Goal: Task Accomplishment & Management: Manage account settings

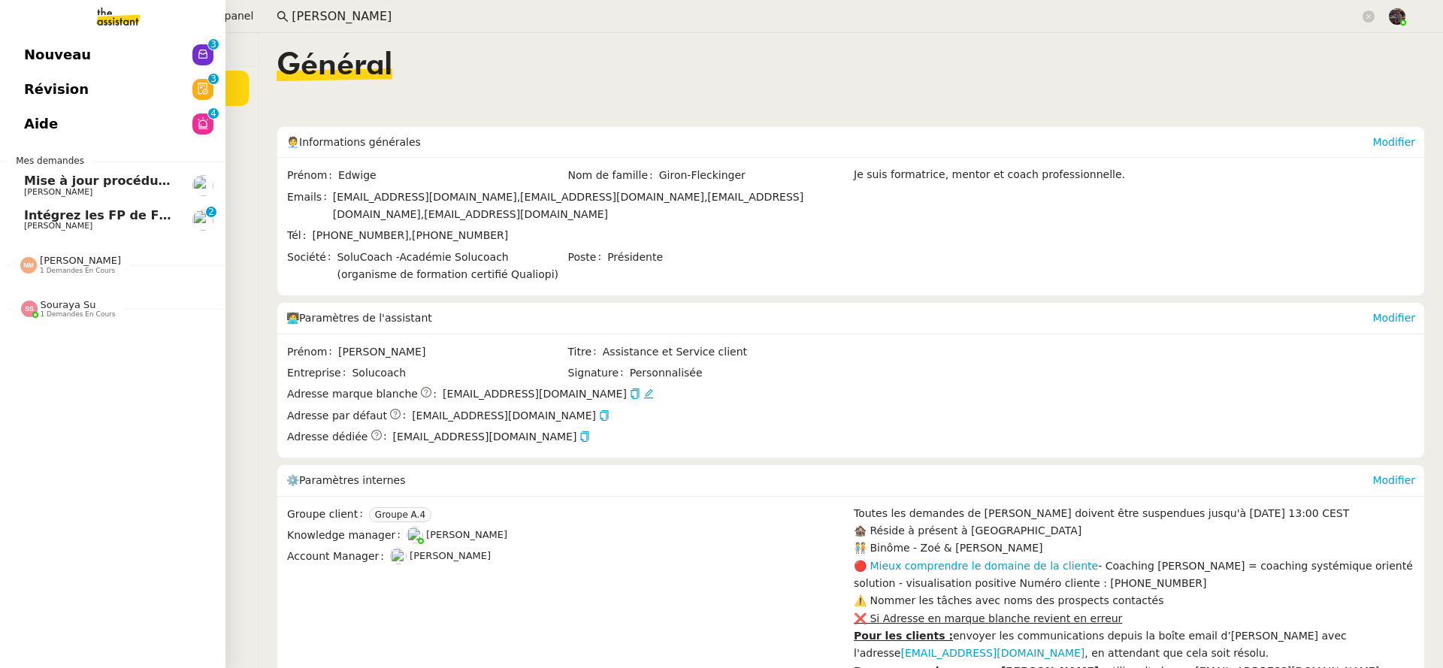
click at [44, 215] on span "Intégrez les FP de FRANCANNE et GM" at bounding box center [151, 215] width 254 height 14
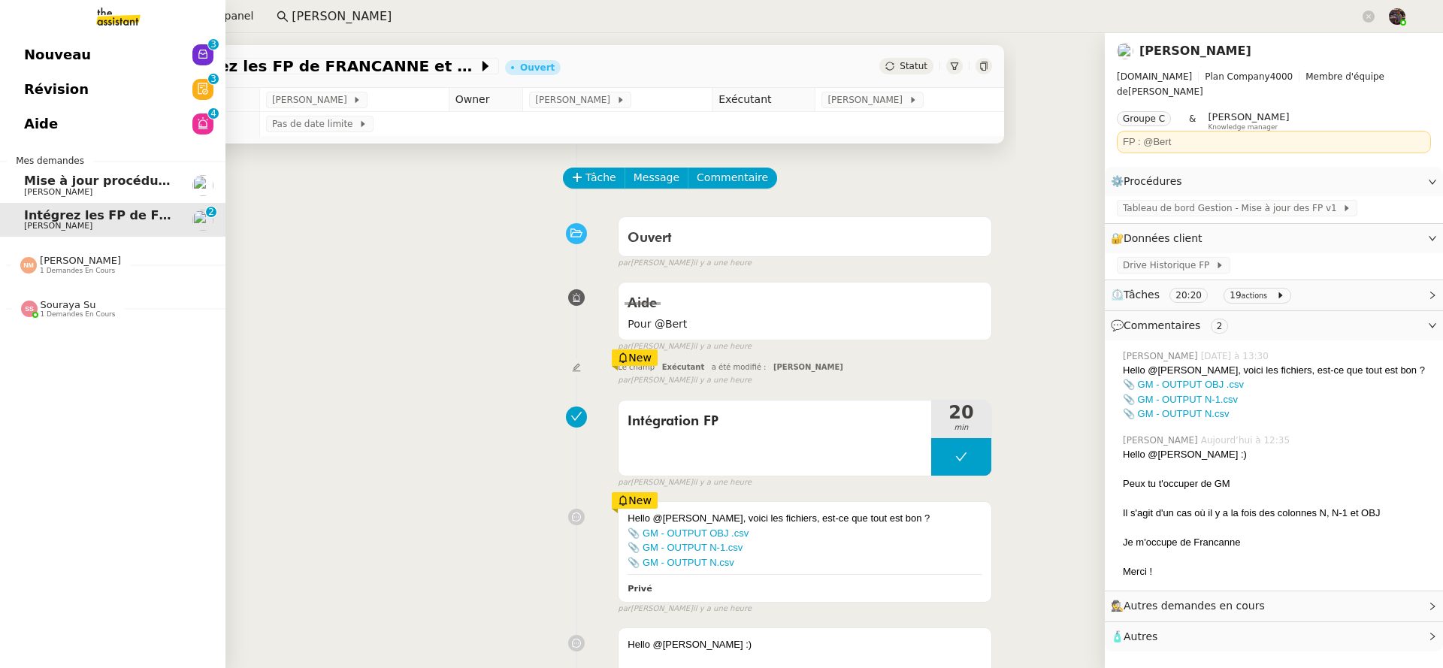
click at [62, 55] on span "Nouveau" at bounding box center [57, 55] width 67 height 23
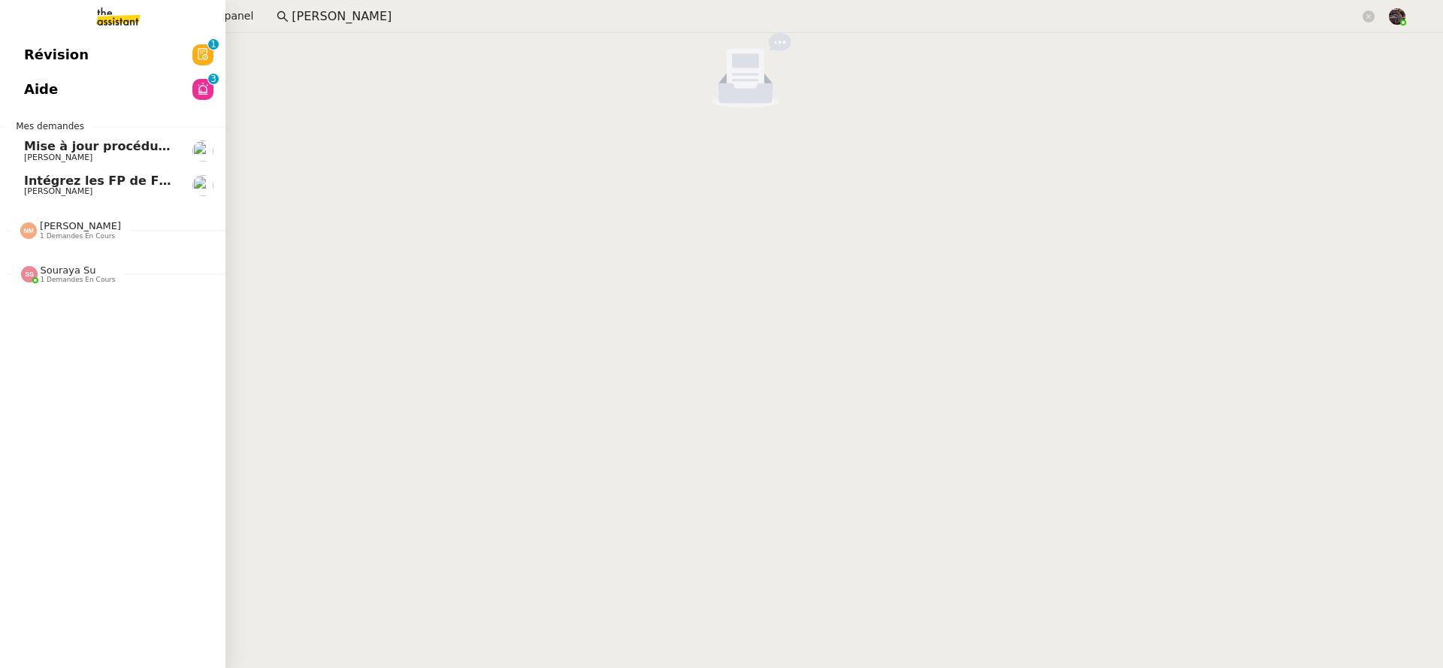
click at [51, 175] on span "Intégrez les FP de FRANCANNE et GM" at bounding box center [151, 181] width 254 height 14
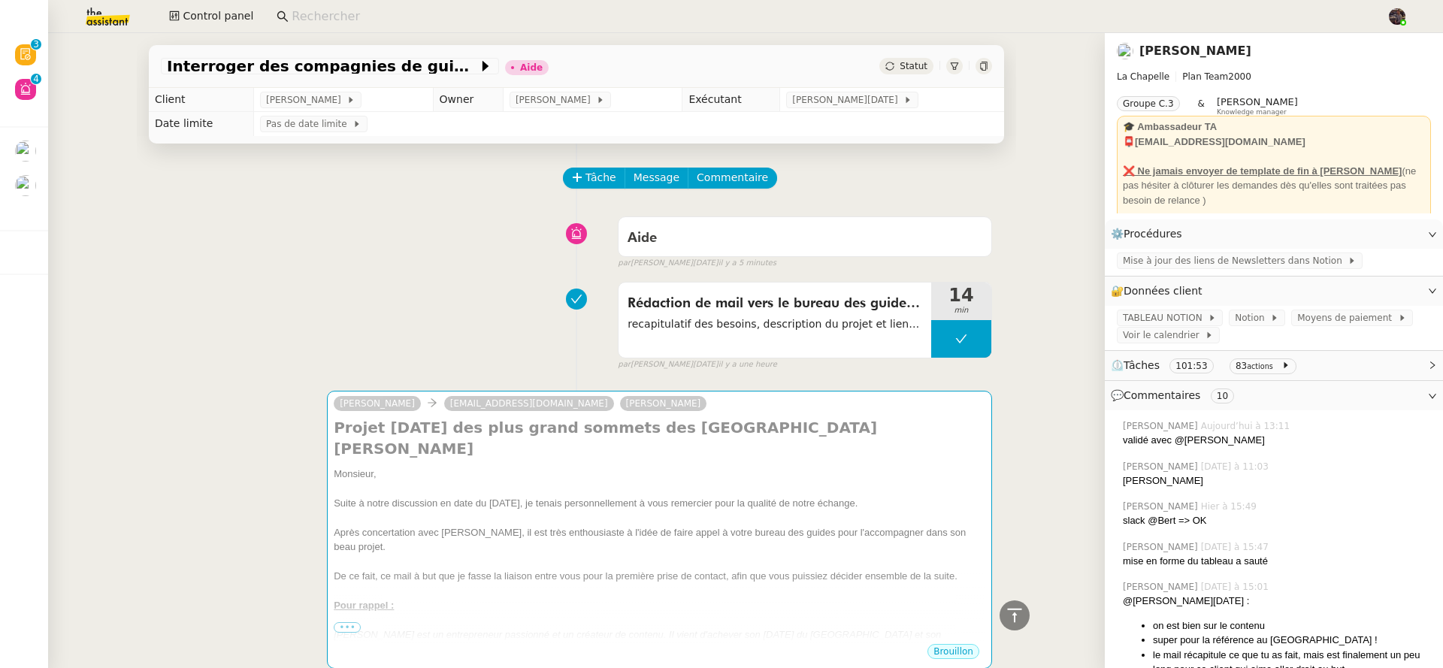
scroll to position [1931, 0]
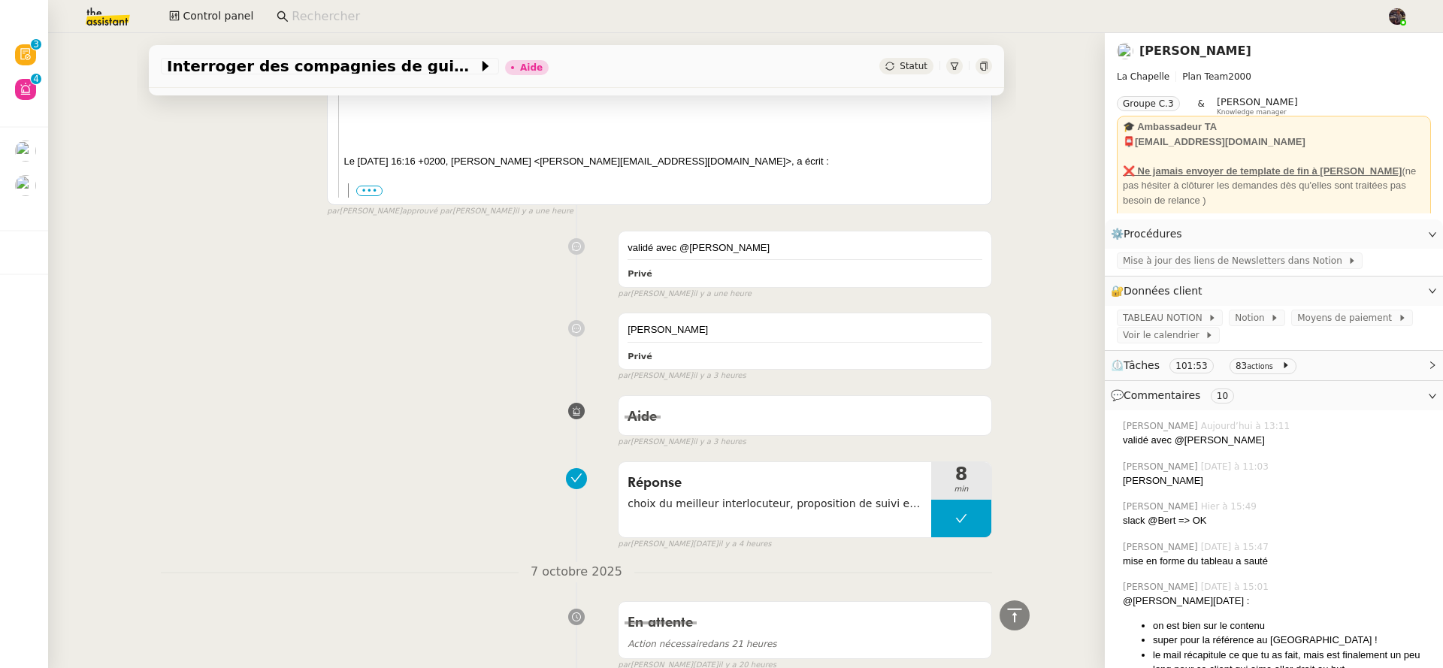
click at [364, 8] on input at bounding box center [832, 17] width 1080 height 20
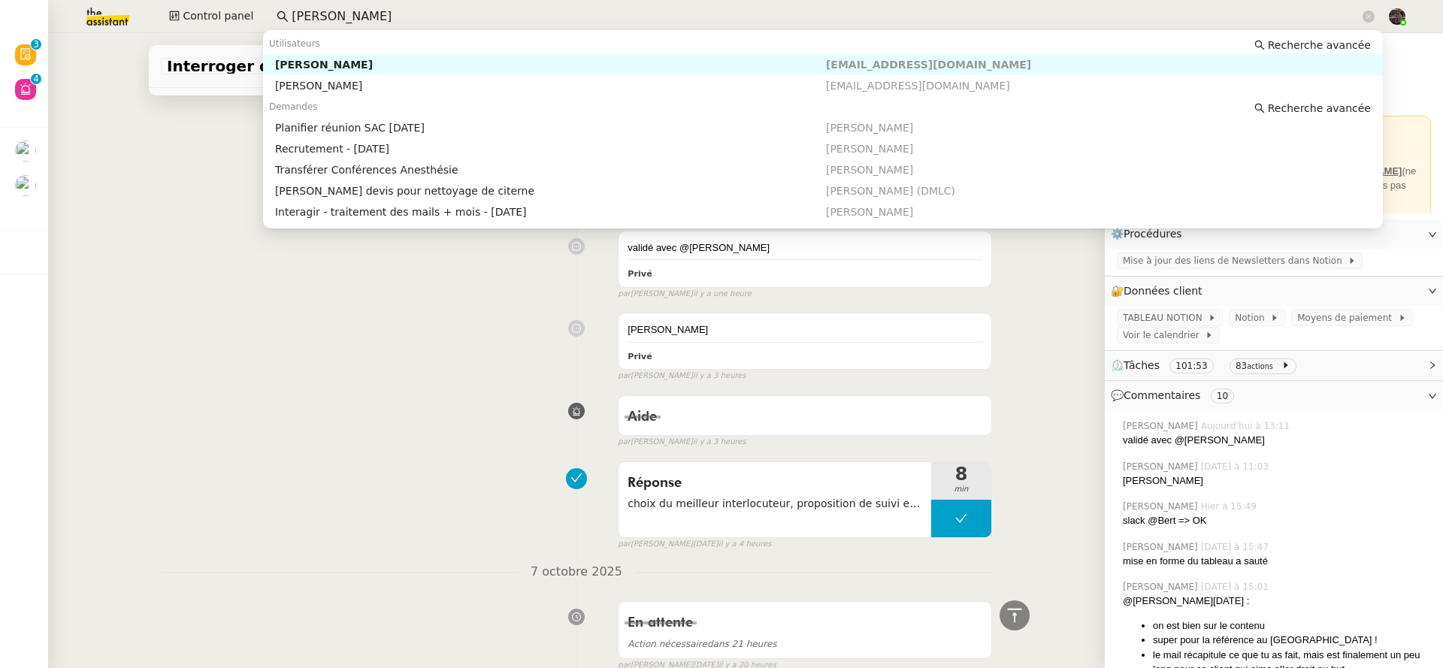
click at [461, 58] on div "Emelyne Foussier" at bounding box center [550, 65] width 551 height 14
type input "emelyne fouss"
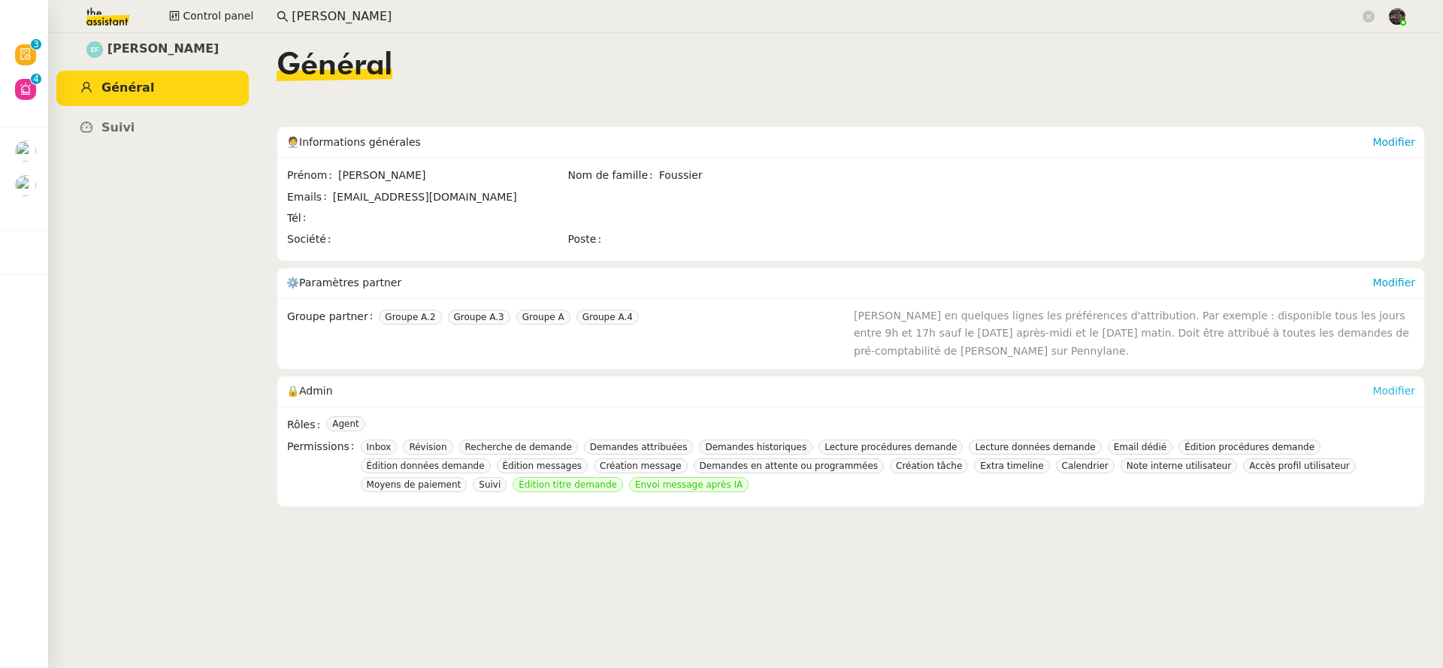
click at [1372, 387] on link "Modifier" at bounding box center [1393, 391] width 43 height 12
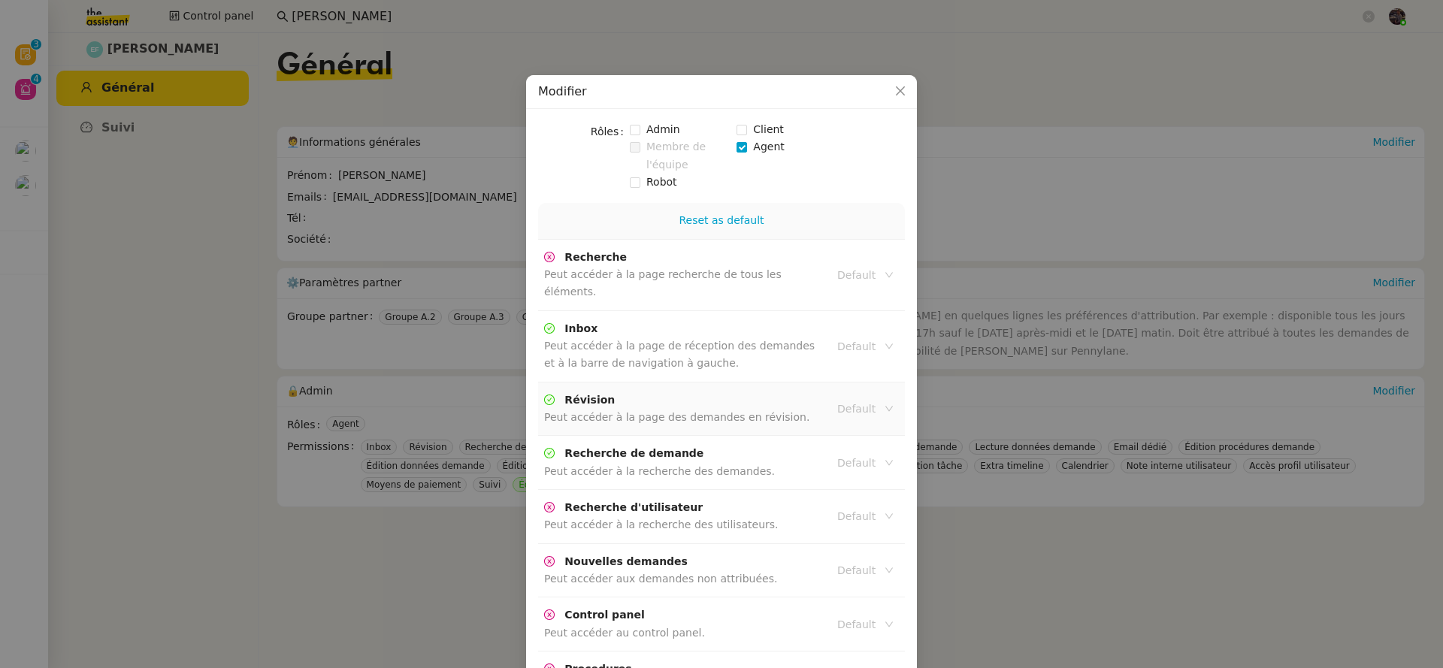
scroll to position [676, 0]
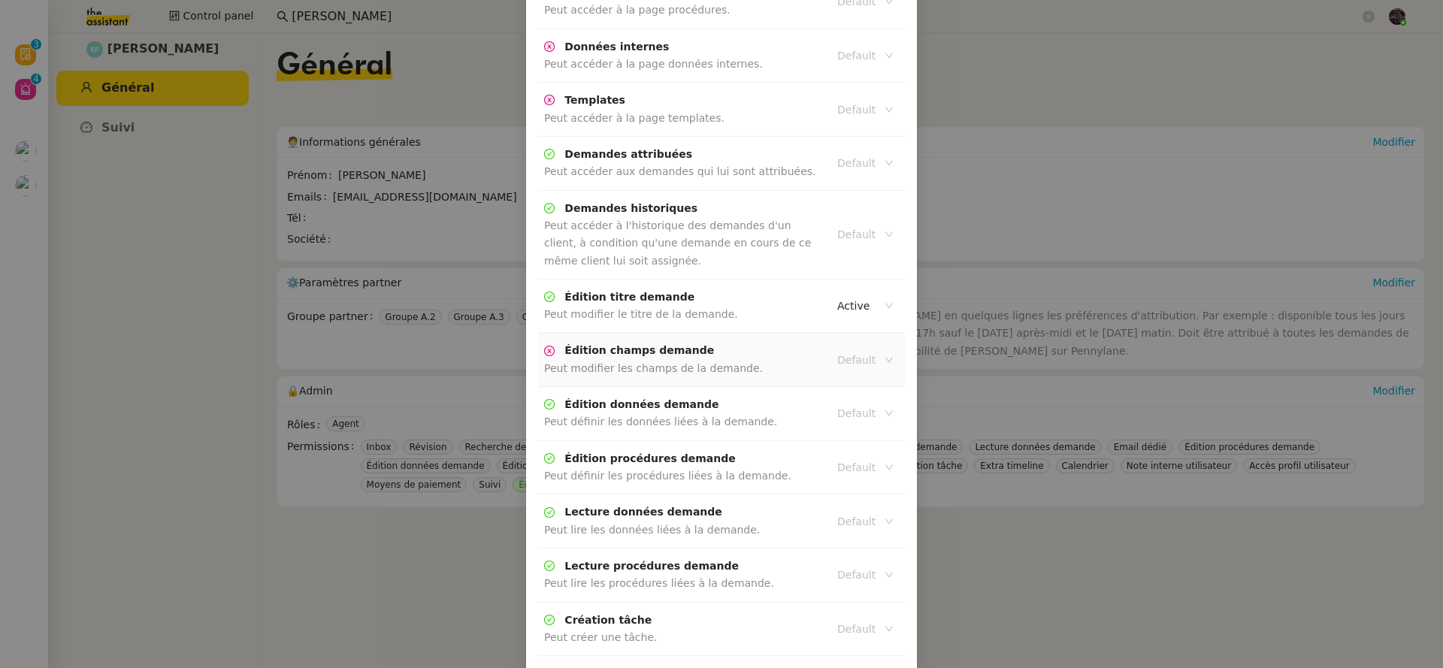
click at [854, 350] on input at bounding box center [859, 360] width 45 height 20
click at [859, 359] on nz-option-item "Active" at bounding box center [861, 368] width 68 height 21
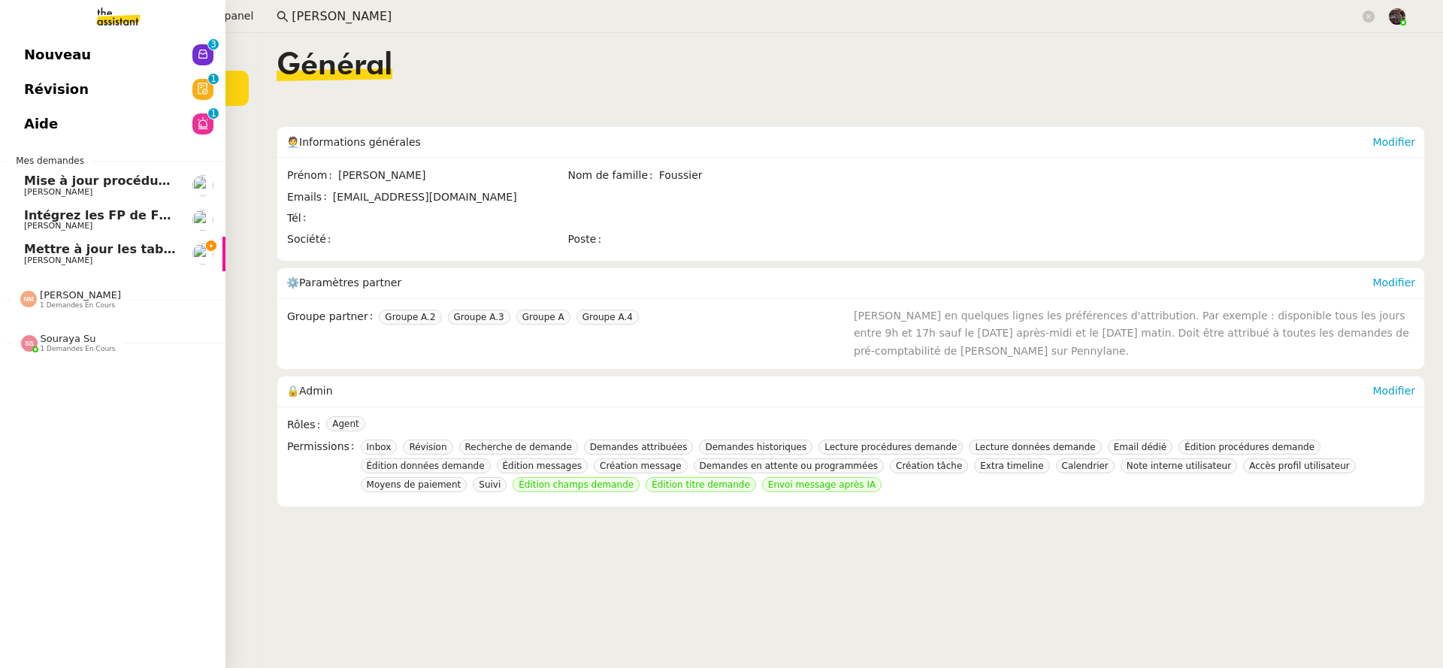
click at [29, 238] on link "Mettre à jour les tableaux M3N et MPAf Guillaume Farina" at bounding box center [112, 254] width 225 height 35
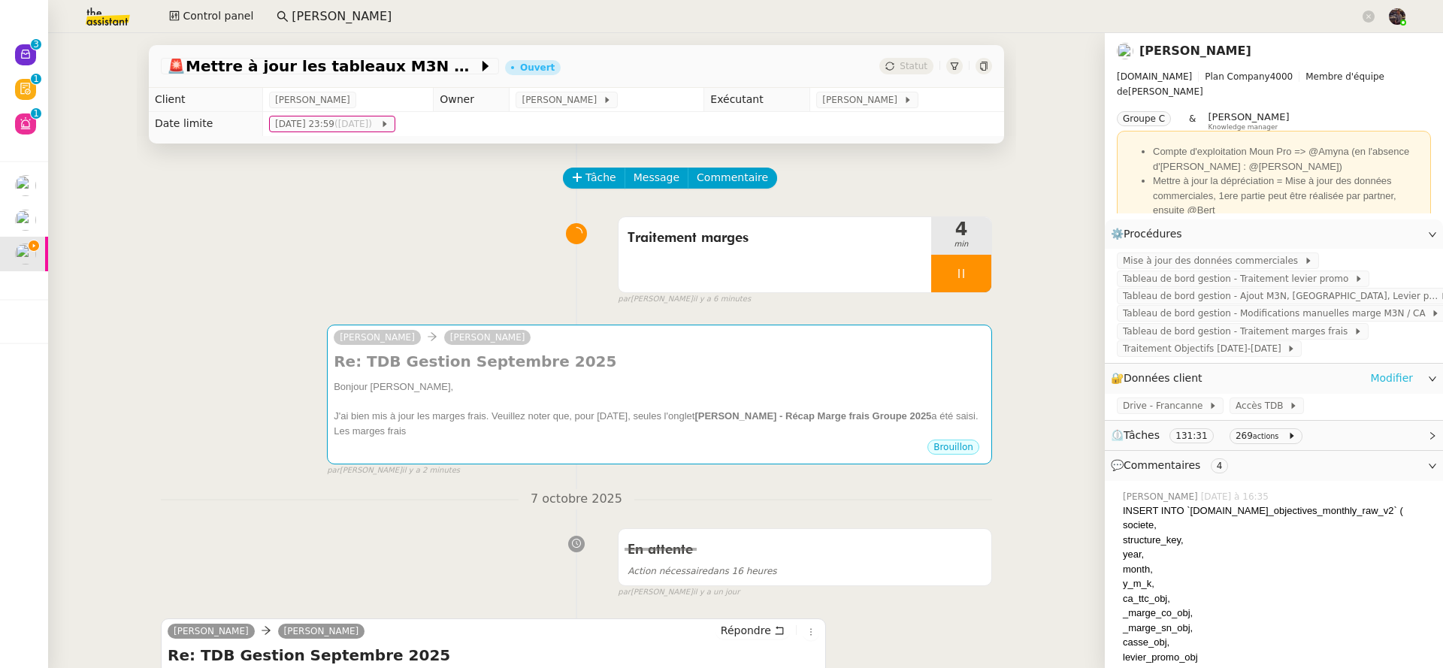
click at [1395, 381] on link "Modifier" at bounding box center [1391, 378] width 43 height 17
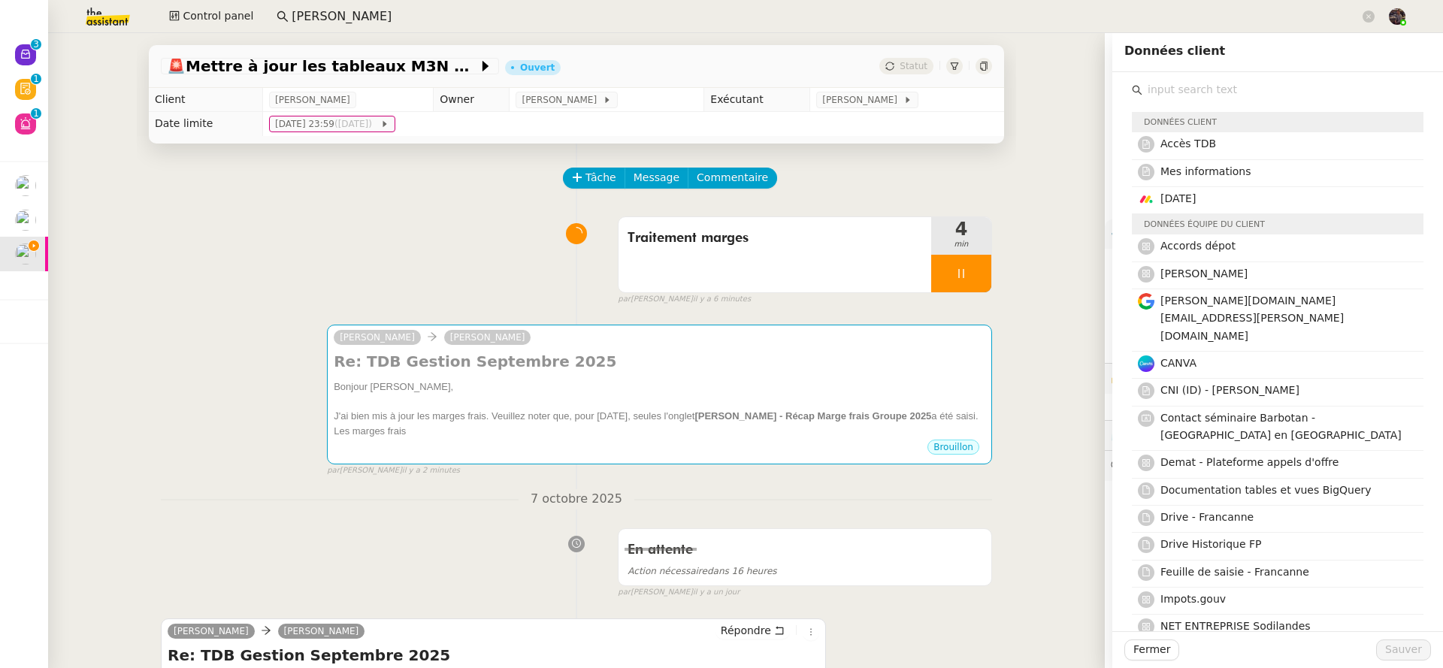
click at [419, 263] on div "Traitement marges 4 min false par Bert C. il y a 6 minutes" at bounding box center [576, 258] width 831 height 96
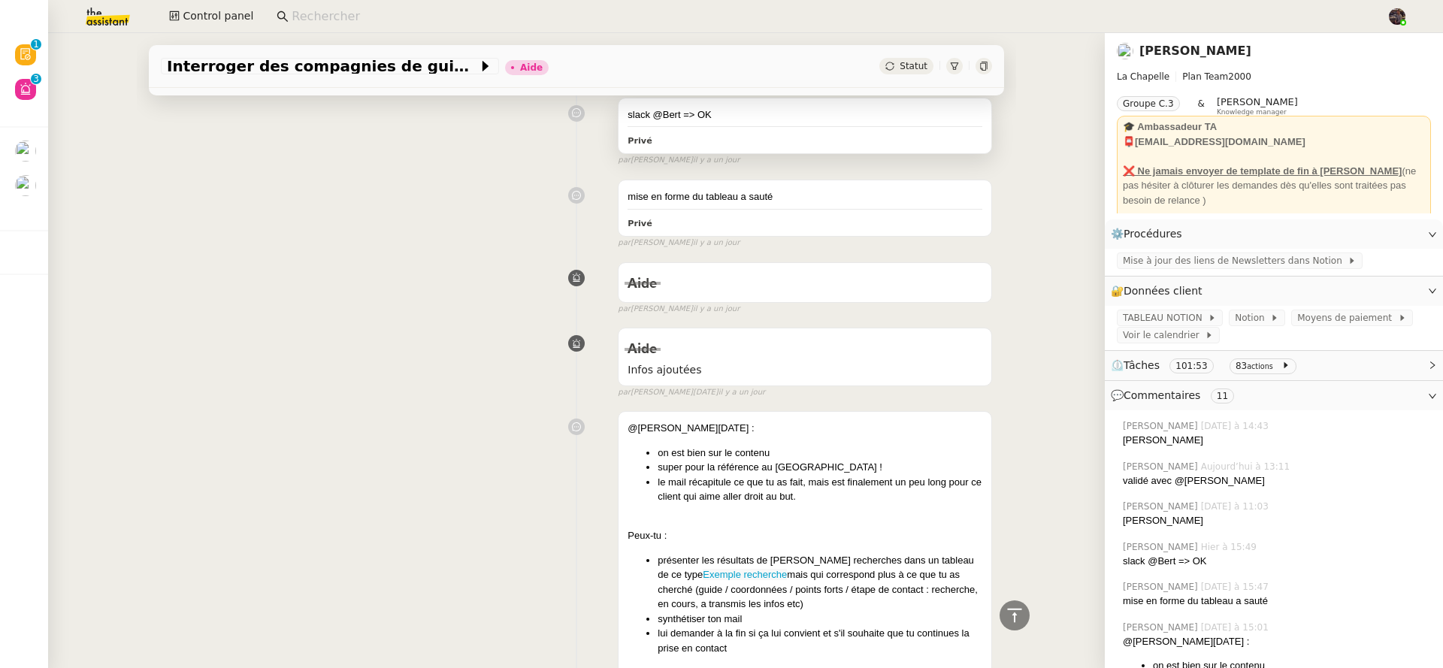
scroll to position [2451, 0]
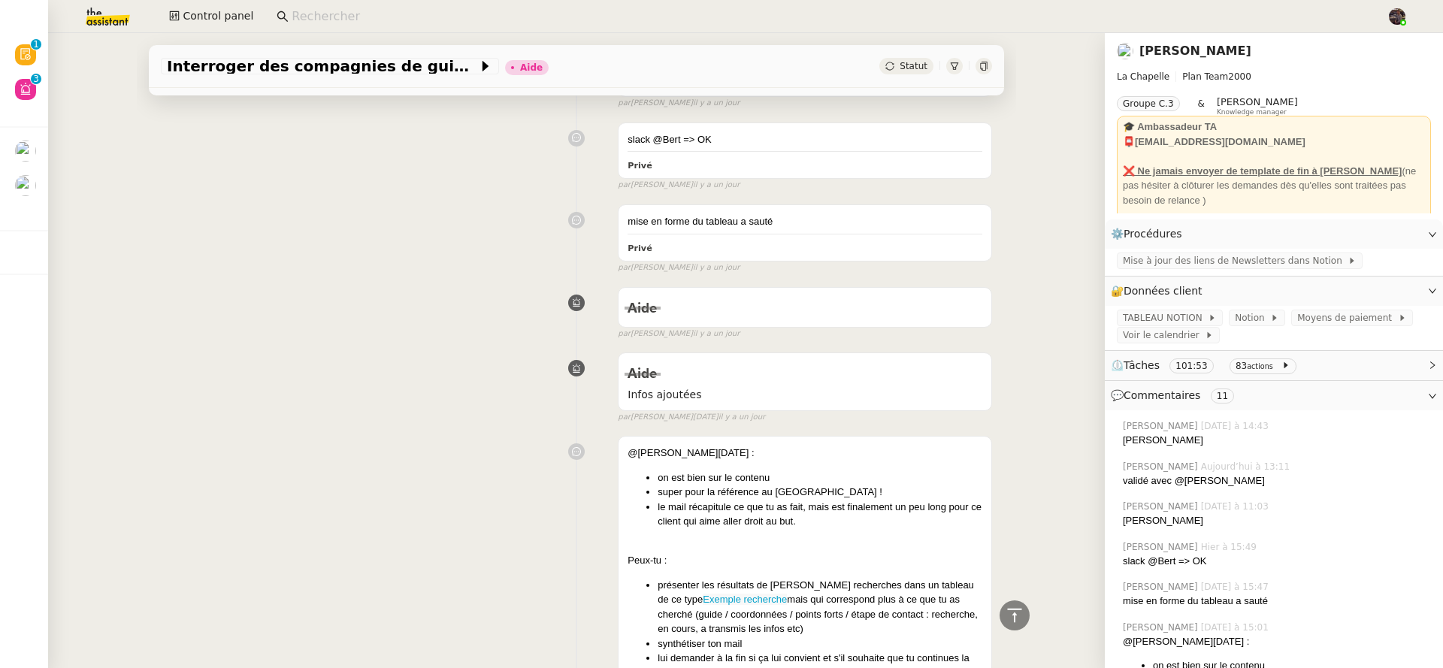
click at [1139, 56] on link "Hugo Bentz" at bounding box center [1195, 51] width 112 height 14
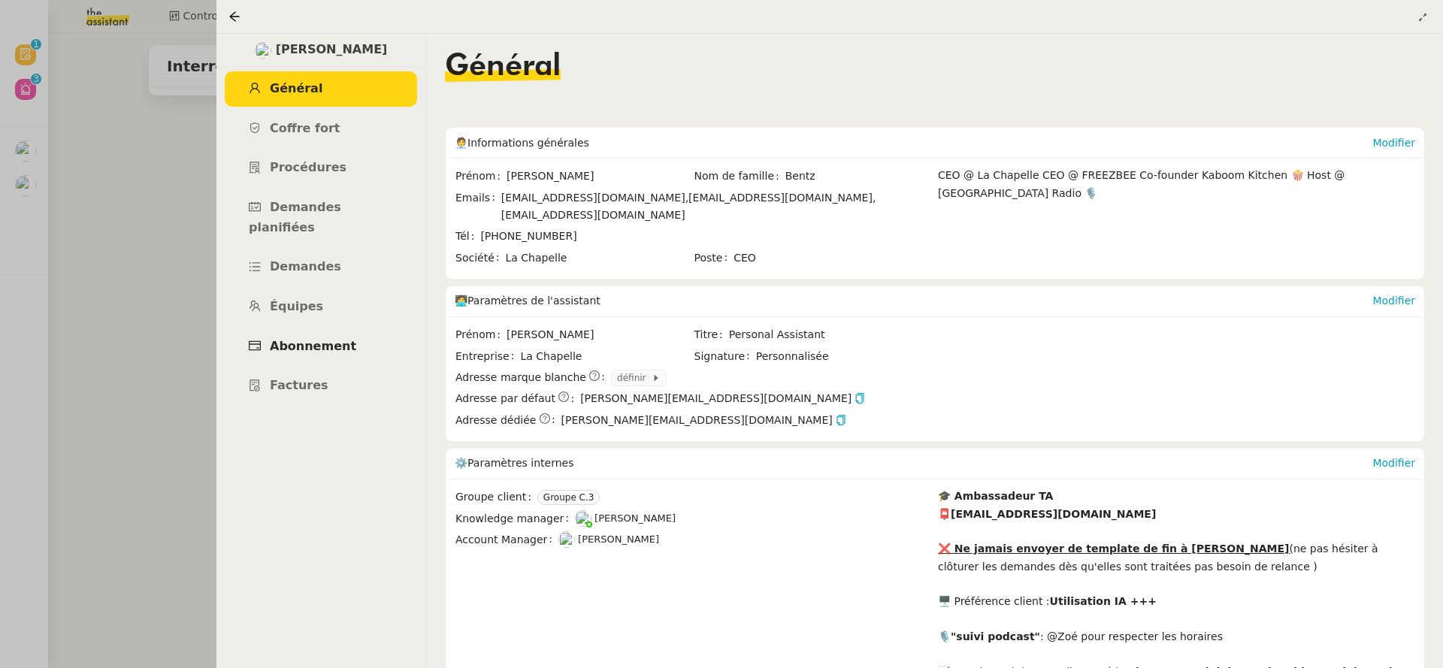
click at [320, 341] on link "Abonnement" at bounding box center [321, 346] width 192 height 35
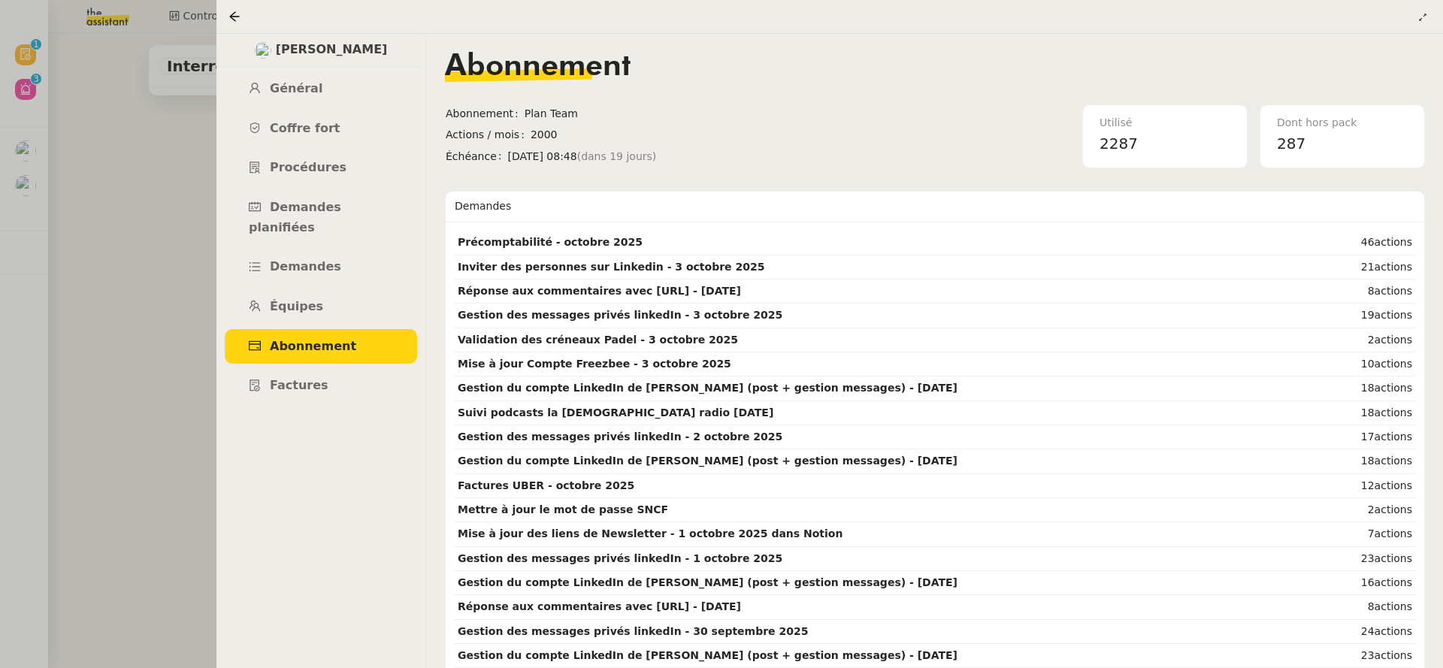
click at [124, 295] on div at bounding box center [721, 334] width 1443 height 668
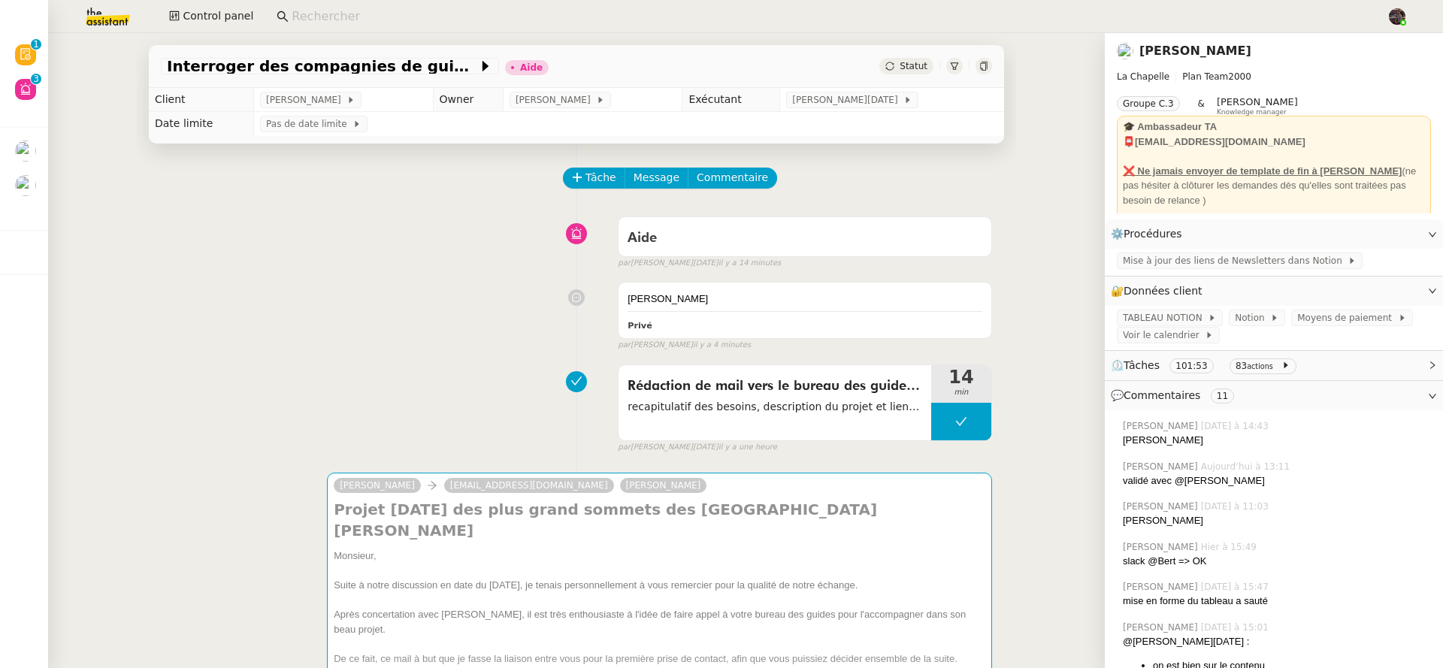
click at [1160, 47] on link "Hugo Bentz" at bounding box center [1195, 51] width 112 height 14
click at [1160, 47] on nz-layout "Révision 0 1 2 3 4 5 6 7 8 9 Aide 0 1 2 3 4 5 6 7 8 9 Mes demandes Mise à jour …" at bounding box center [721, 334] width 1443 height 668
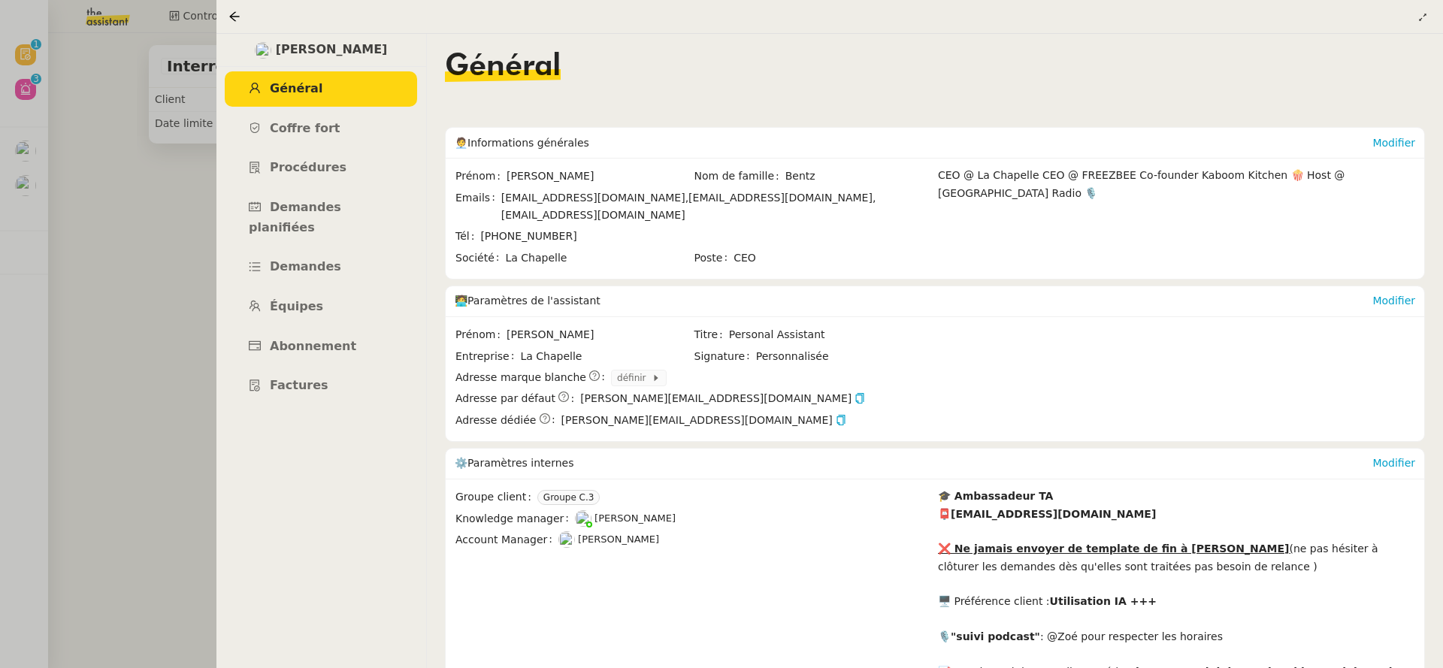
click at [80, 138] on div at bounding box center [721, 334] width 1443 height 668
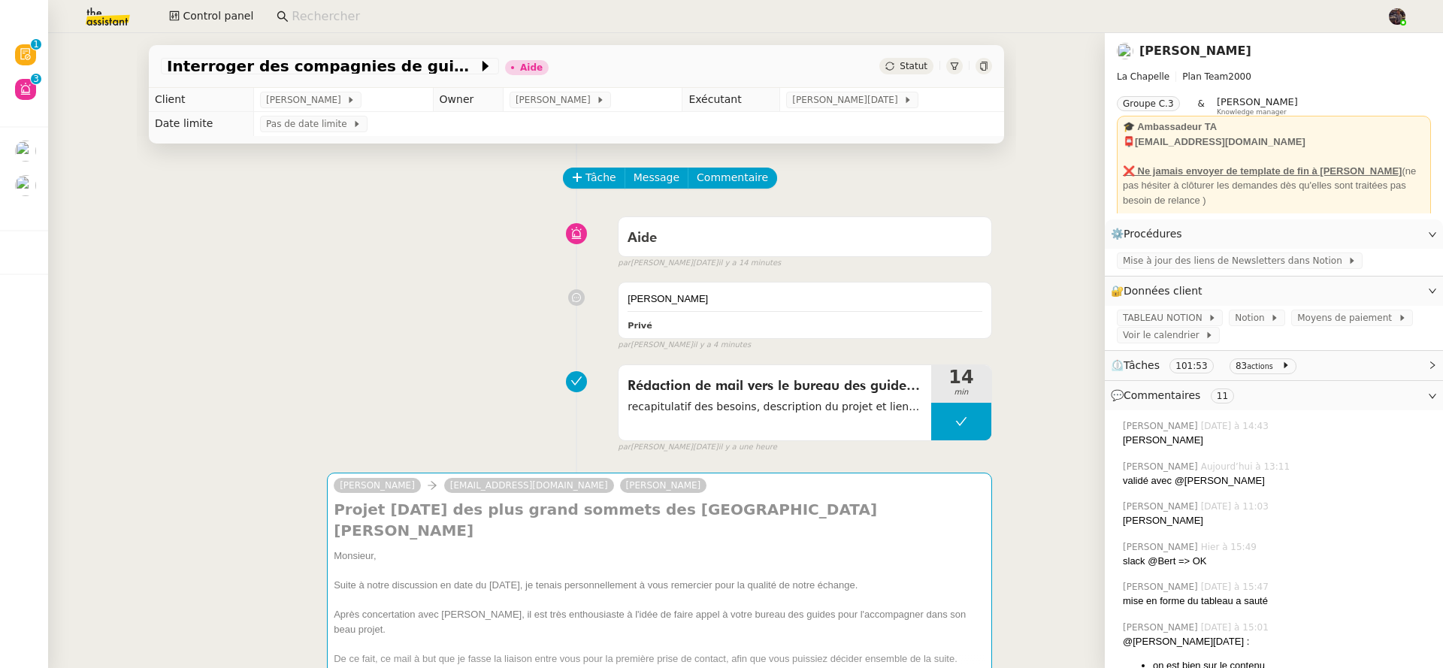
click at [329, 31] on app-search-bar at bounding box center [825, 16] width 1115 height 33
click at [331, 11] on input at bounding box center [832, 17] width 1080 height 20
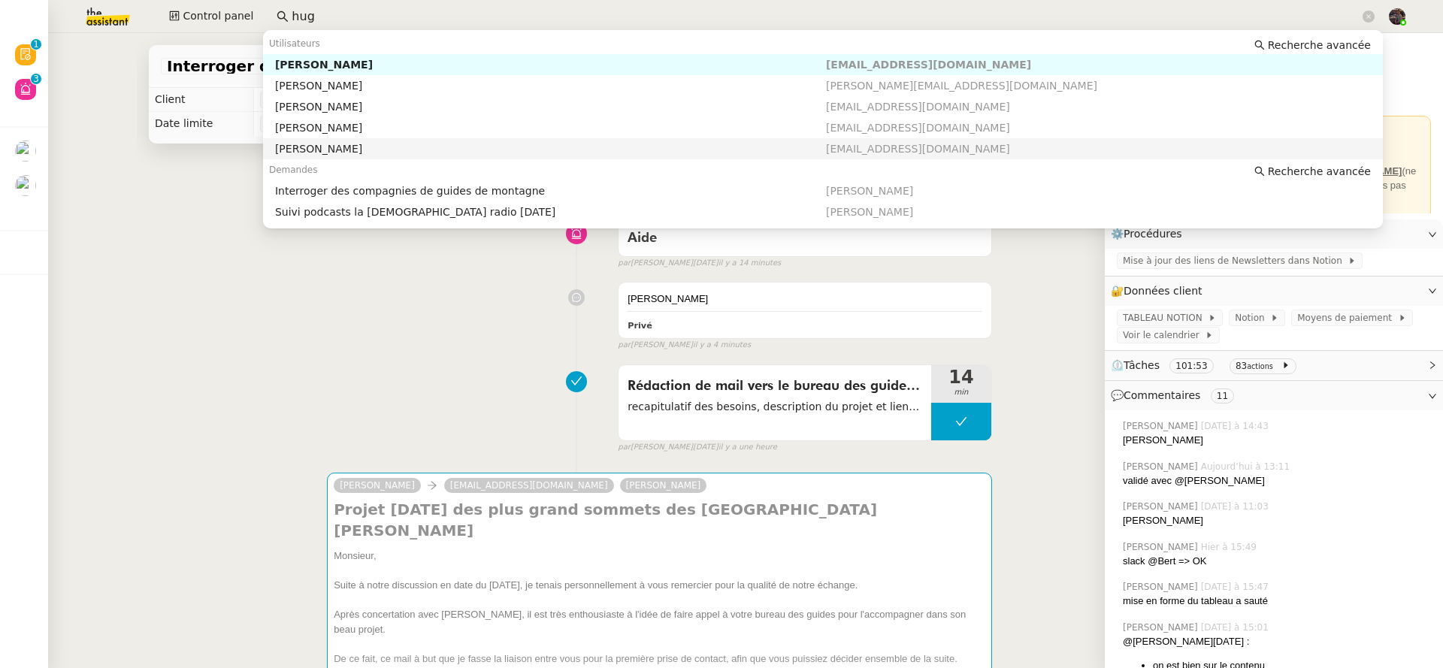
click at [312, 149] on div "Hugo Bentz" at bounding box center [550, 149] width 551 height 14
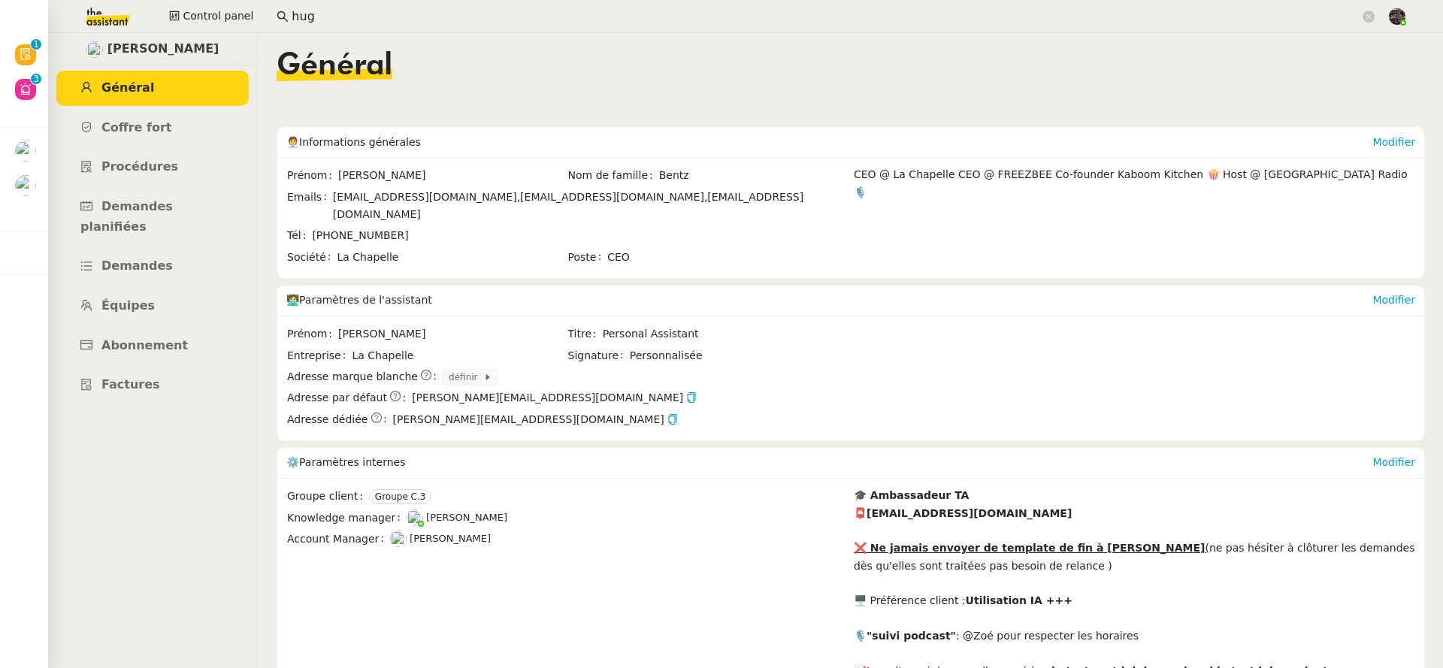
click at [312, 14] on input "hug" at bounding box center [826, 17] width 1068 height 20
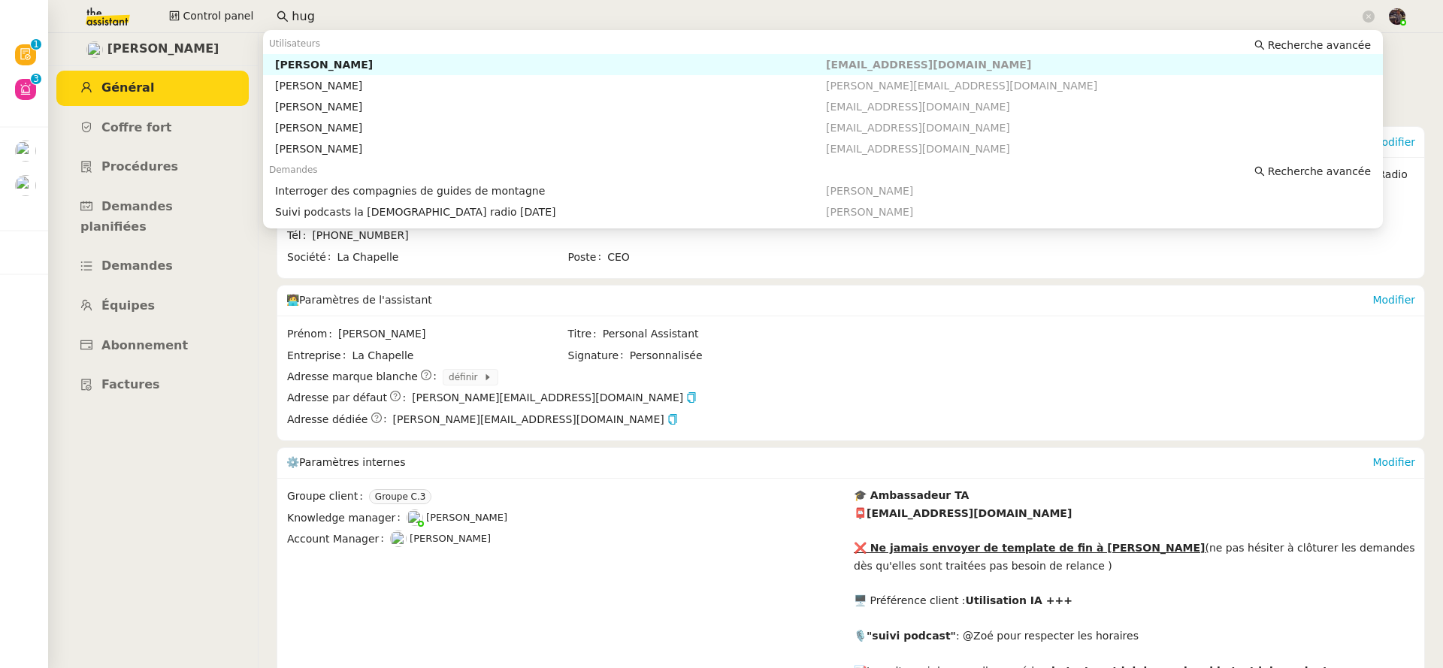
click at [312, 14] on input "hug" at bounding box center [826, 17] width 1068 height 20
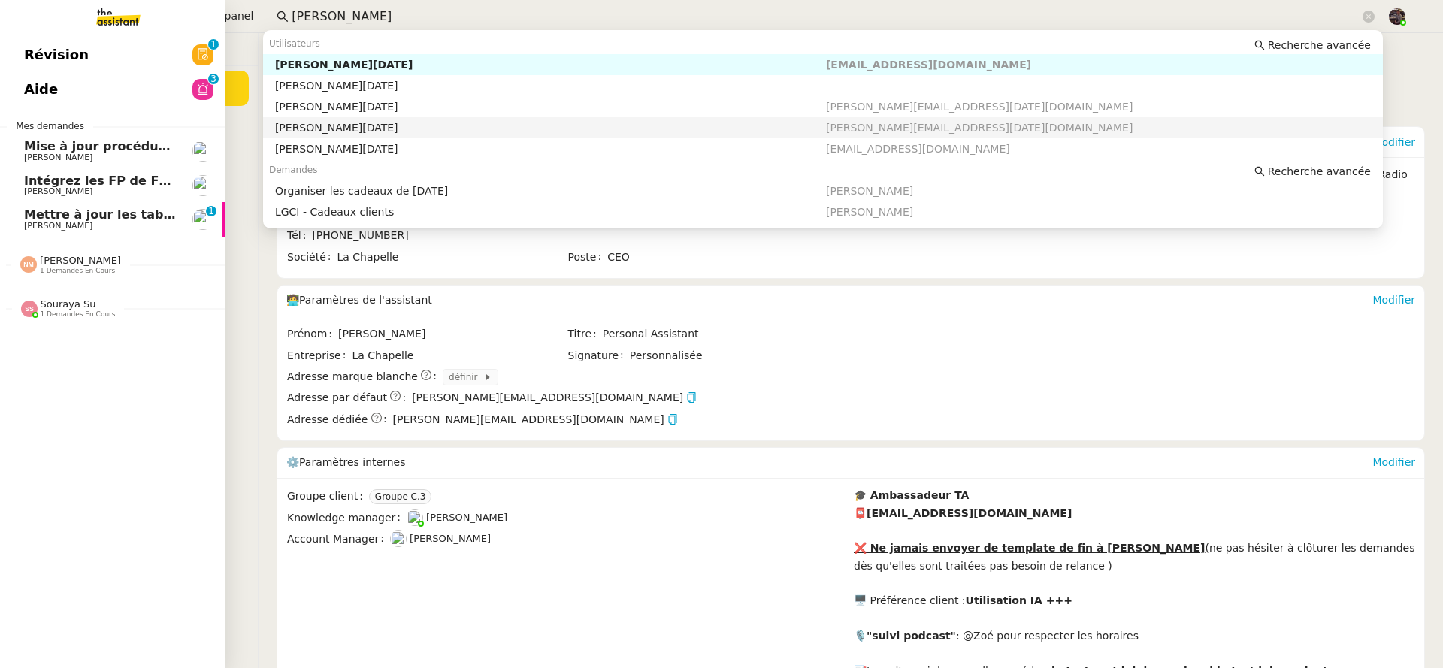
type input "jean noe"
click at [52, 224] on span "[PERSON_NAME]" at bounding box center [58, 226] width 68 height 10
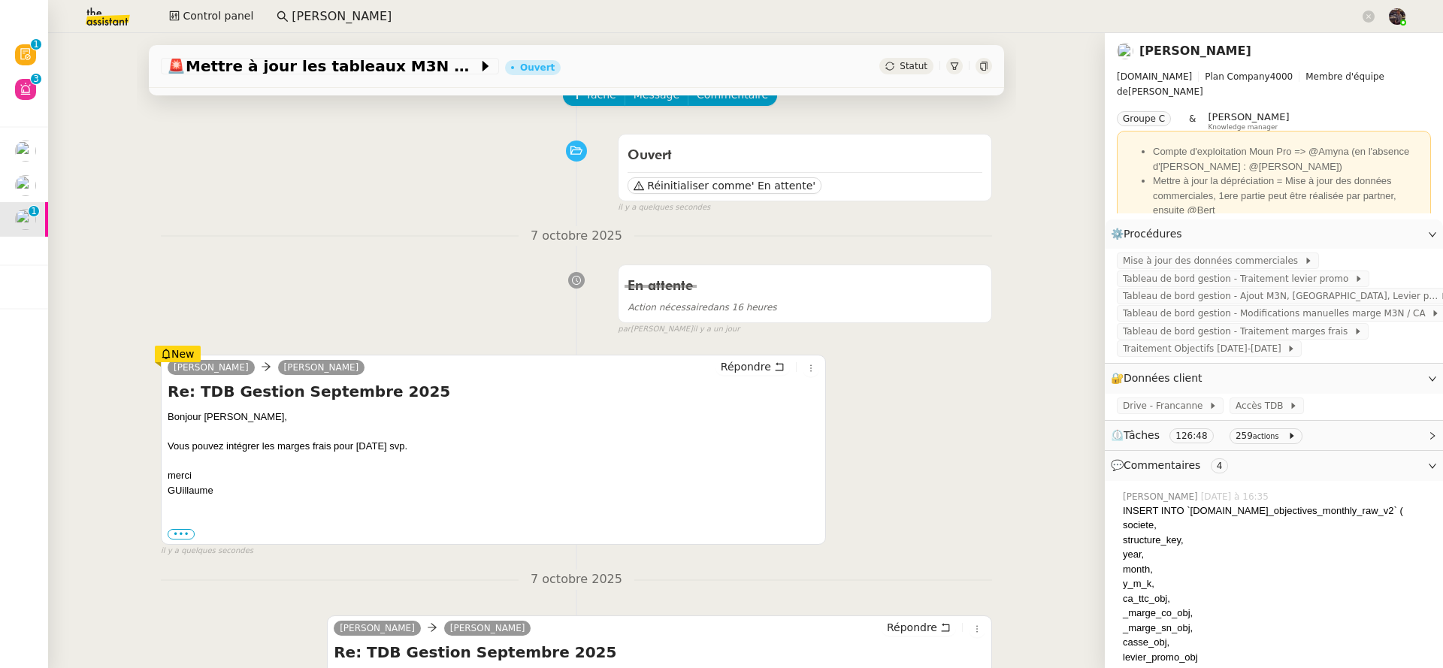
scroll to position [92, 0]
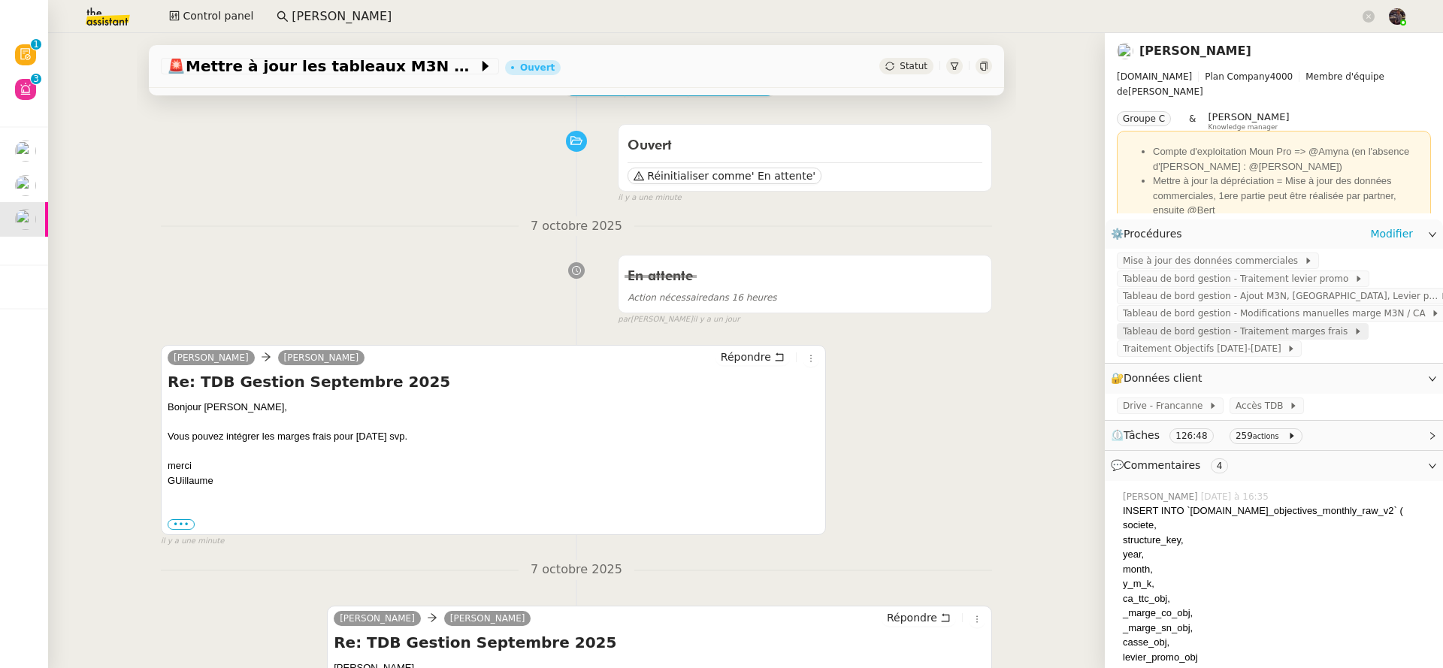
click at [1272, 334] on span "Tableau de bord gestion - Traitement marges frais" at bounding box center [1238, 331] width 231 height 15
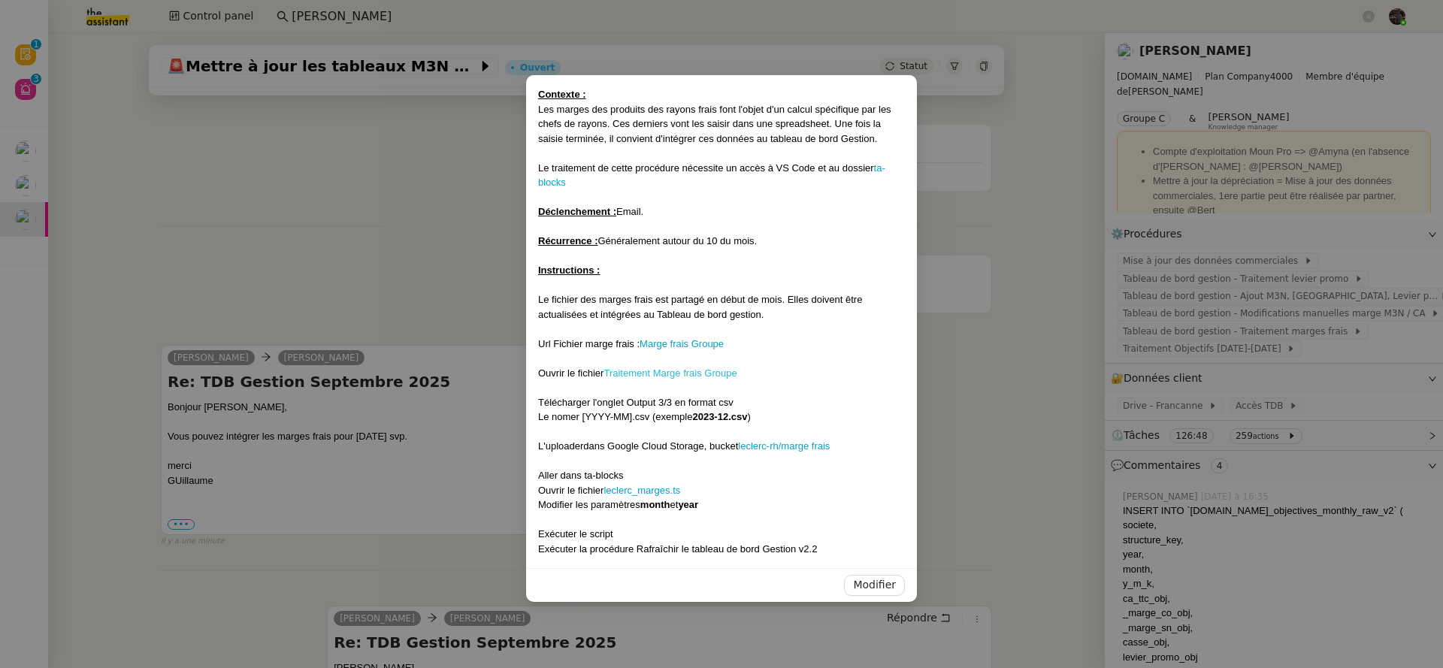
click at [713, 377] on link "Traitement Marge frais Groupe" at bounding box center [669, 372] width 133 height 11
click at [367, 270] on nz-modal-container "Contexte : Les marges des produits des rayons frais font l'objet d'un calcul sp…" at bounding box center [721, 334] width 1443 height 668
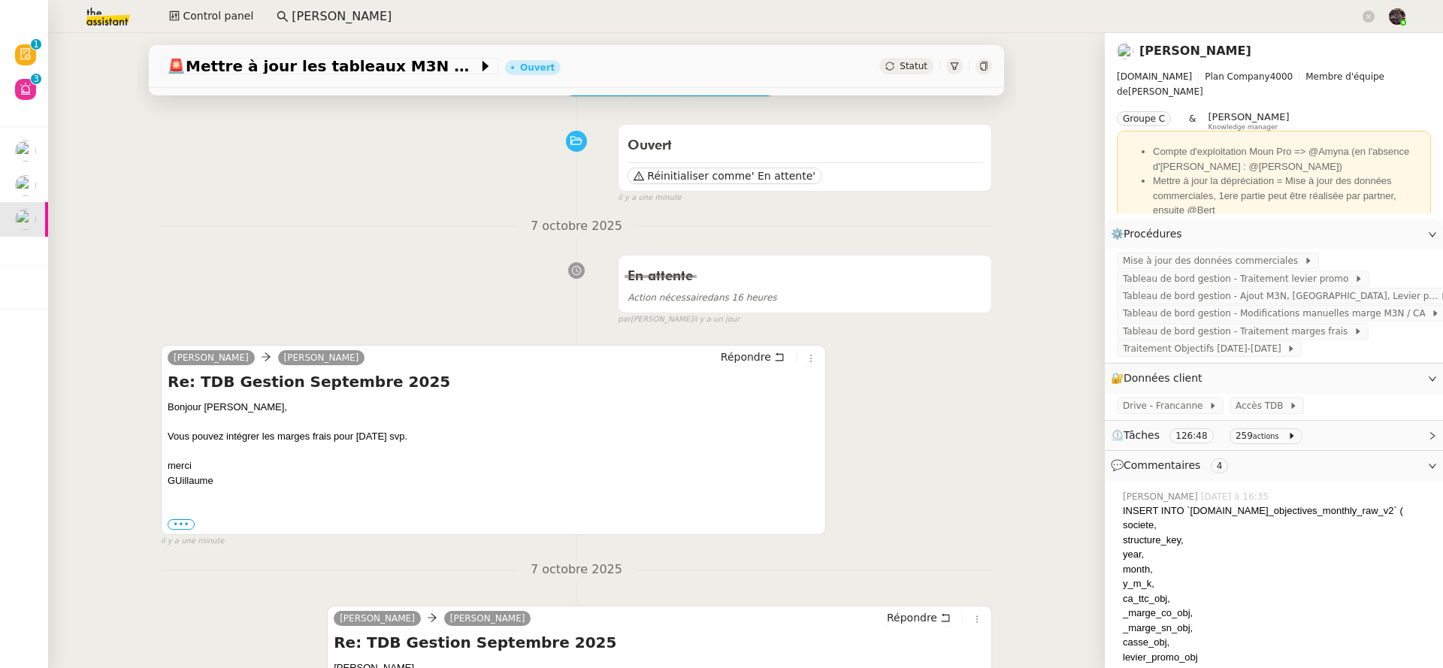
scroll to position [0, 0]
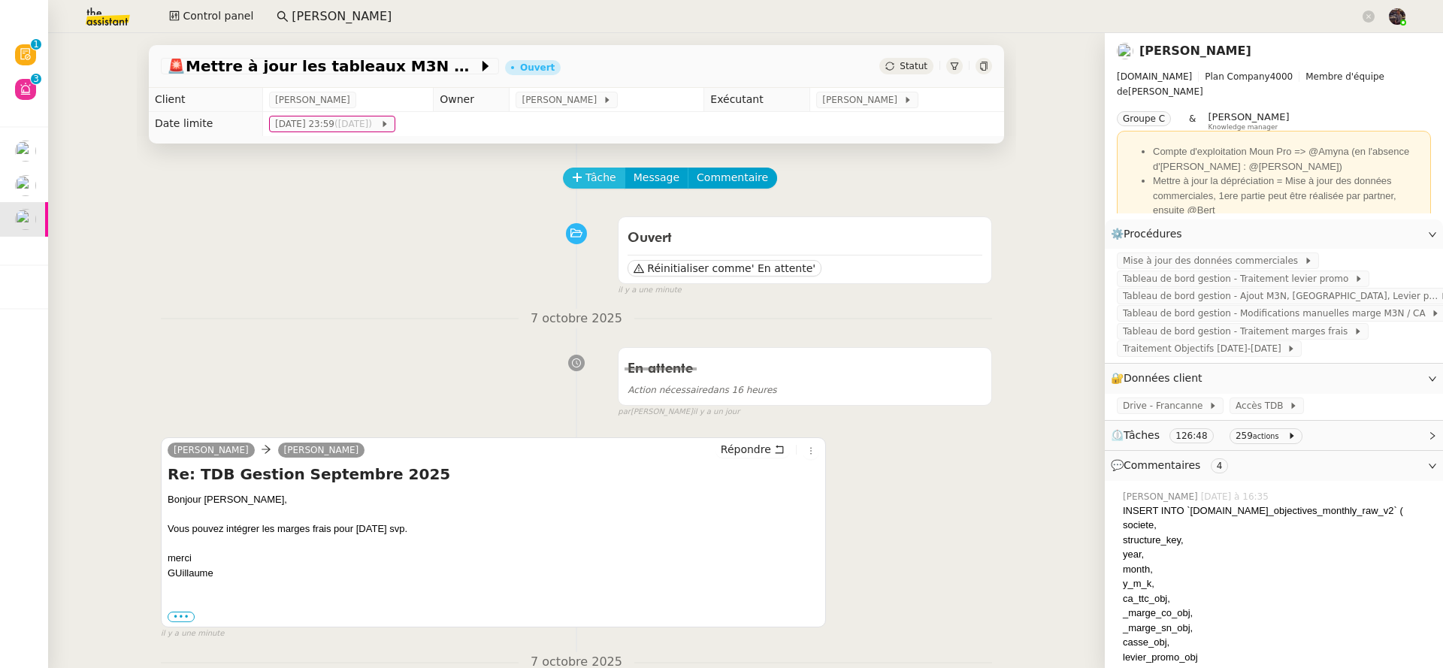
click at [594, 181] on span "Tâche" at bounding box center [600, 177] width 31 height 17
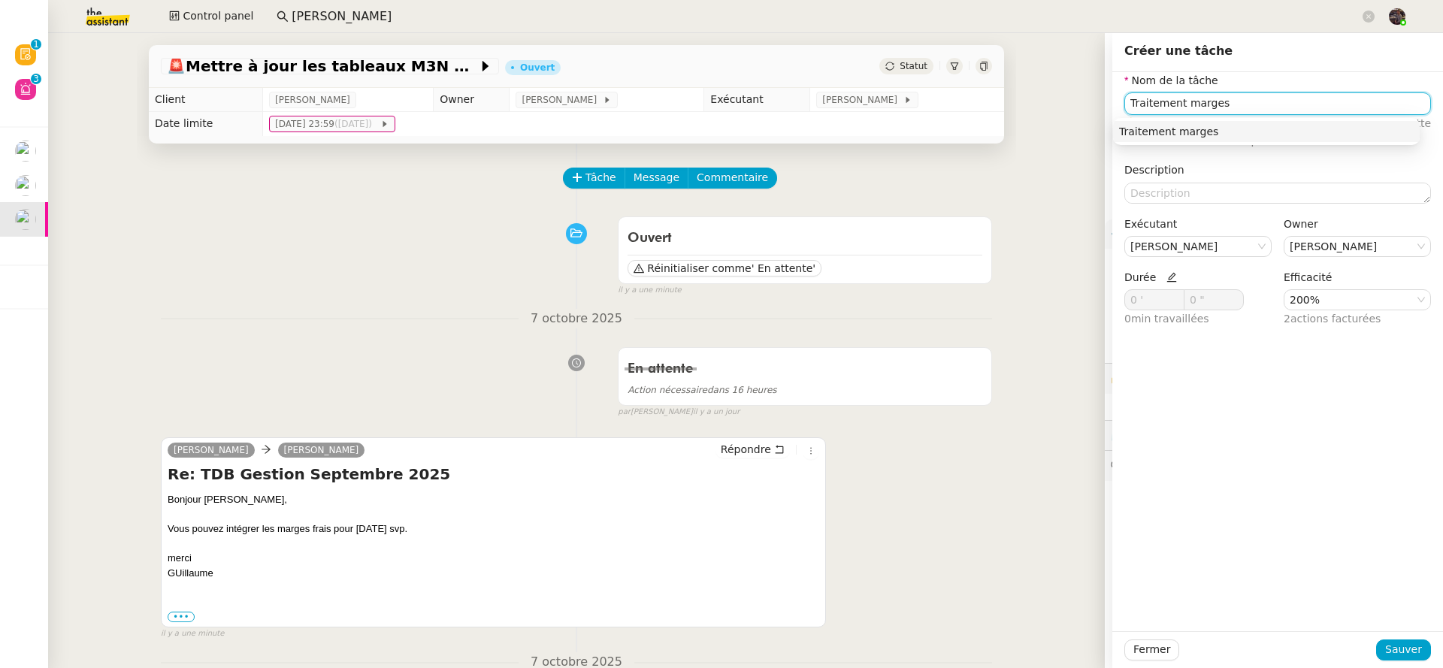
click at [1242, 137] on div "Traitement marges" at bounding box center [1266, 132] width 295 height 14
type input "Traitement marges"
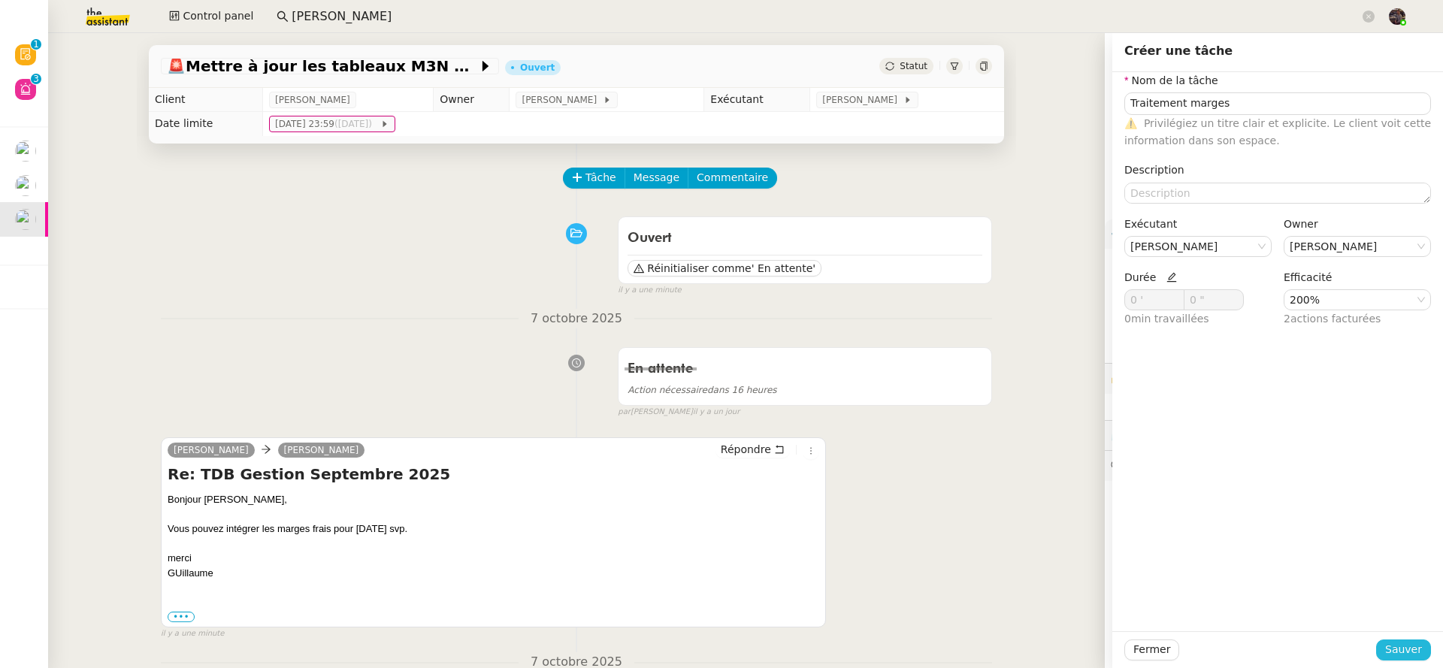
click at [1385, 646] on span "Sauver" at bounding box center [1403, 649] width 37 height 17
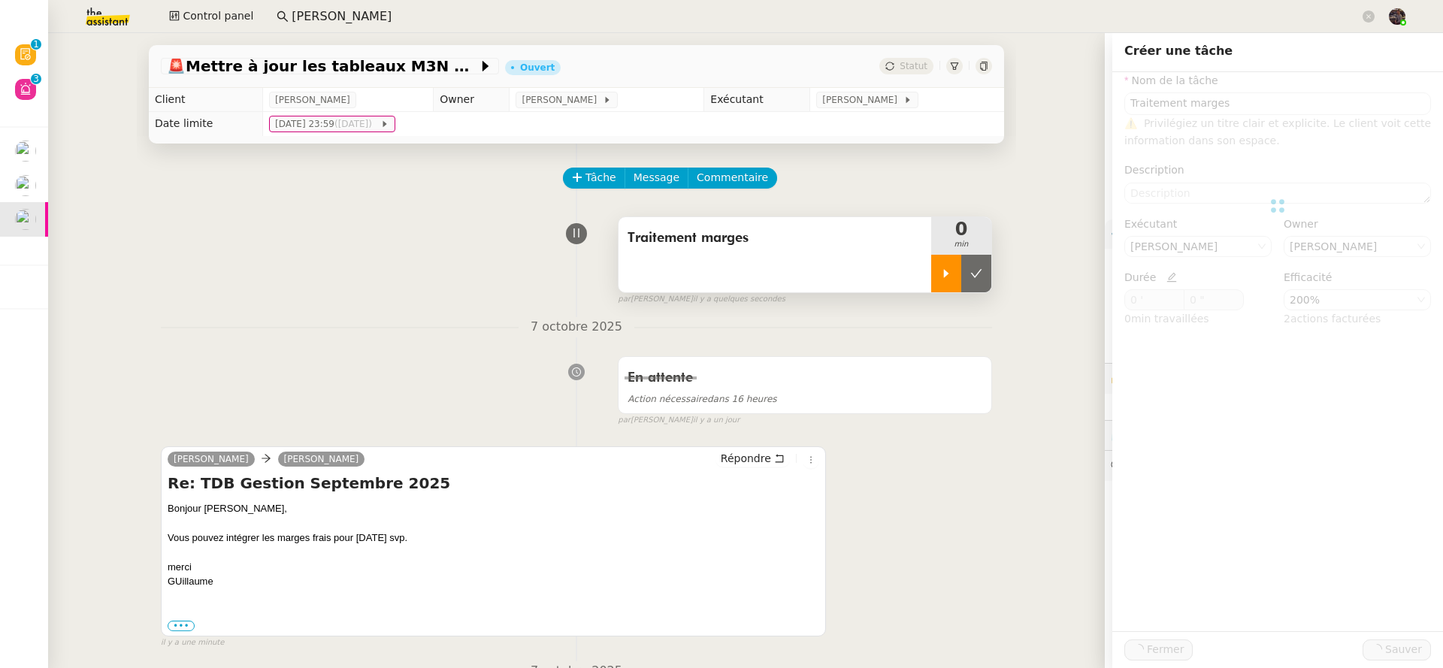
click at [931, 285] on div at bounding box center [946, 274] width 30 height 38
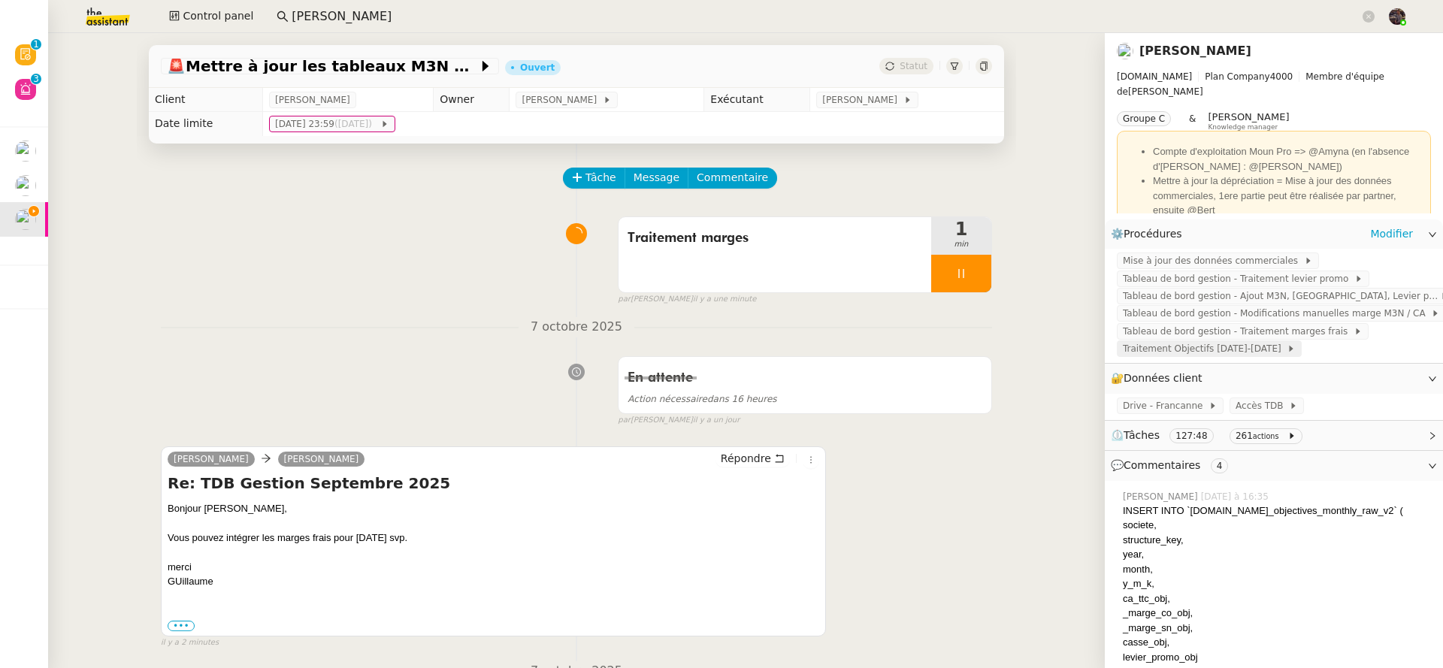
click at [1236, 355] on span "Traitement Objectifs [DATE]-[DATE]" at bounding box center [1205, 348] width 164 height 15
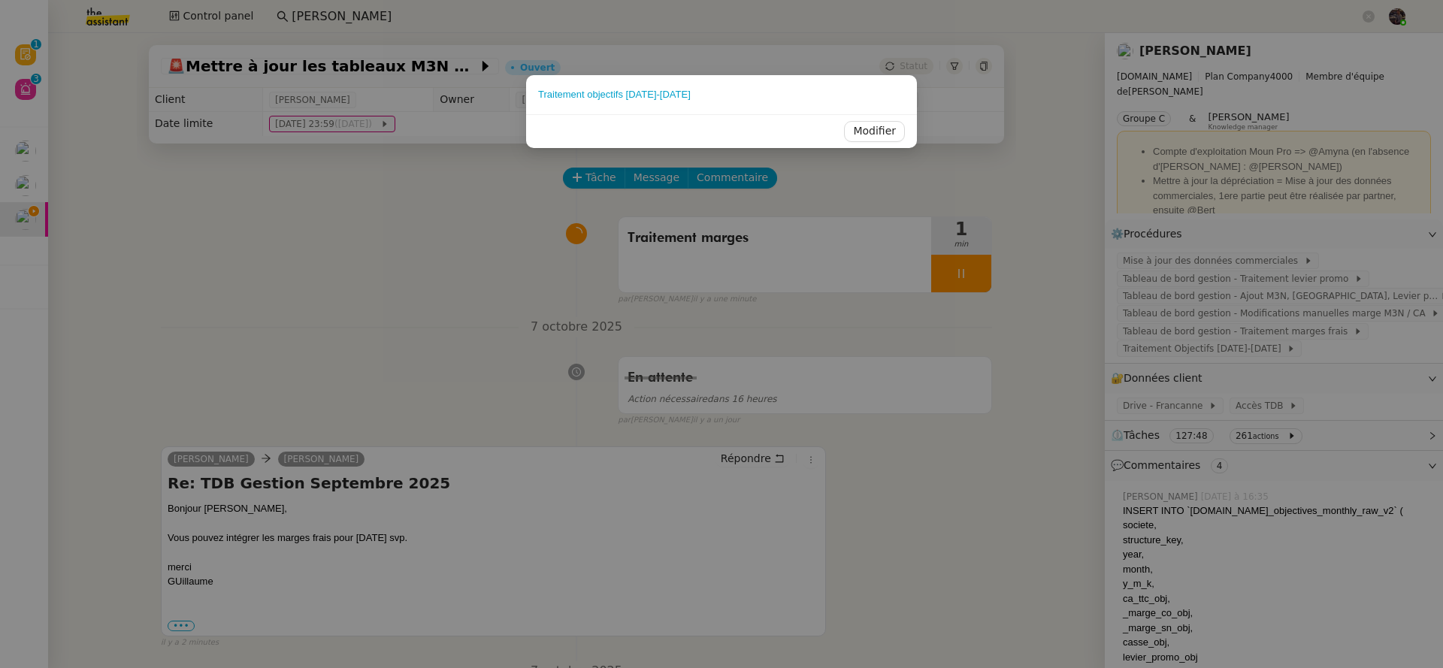
click at [1330, 92] on nz-modal-container "Traitement objectifs 2024-2025 Modifier" at bounding box center [721, 334] width 1443 height 668
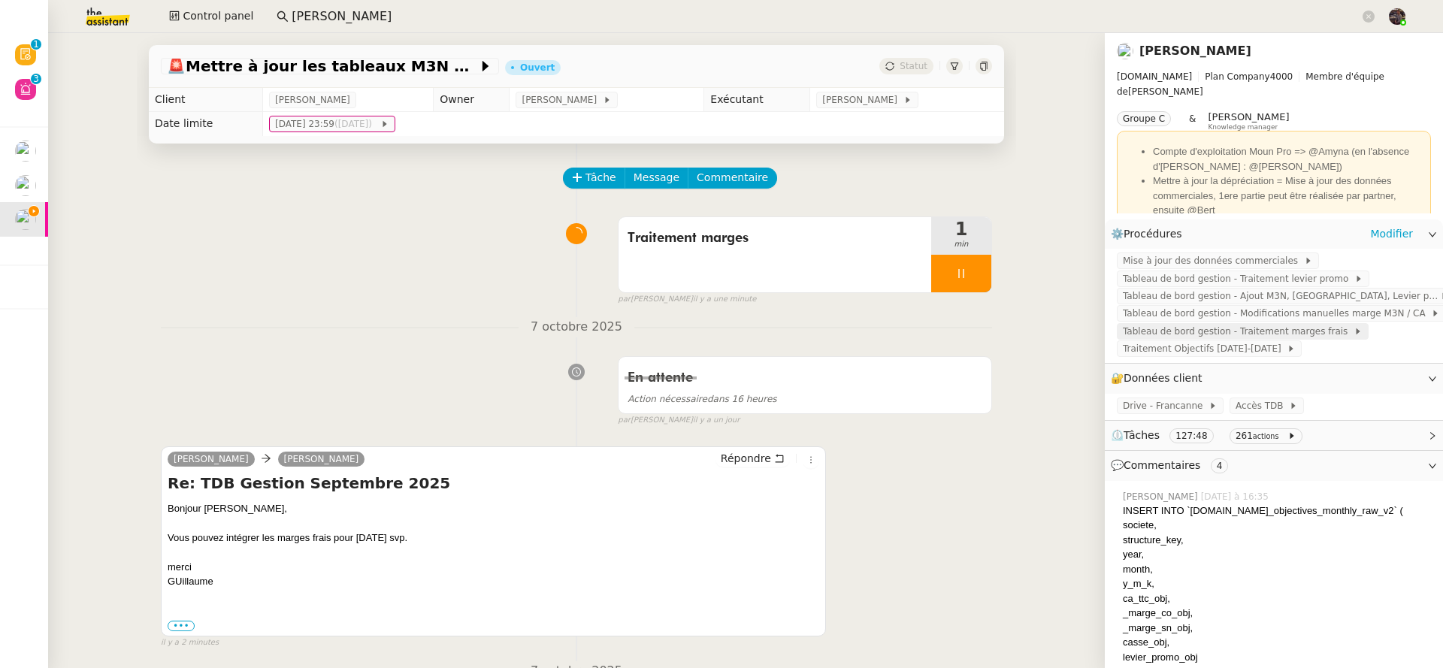
click at [1301, 338] on span "Tableau de bord gestion - Traitement marges frais" at bounding box center [1238, 331] width 231 height 15
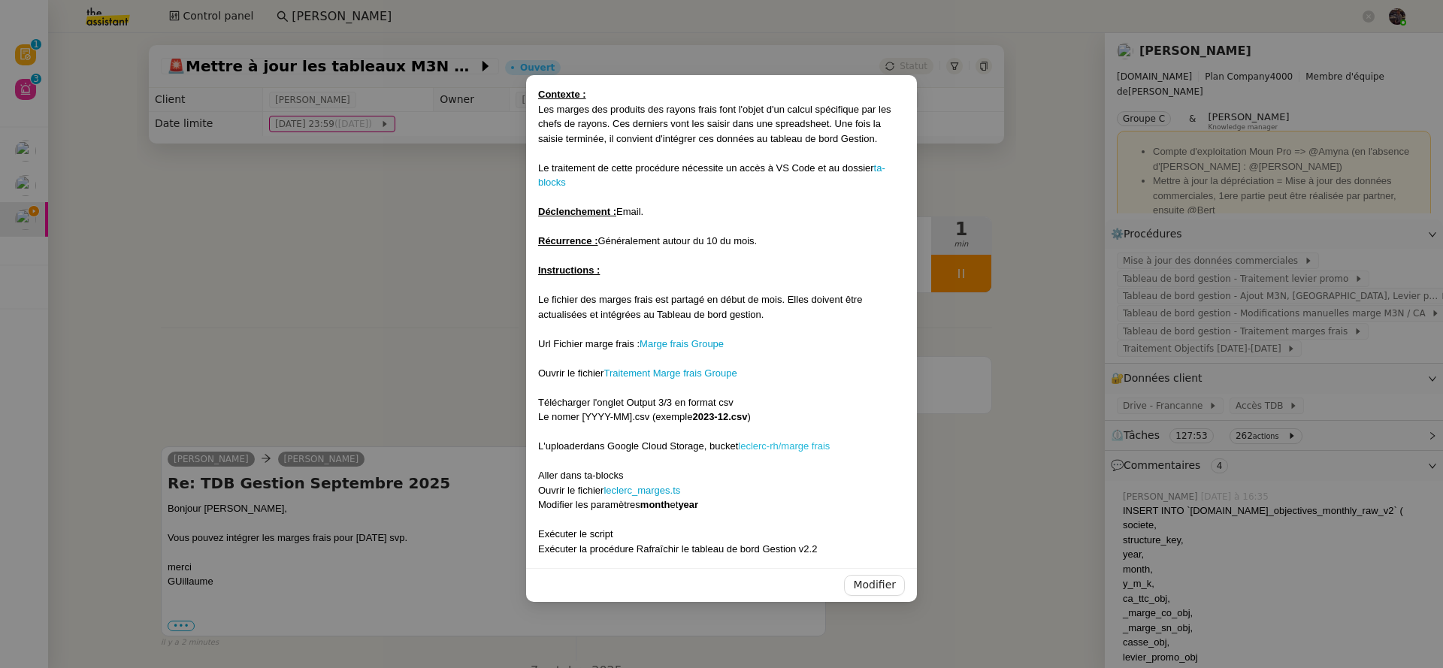
click at [794, 440] on link "leclerc-rh/marge frais" at bounding box center [784, 445] width 92 height 11
click at [400, 275] on nz-modal-container "Contexte : Les marges des produits des rayons frais font l'objet d'un calcul sp…" at bounding box center [721, 334] width 1443 height 668
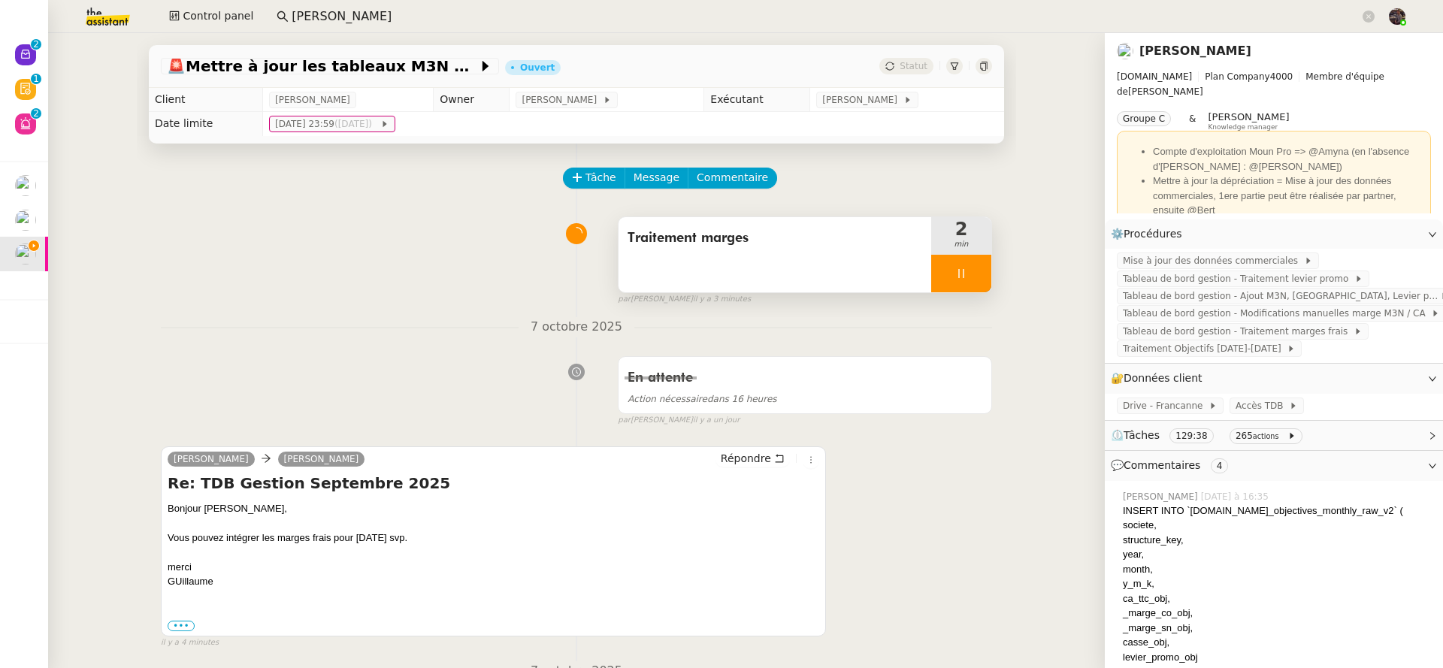
click at [938, 272] on div at bounding box center [961, 274] width 60 height 38
click at [939, 265] on div at bounding box center [946, 274] width 30 height 38
click at [721, 460] on span "Répondre" at bounding box center [746, 458] width 50 height 15
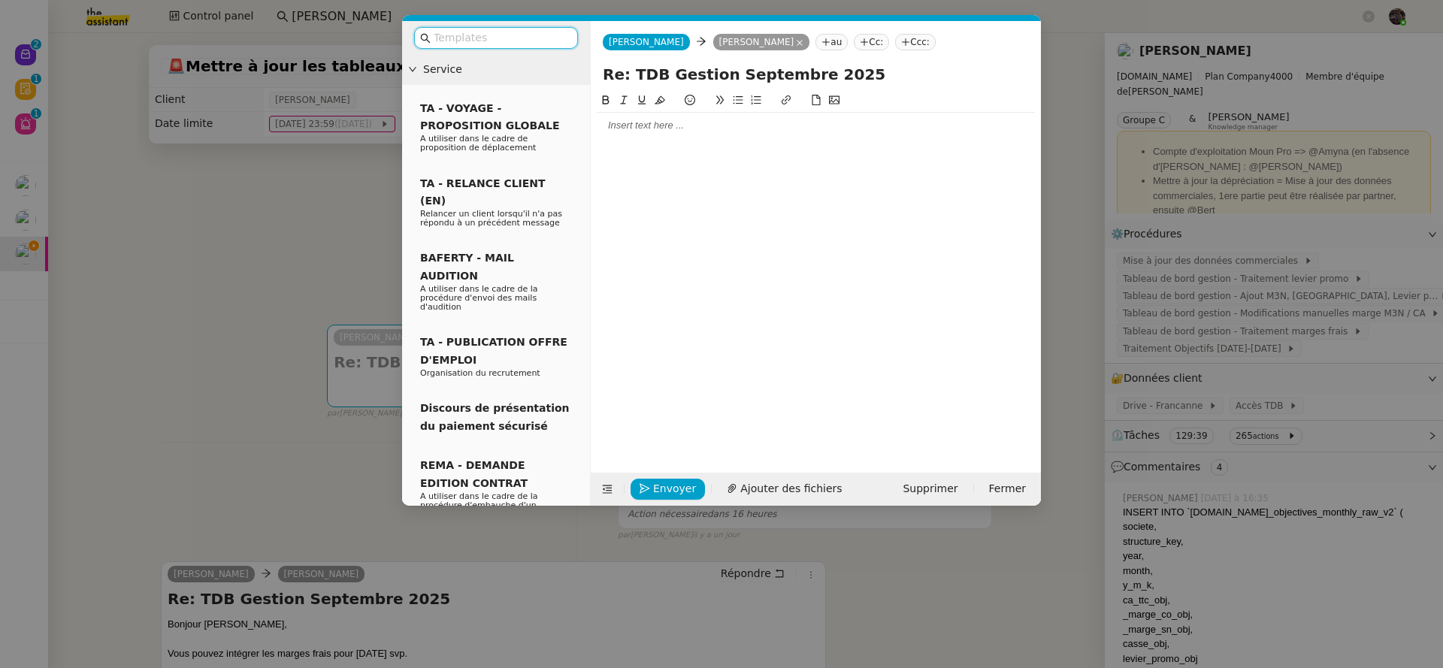
click at [633, 127] on div at bounding box center [816, 126] width 438 height 14
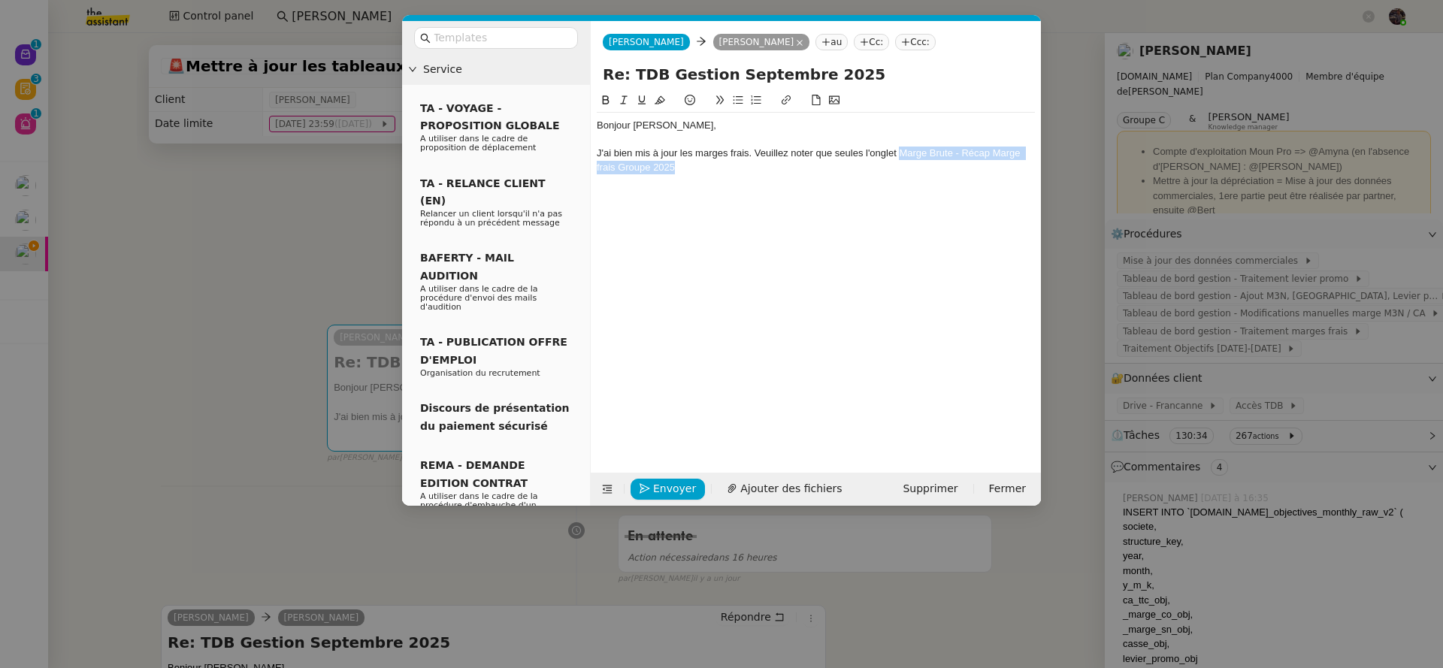
click at [897, 154] on div "J'ai bien mis à jour les marges frais. Veuillez noter que seules l'onglet Marge…" at bounding box center [816, 161] width 438 height 28
click at [834, 154] on div "J'ai bien mis à jour les marges frais. Veuillez noter que seules l'onglet Marge…" at bounding box center [816, 161] width 438 height 28
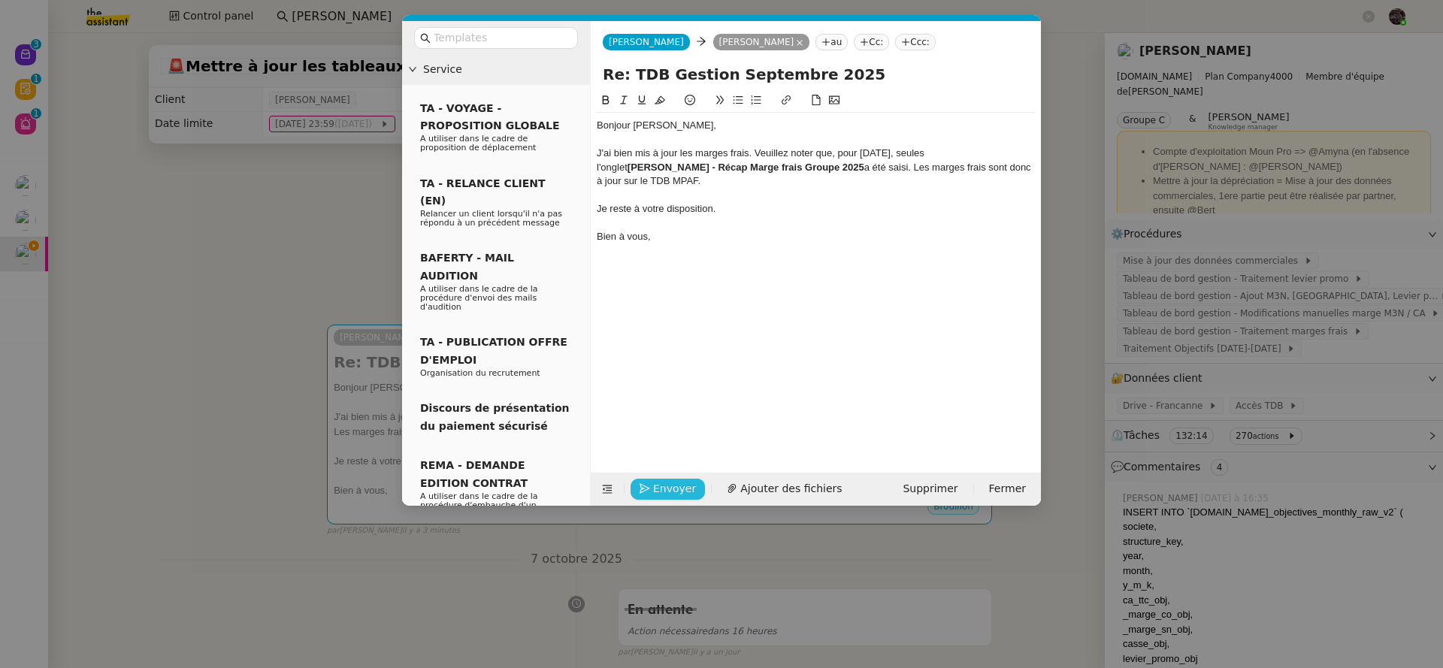
click at [672, 481] on span "Envoyer" at bounding box center [674, 488] width 43 height 17
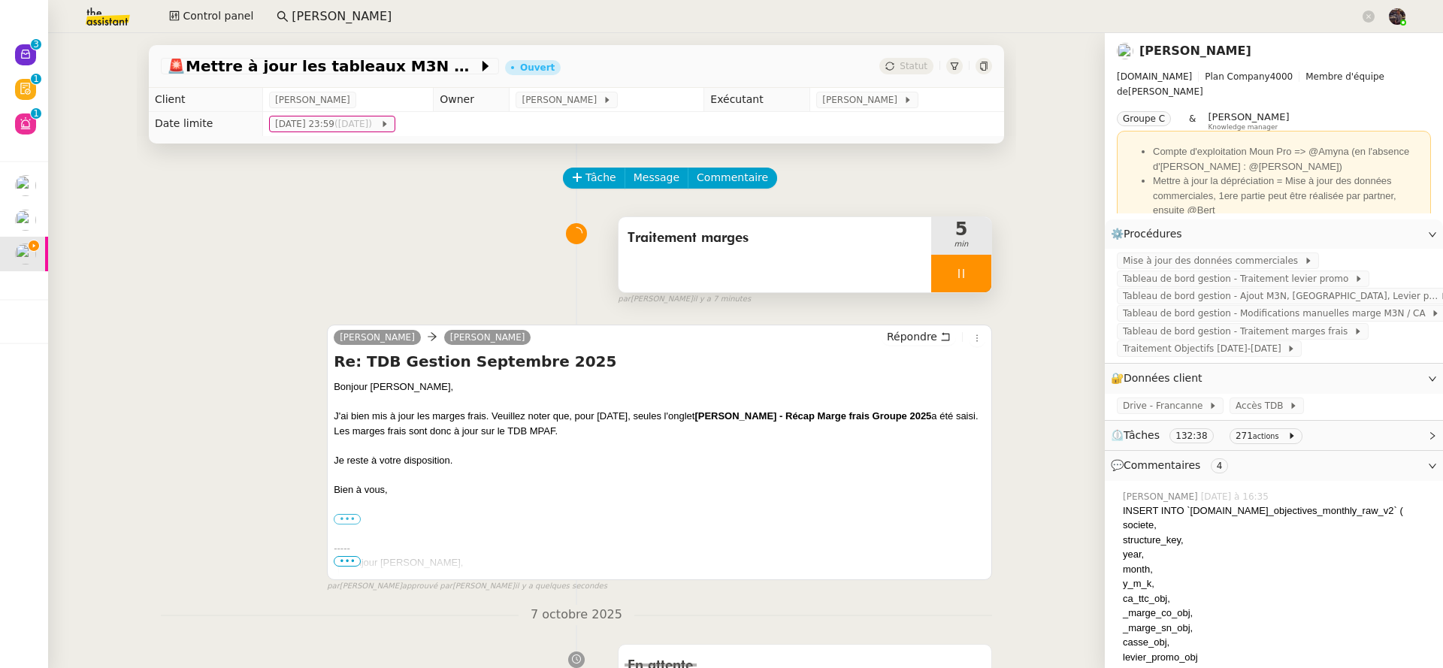
click at [955, 271] on icon at bounding box center [961, 274] width 12 height 12
click at [961, 271] on button at bounding box center [976, 274] width 30 height 38
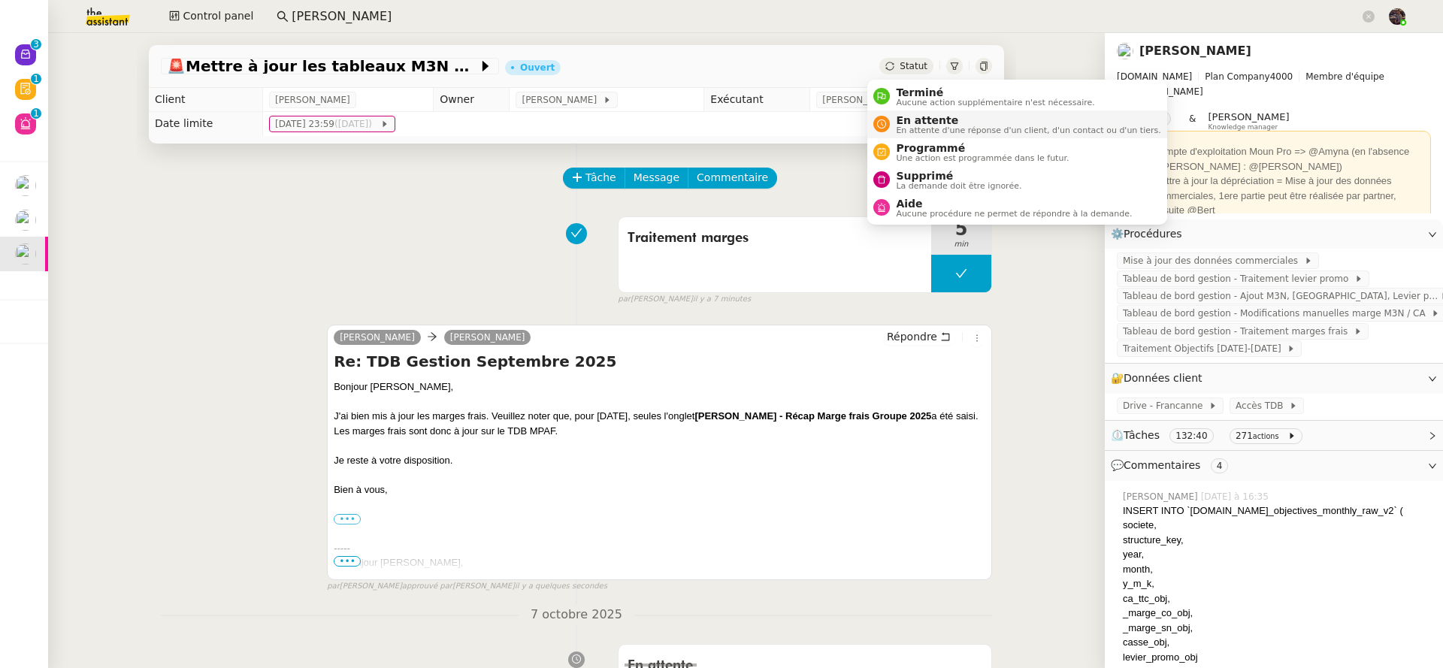
click at [930, 122] on span "En attente" at bounding box center [1028, 120] width 265 height 12
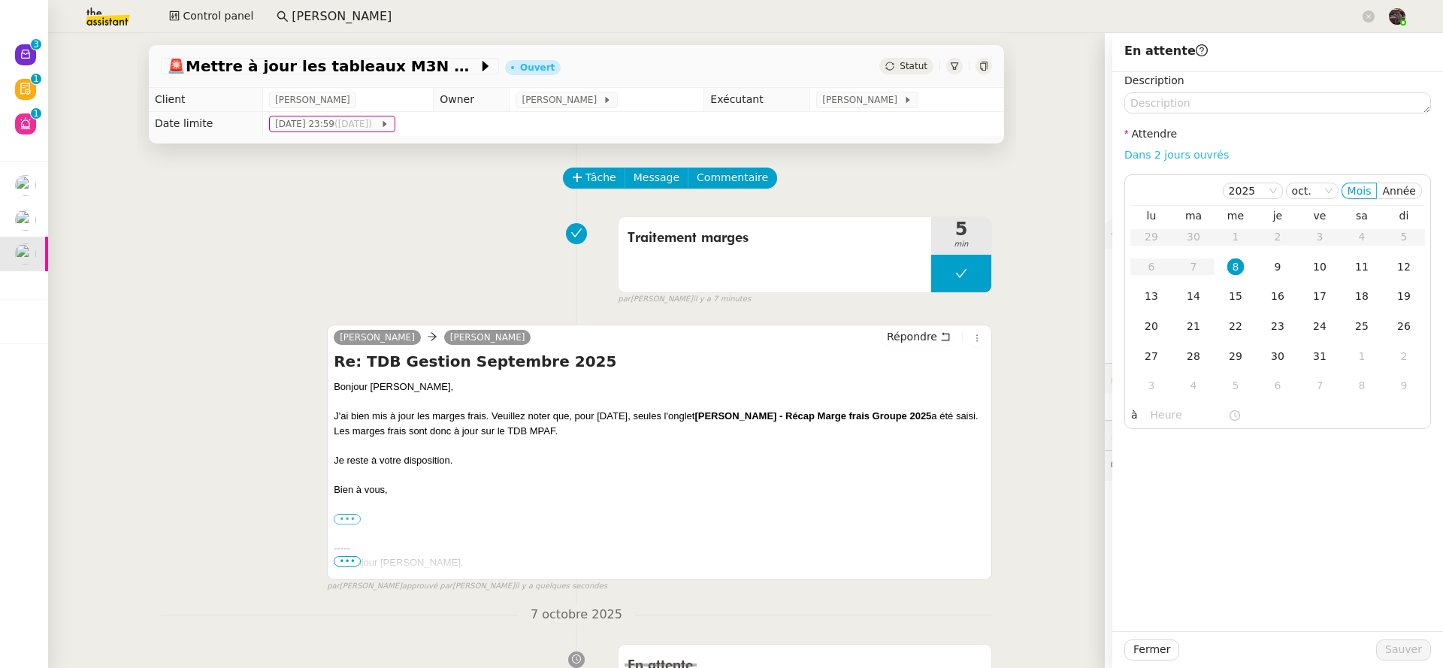
click at [1206, 156] on link "Dans 2 jours ouvrés" at bounding box center [1176, 155] width 104 height 12
type input "07:00"
click at [1393, 655] on span "Sauver" at bounding box center [1403, 649] width 37 height 17
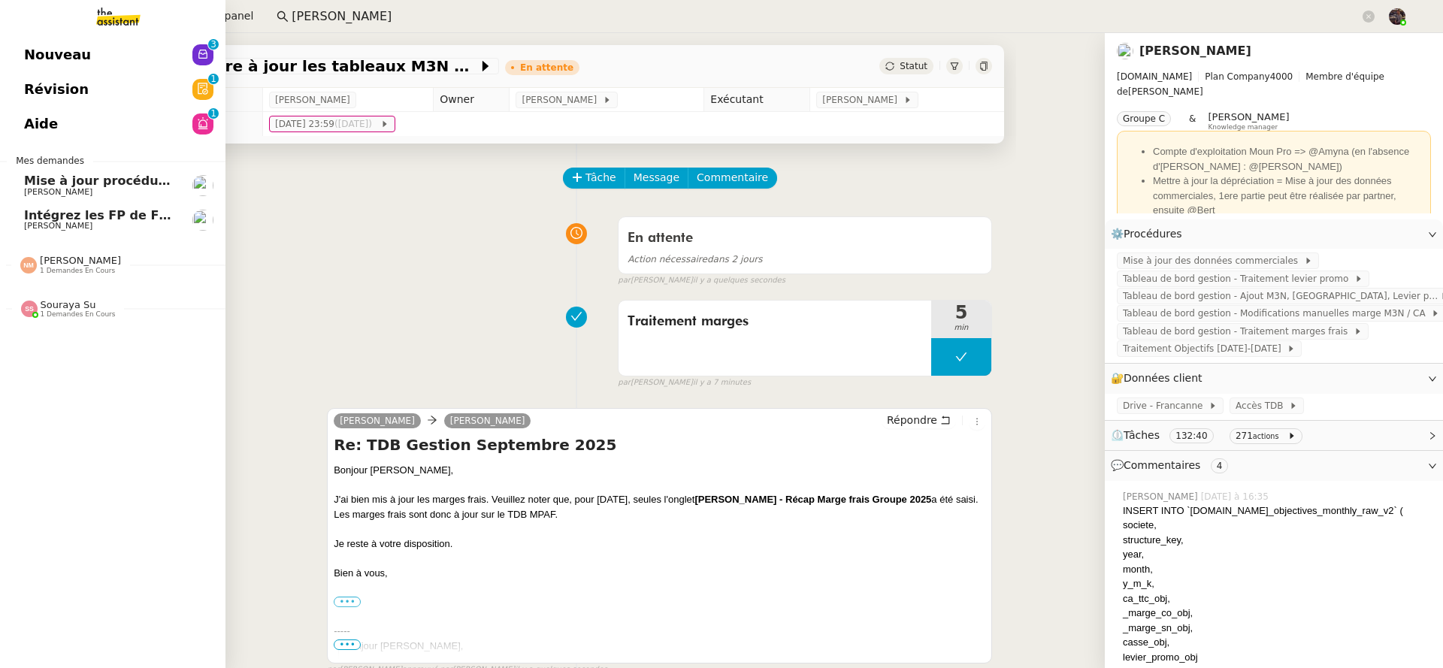
click at [35, 231] on link "Intégrez les FP de FRANCANNE et GM [PERSON_NAME]" at bounding box center [112, 220] width 225 height 35
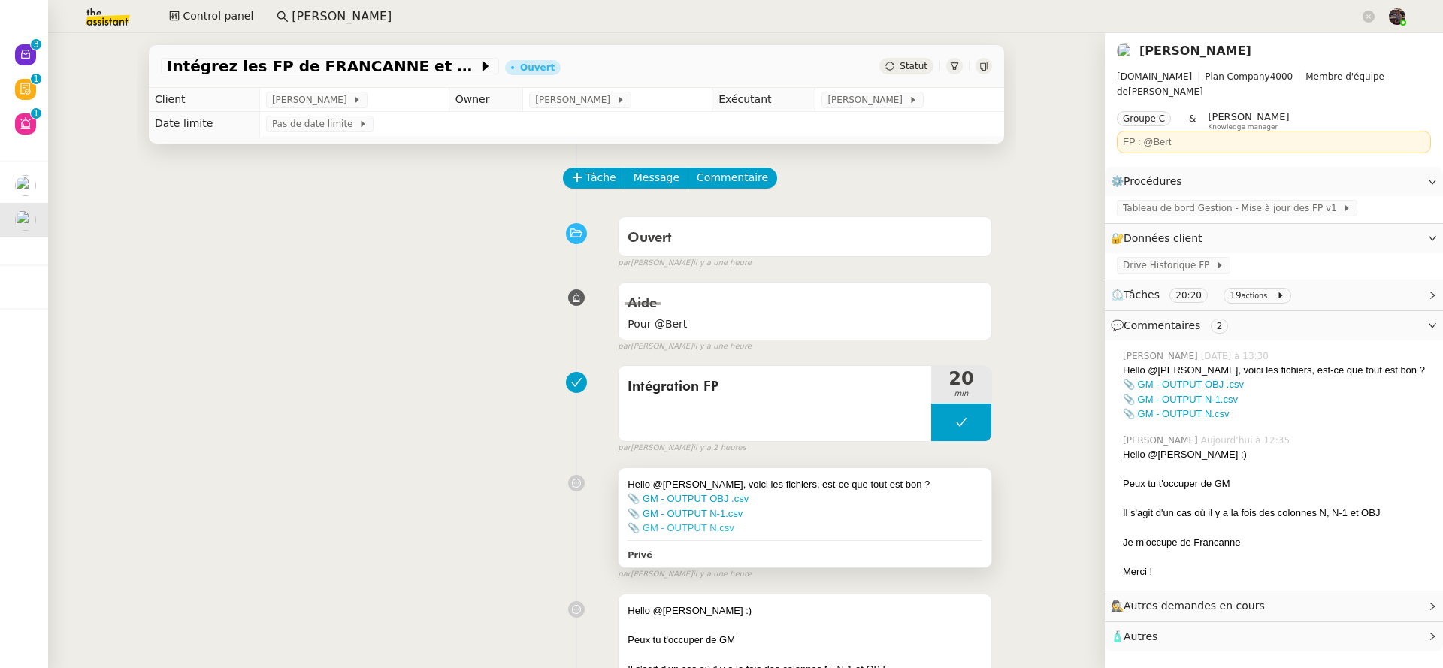
scroll to position [144, 0]
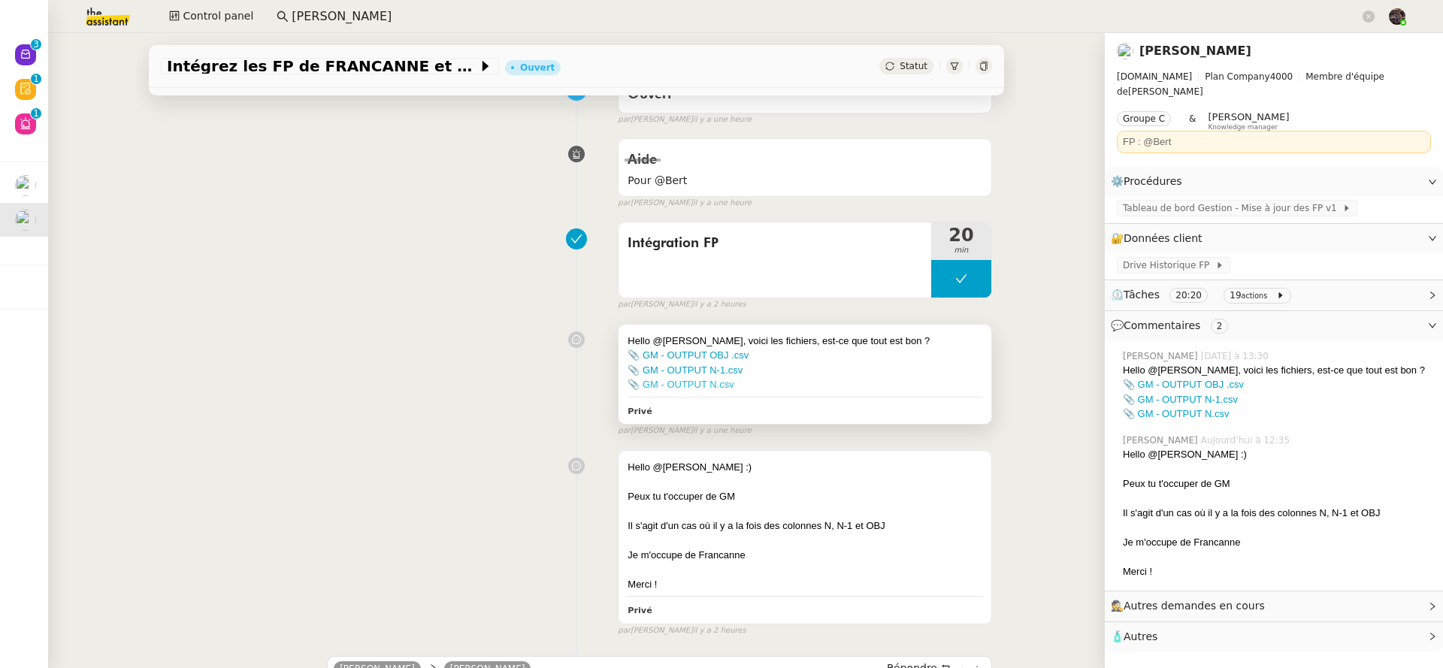
click at [699, 385] on link "📎 GM - OUTPUT N.csv" at bounding box center [681, 384] width 106 height 11
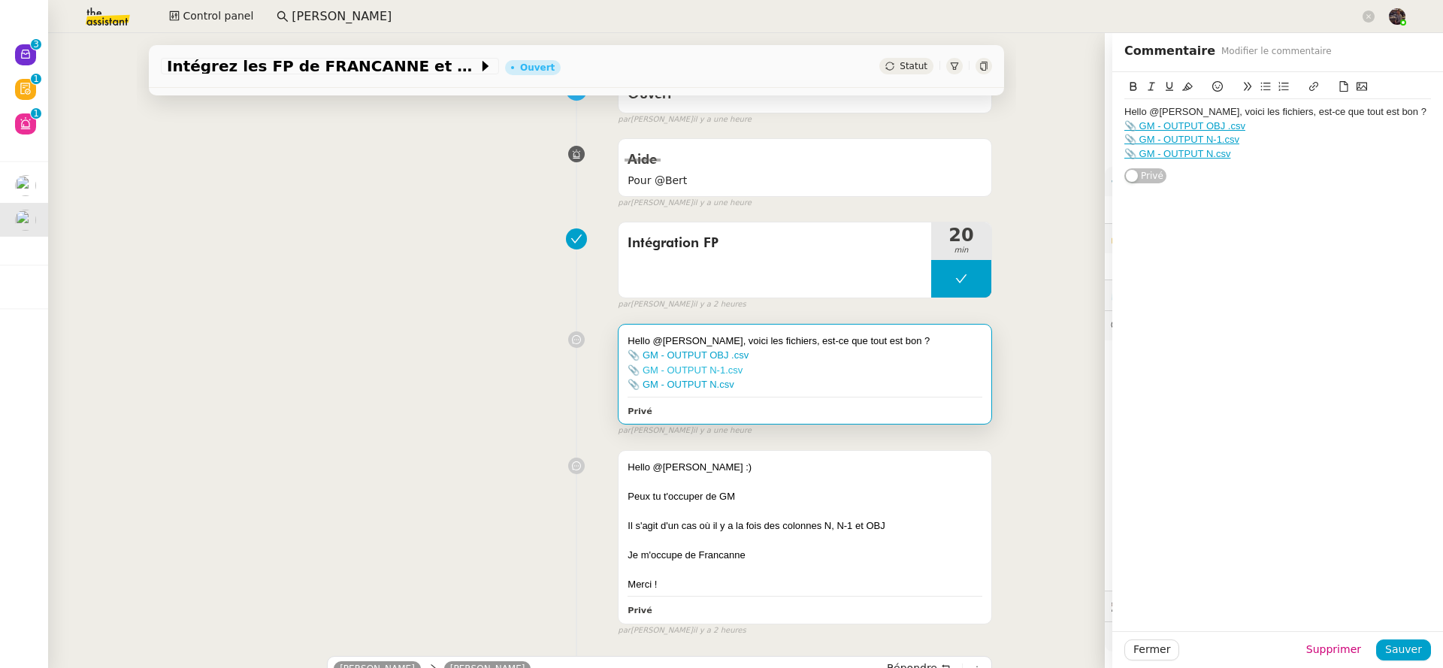
click at [689, 375] on link "📎 GM - OUTPUT N-1.csv" at bounding box center [685, 369] width 115 height 11
click at [725, 356] on link "📎 GM - OUTPUT OBJ .csv" at bounding box center [688, 354] width 121 height 11
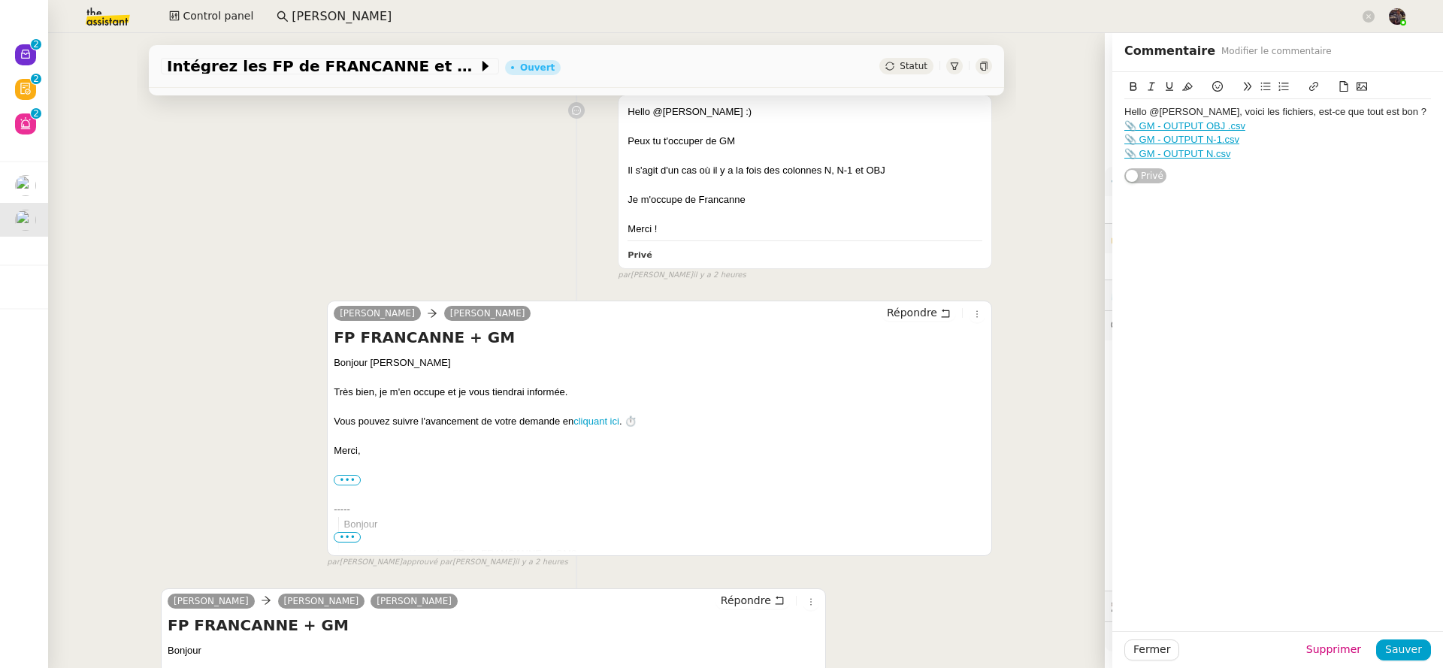
scroll to position [735, 0]
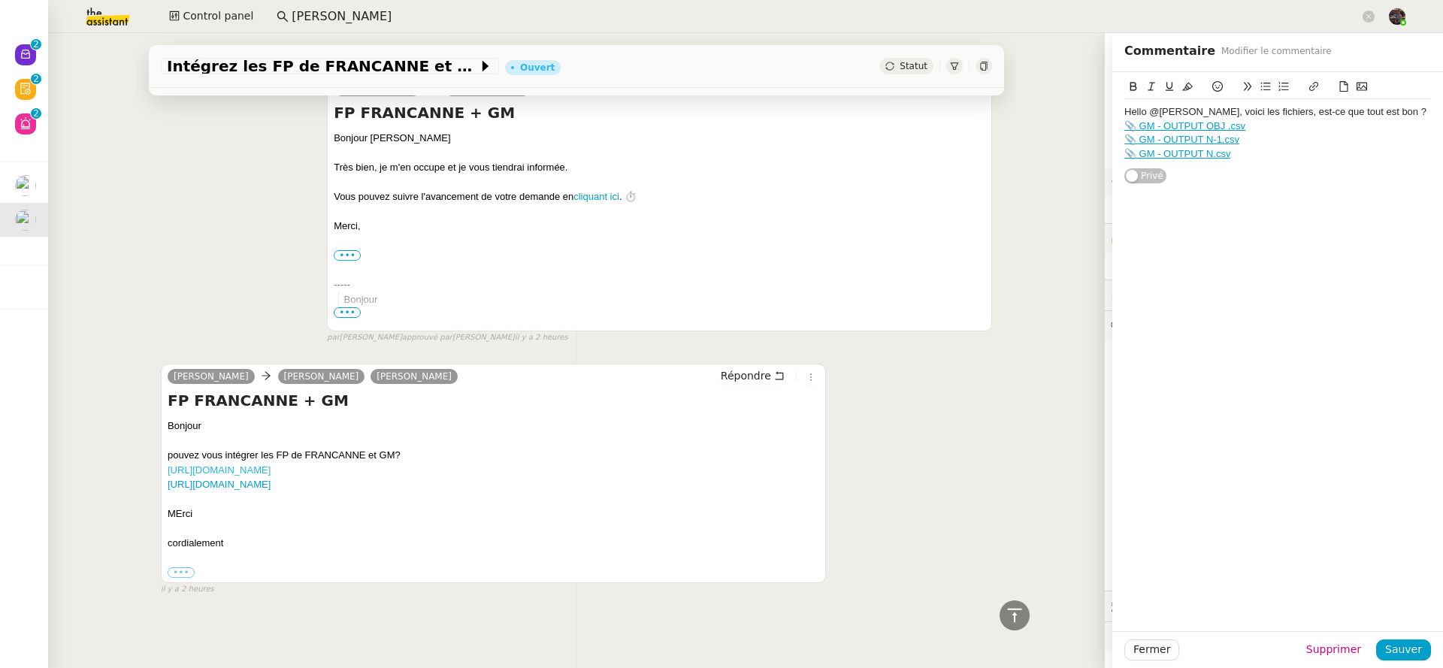
click at [271, 464] on link "[URL][DOMAIN_NAME]" at bounding box center [219, 469] width 103 height 11
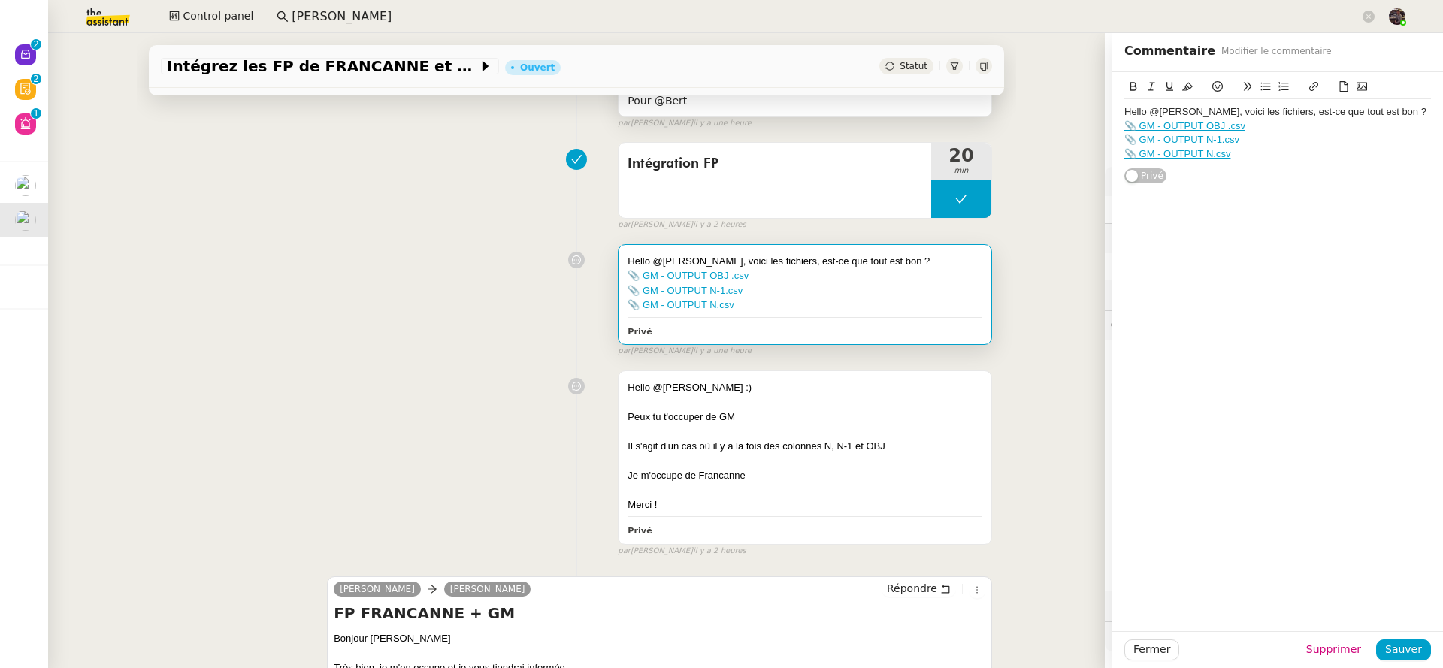
scroll to position [0, 0]
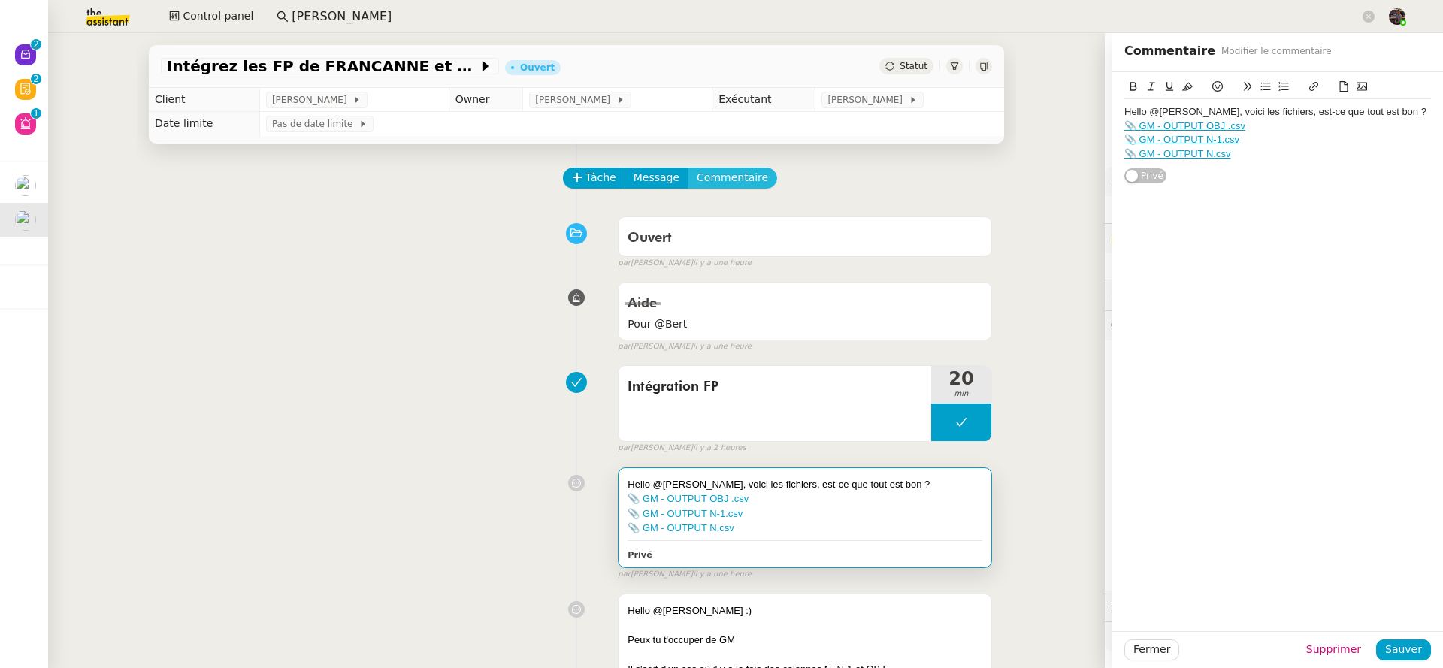
click at [730, 171] on span "Commentaire" at bounding box center [732, 177] width 71 height 17
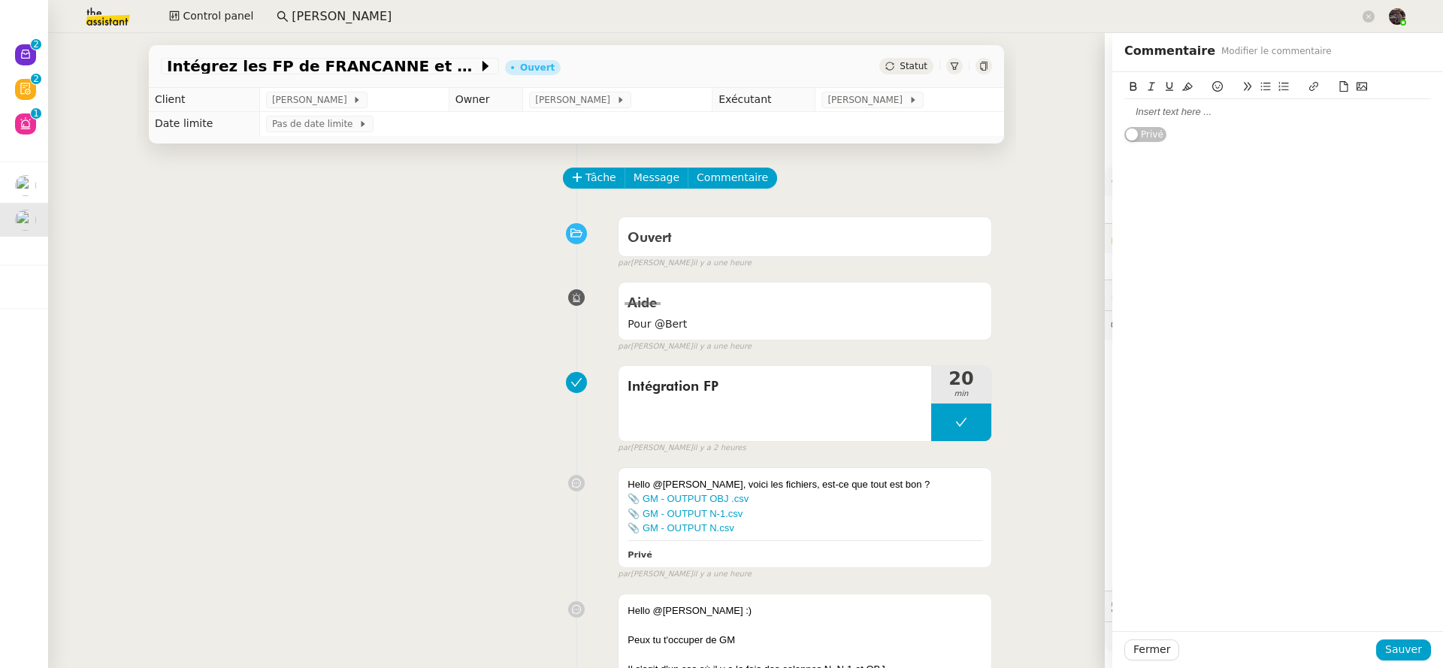
click at [1313, 101] on div at bounding box center [1277, 112] width 307 height 26
click at [1390, 650] on span "Sauver" at bounding box center [1403, 649] width 37 height 17
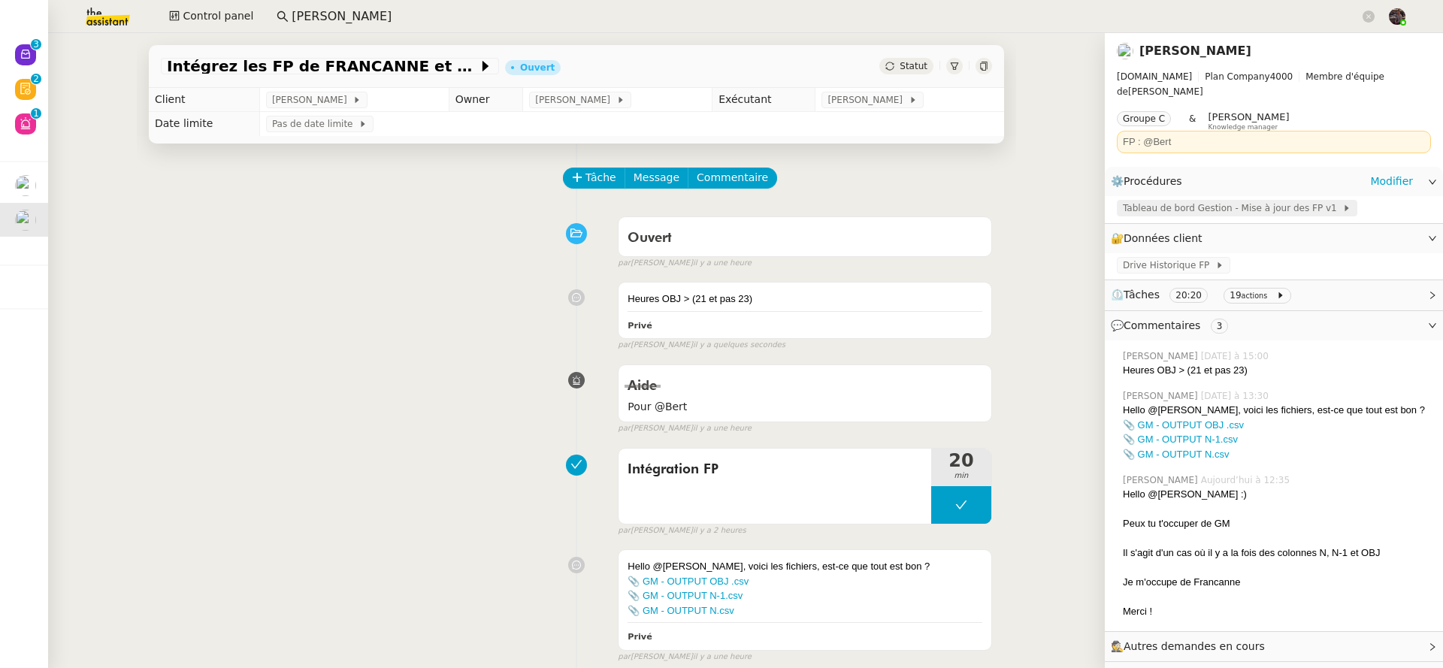
click at [1155, 201] on span "Tableau de bord Gestion - Mise à jour des FP v1" at bounding box center [1232, 208] width 219 height 15
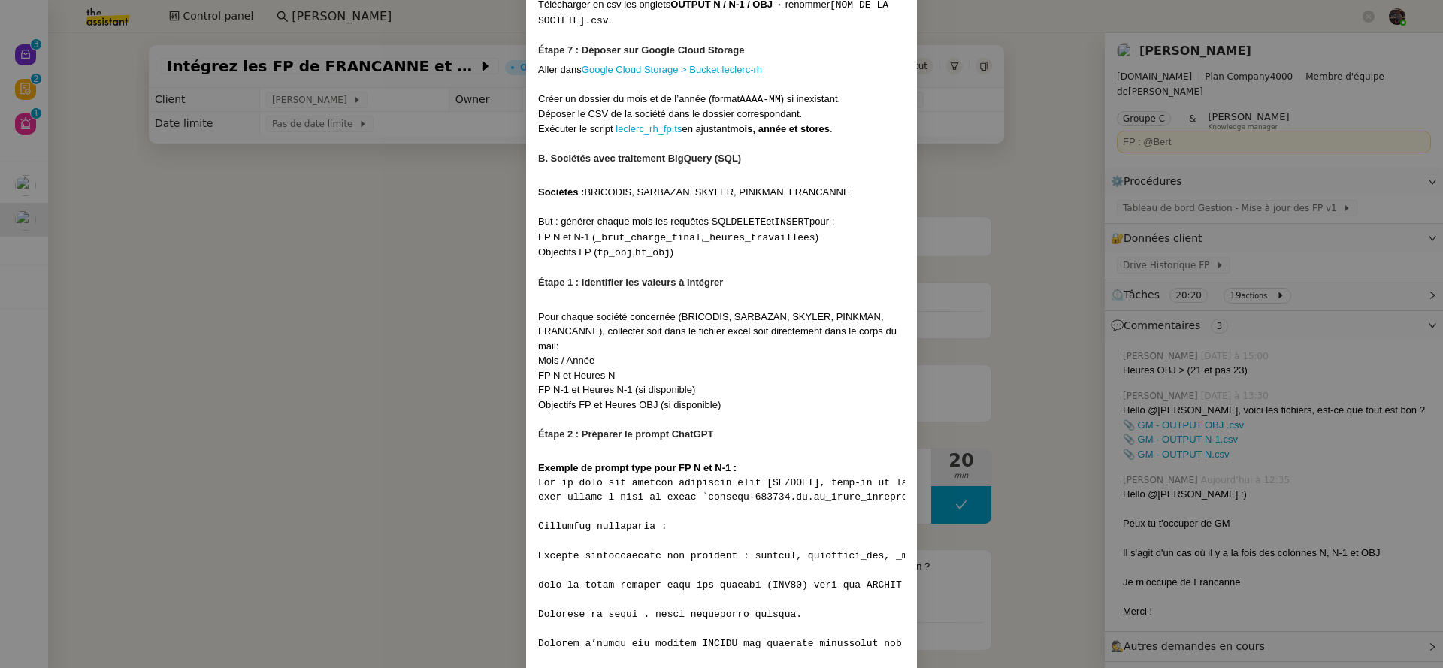
scroll to position [1550, 0]
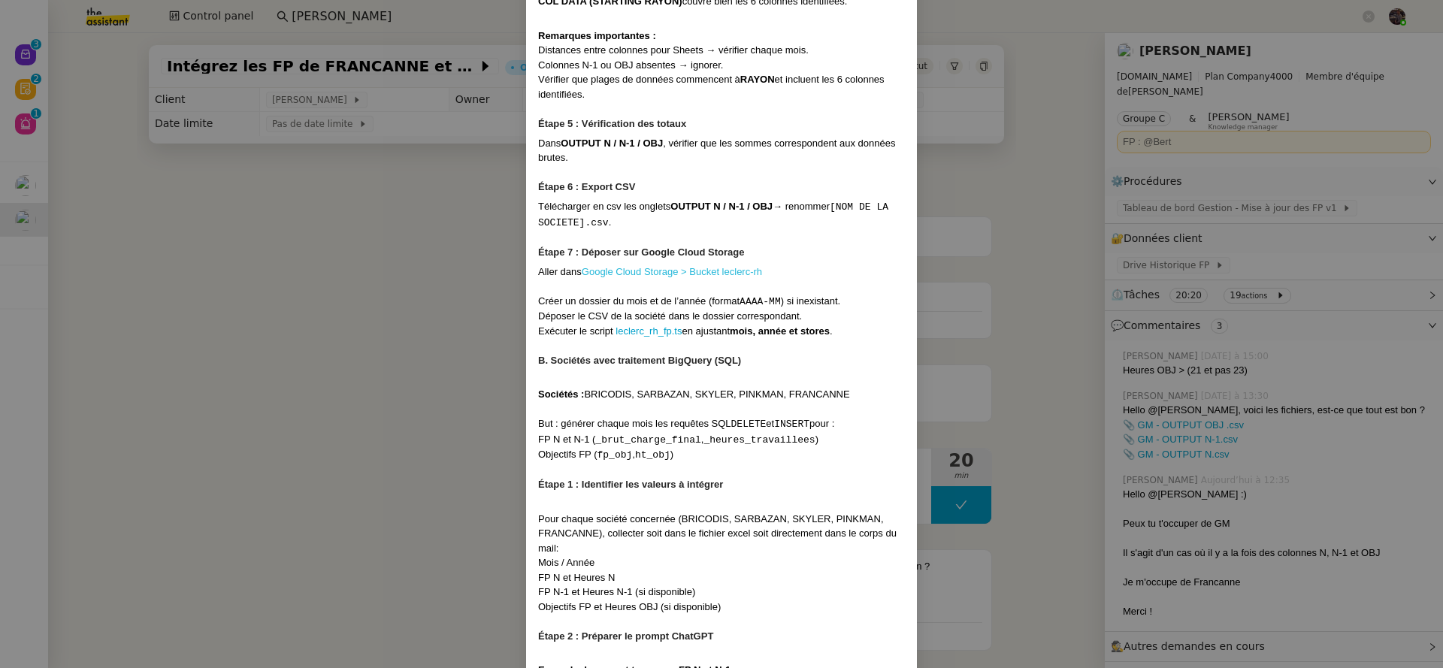
click at [666, 277] on link "Google Cloud Storage > Bucket leclerc-rh" at bounding box center [672, 271] width 180 height 11
click at [216, 440] on nz-modal-container "Contexte Chaque mois, les RH envoient les FP (frais de personnel) des différent…" at bounding box center [721, 334] width 1443 height 668
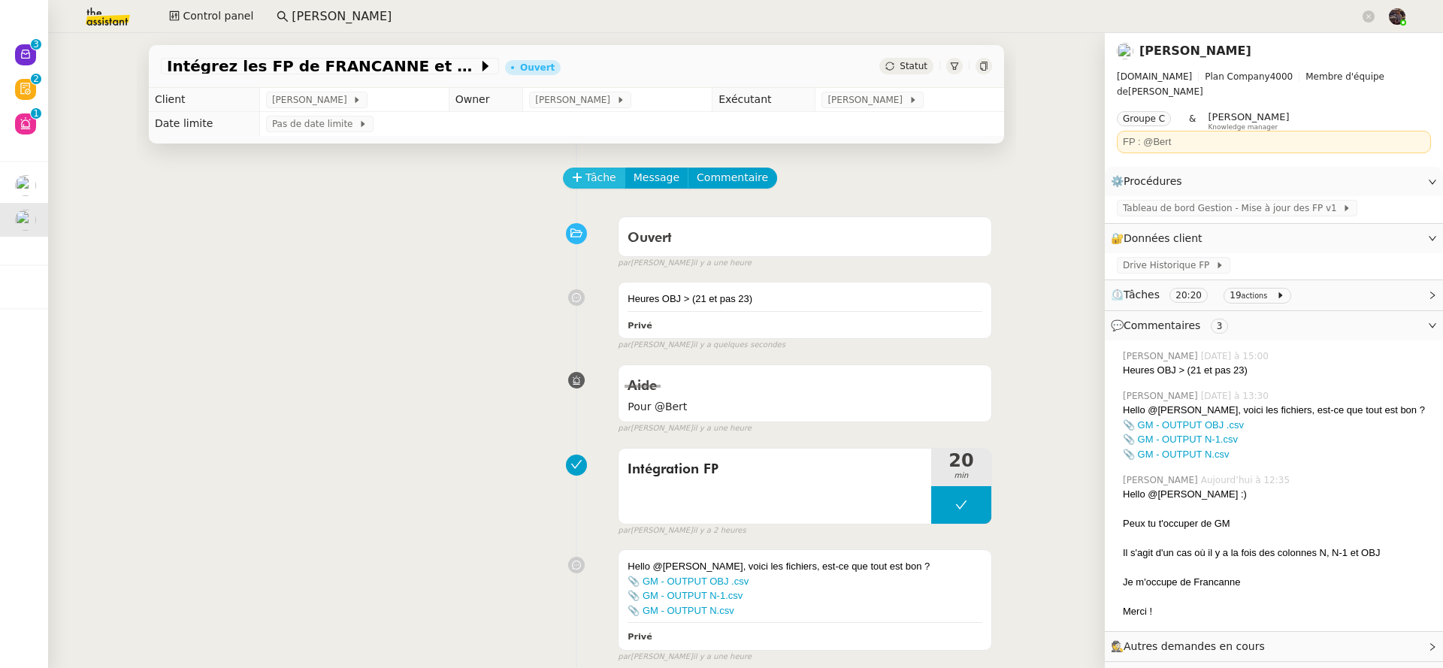
click at [610, 180] on button "Tâche" at bounding box center [594, 178] width 62 height 21
click at [585, 186] on span "Tâche" at bounding box center [600, 177] width 31 height 17
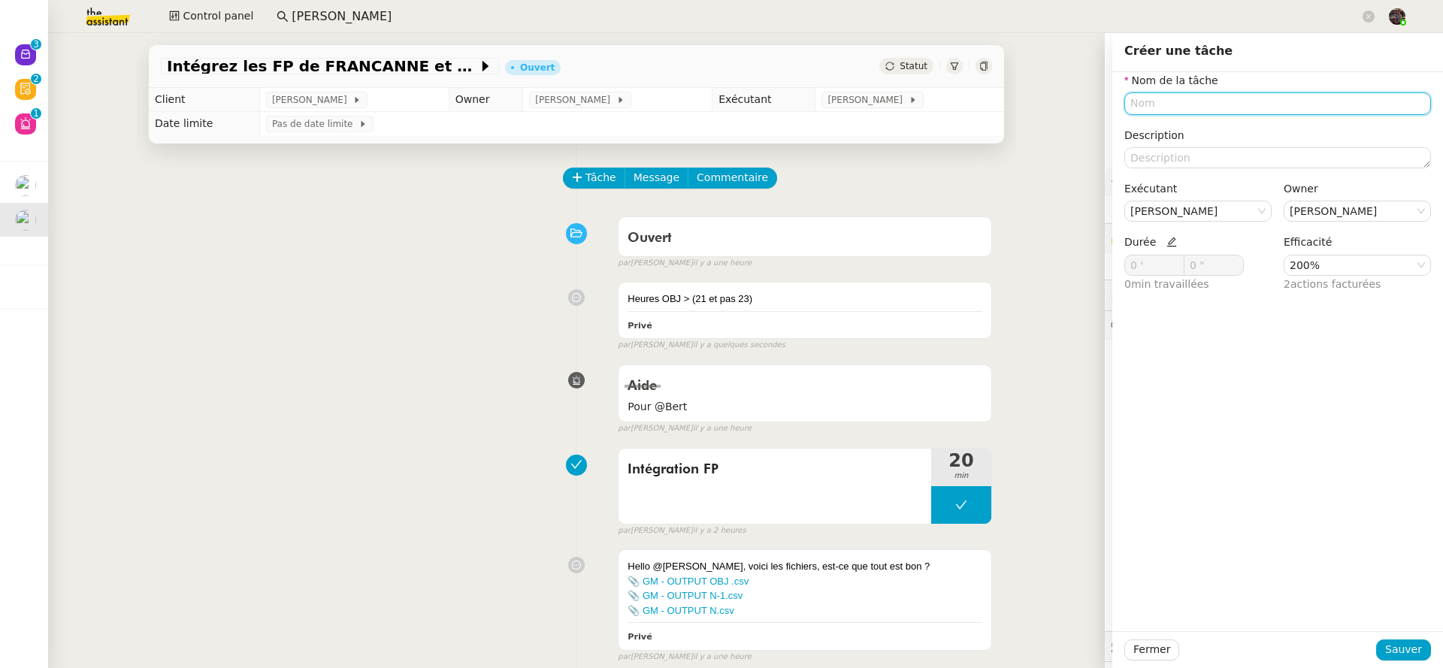
click at [1184, 96] on input "text" at bounding box center [1277, 103] width 307 height 22
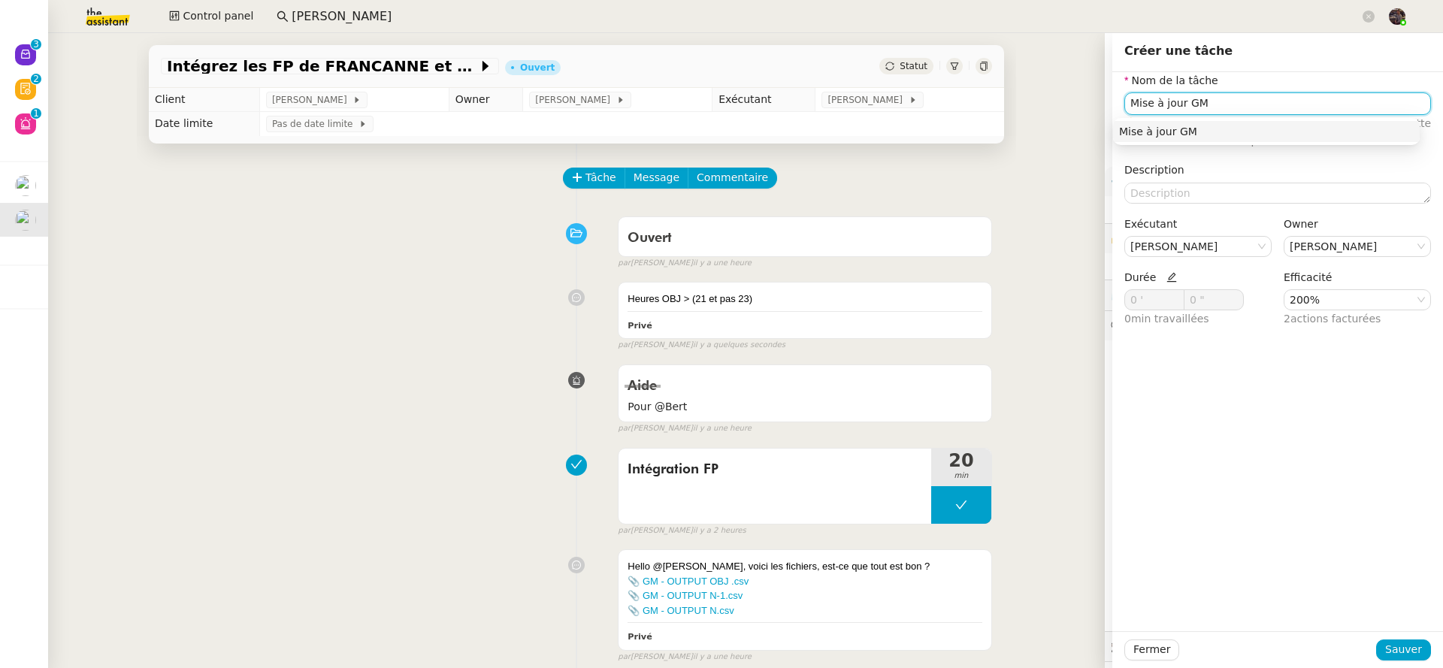
click at [1214, 129] on div "Mise à jour GM" at bounding box center [1266, 132] width 295 height 14
type input "Mise à jour GM"
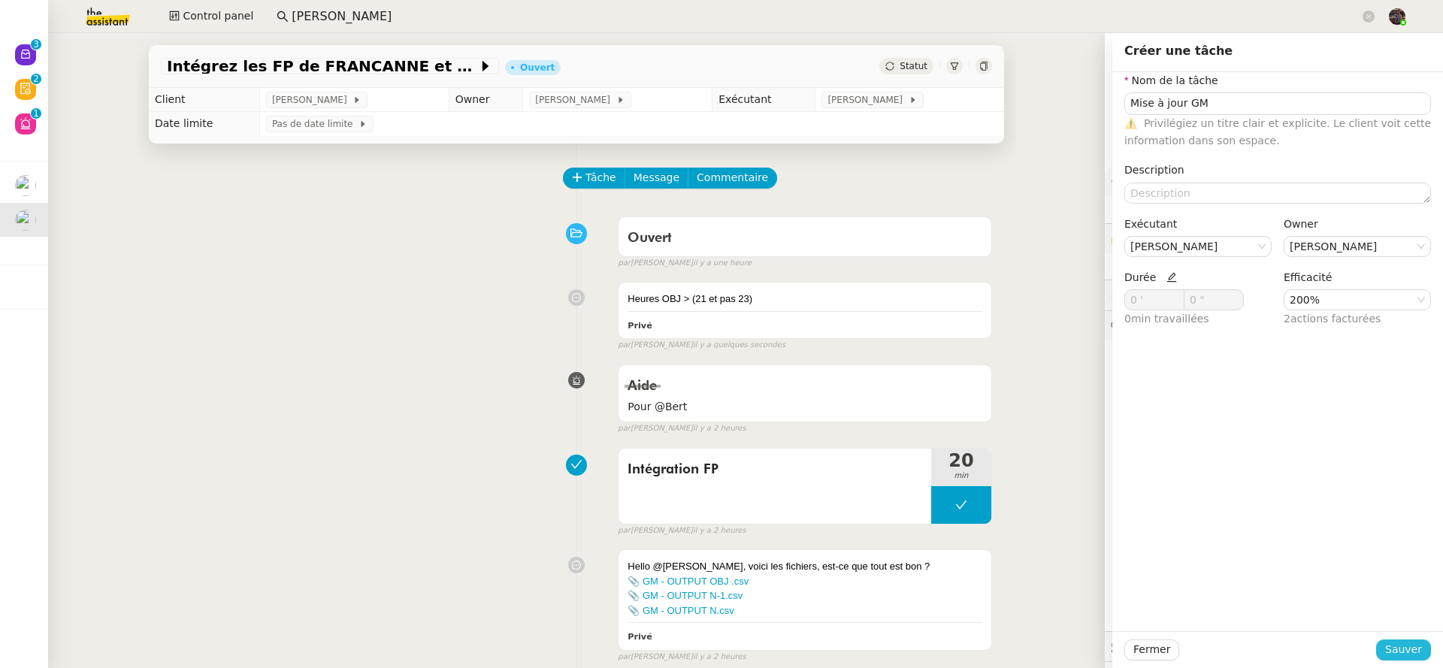
click at [1396, 650] on span "Sauver" at bounding box center [1403, 649] width 37 height 17
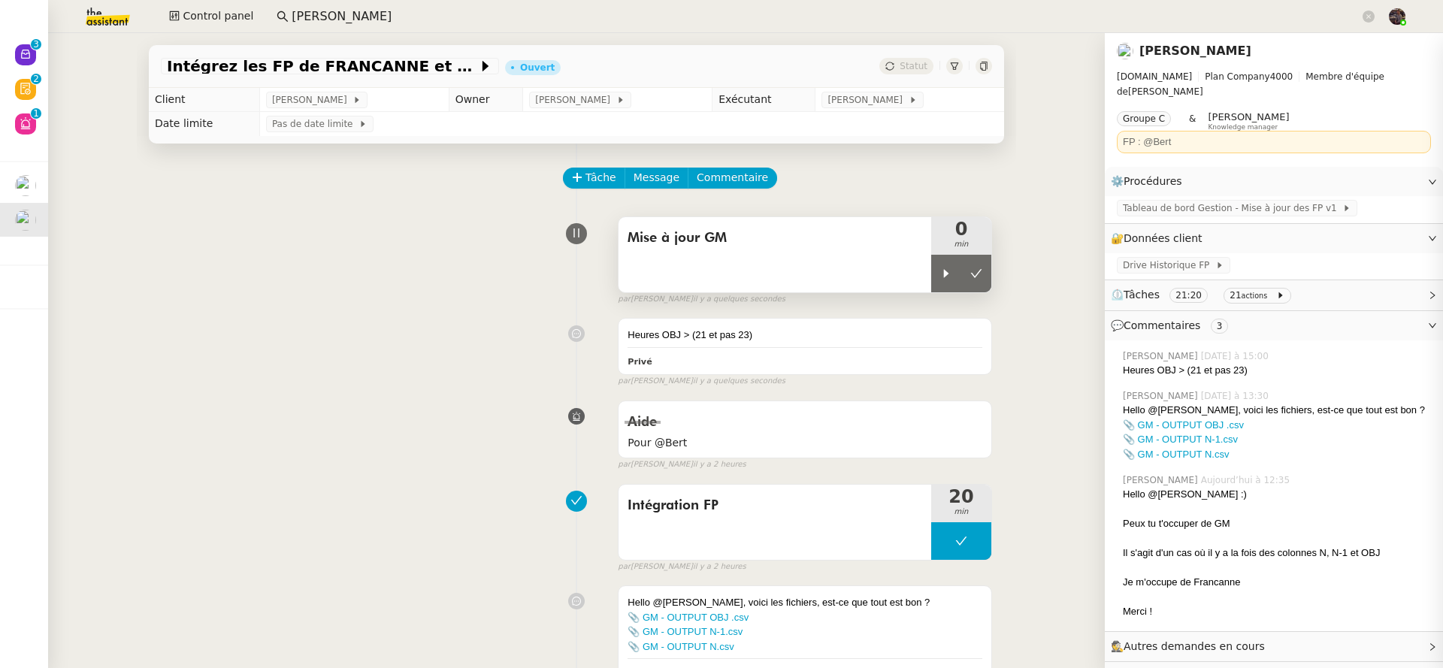
click at [914, 274] on div "Mise à jour GM" at bounding box center [775, 254] width 313 height 75
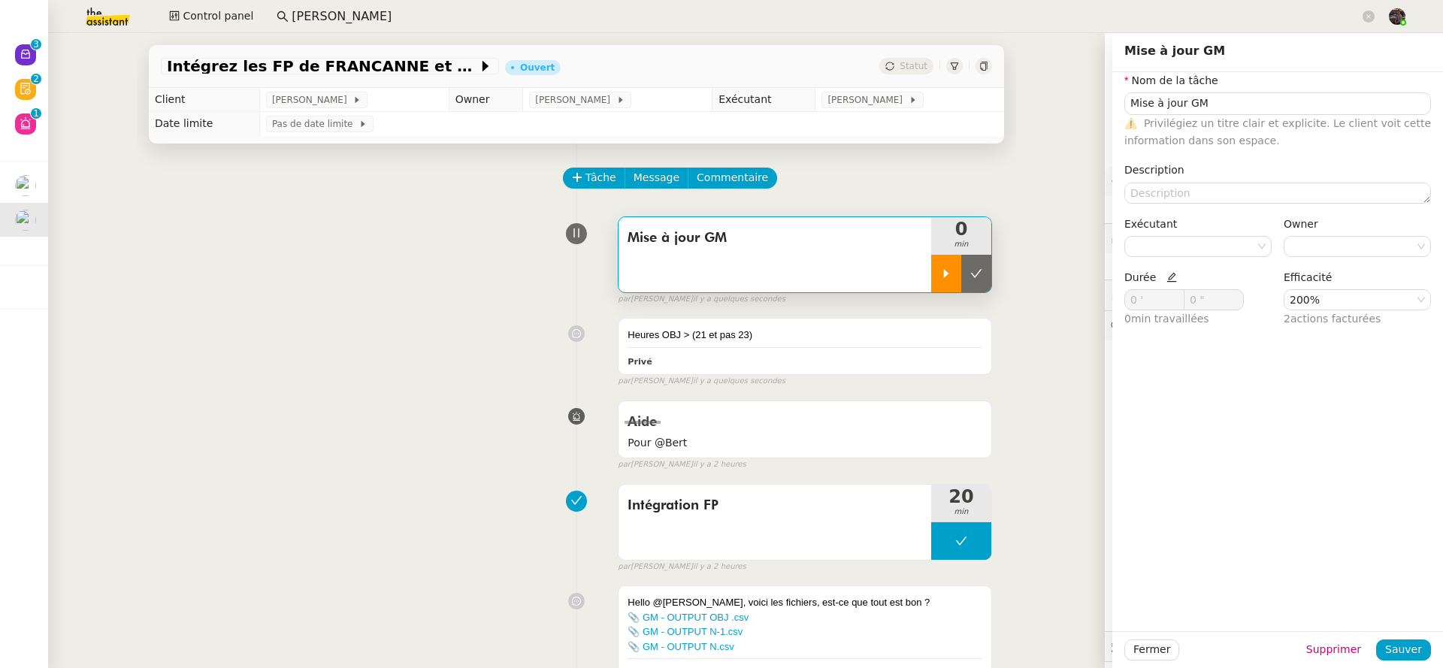
click at [931, 264] on div at bounding box center [946, 274] width 30 height 38
type input "Mise à jour GM"
type input "0 '"
type input "0 ""
type input "Mise à jour GM"
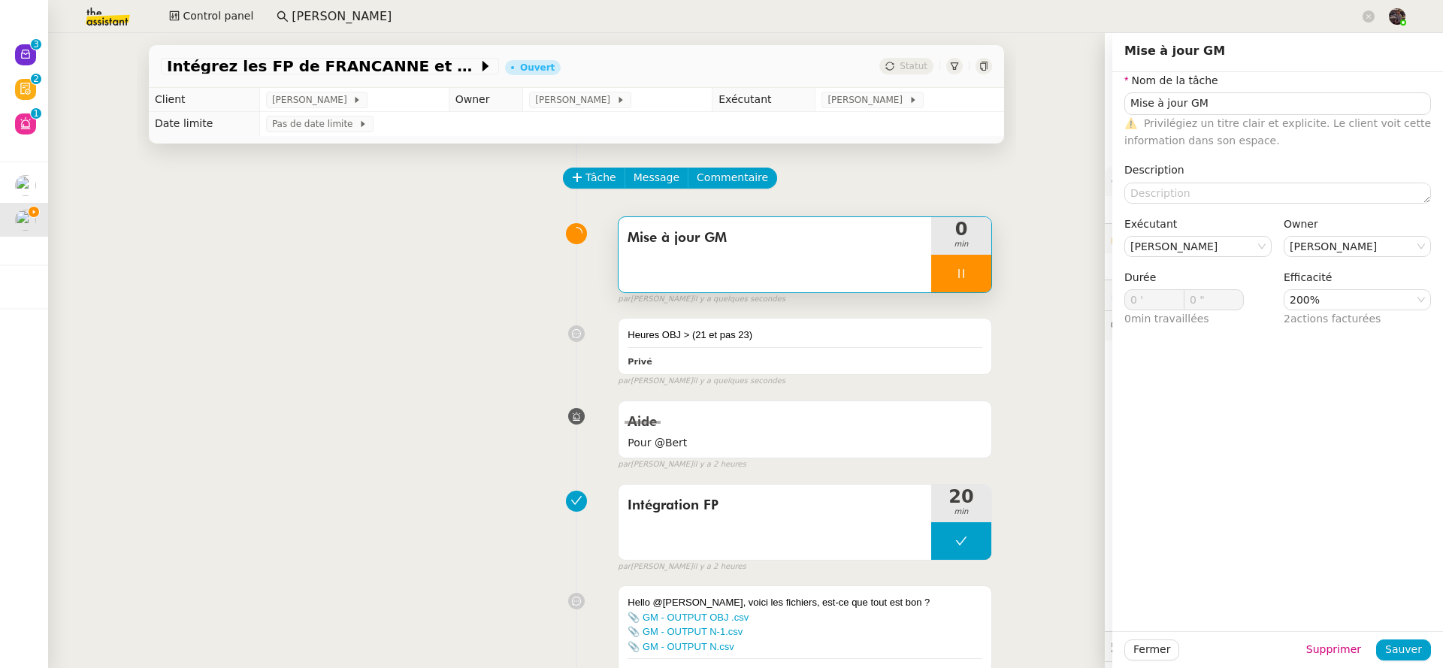
type input "0 '"
type input "59 ""
type input "1 '"
type input "43 ""
type input "2 '"
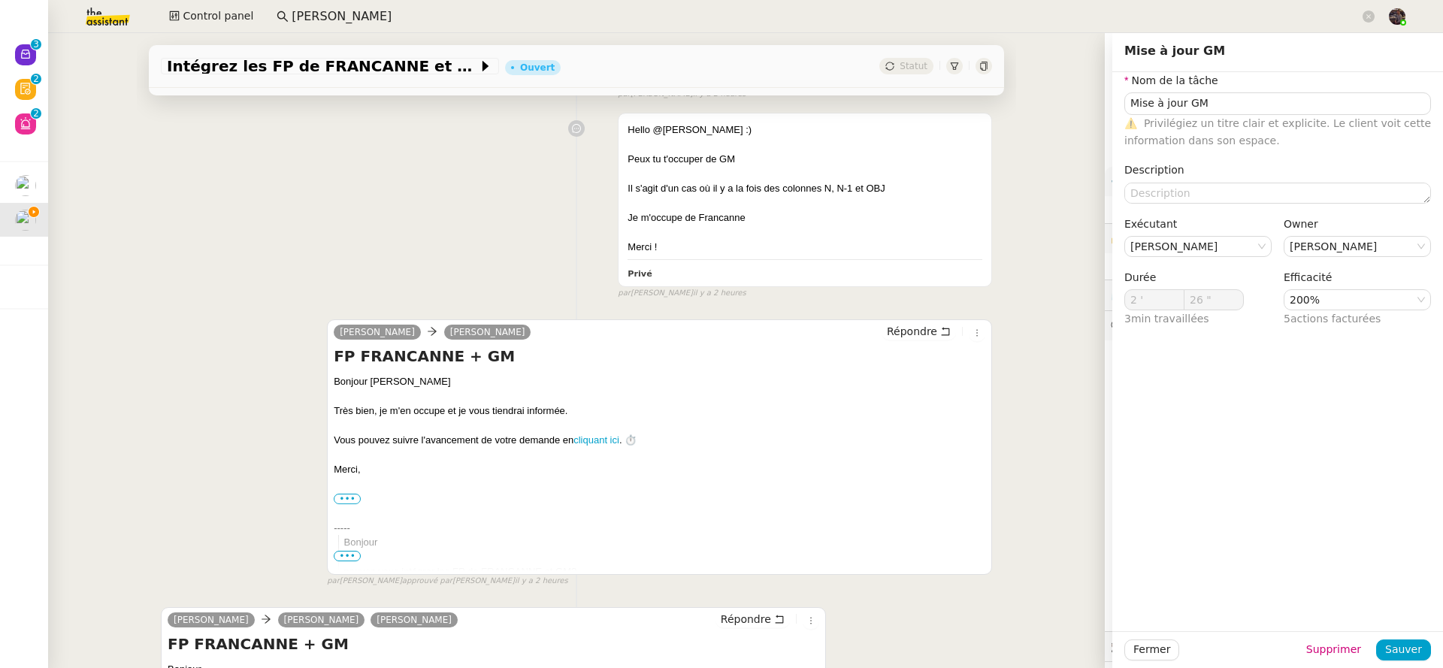
scroll to position [853, 0]
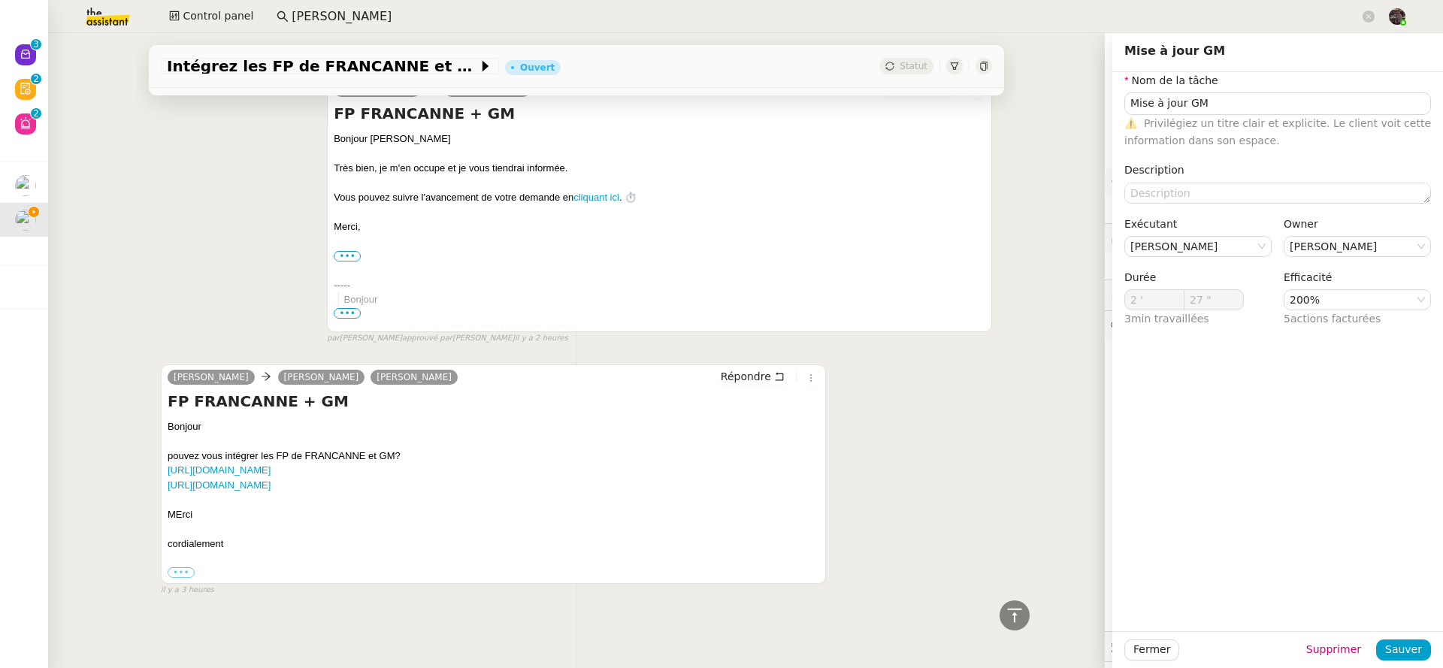
type input "28 ""
click at [887, 379] on div "Camille Cazade camille Guillaume Farina Répondre FP FRANCANNE + GM Bonjour pouv…" at bounding box center [576, 474] width 831 height 246
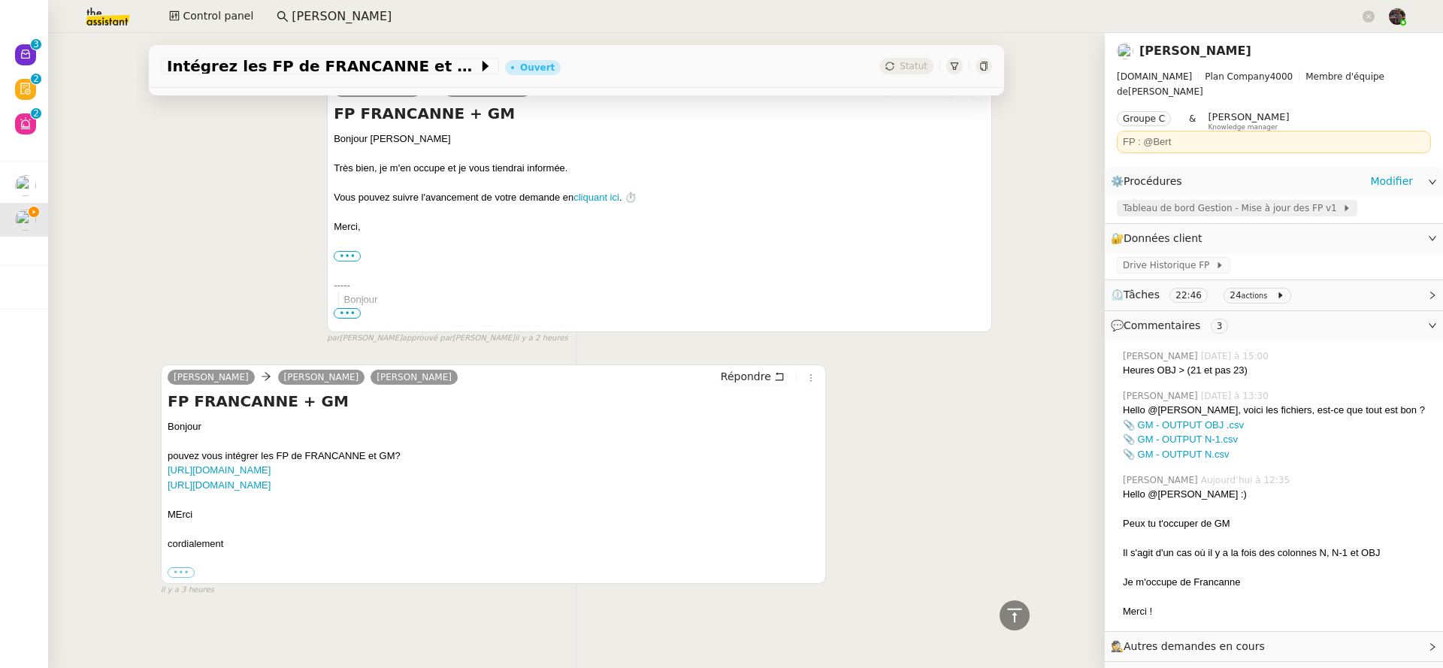
click at [1201, 201] on span "Tableau de bord Gestion - Mise à jour des FP v1" at bounding box center [1232, 208] width 219 height 15
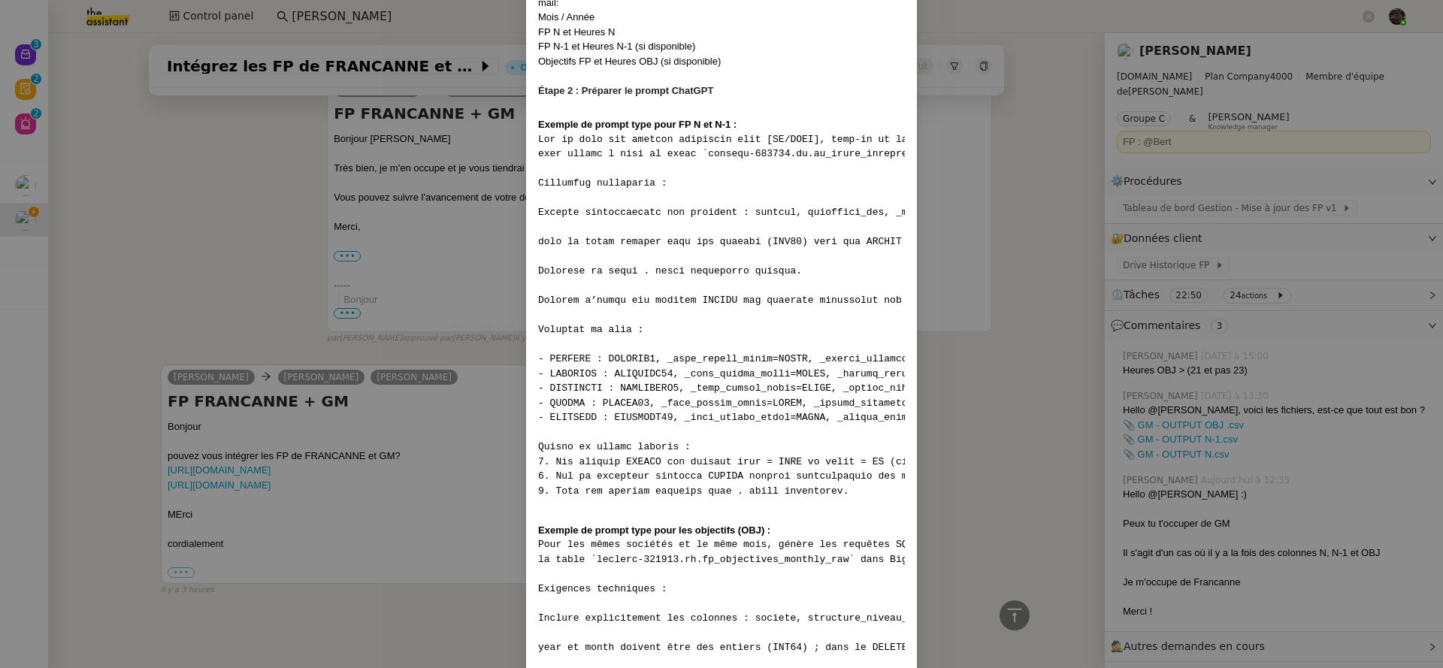
scroll to position [2406, 0]
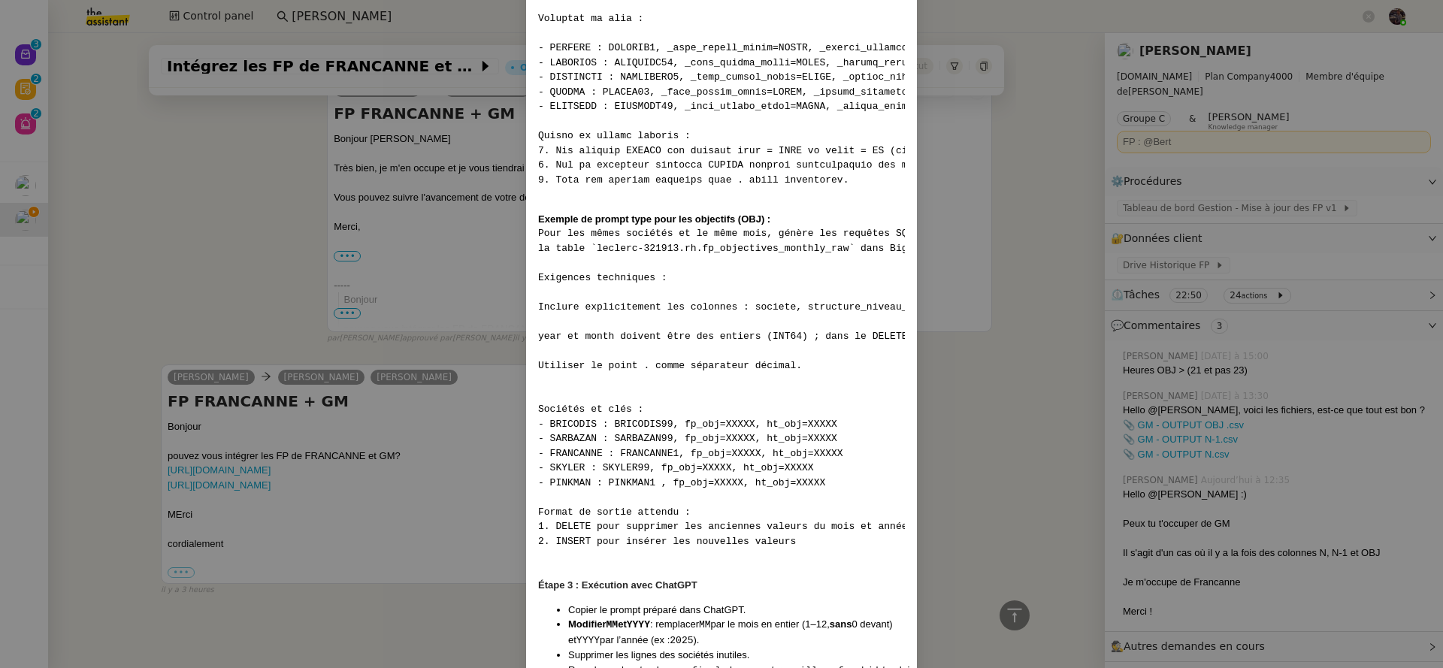
click at [373, 502] on nz-modal-container "Contexte Chaque mois, les RH envoient les FP (frais de personnel) des différent…" at bounding box center [721, 334] width 1443 height 668
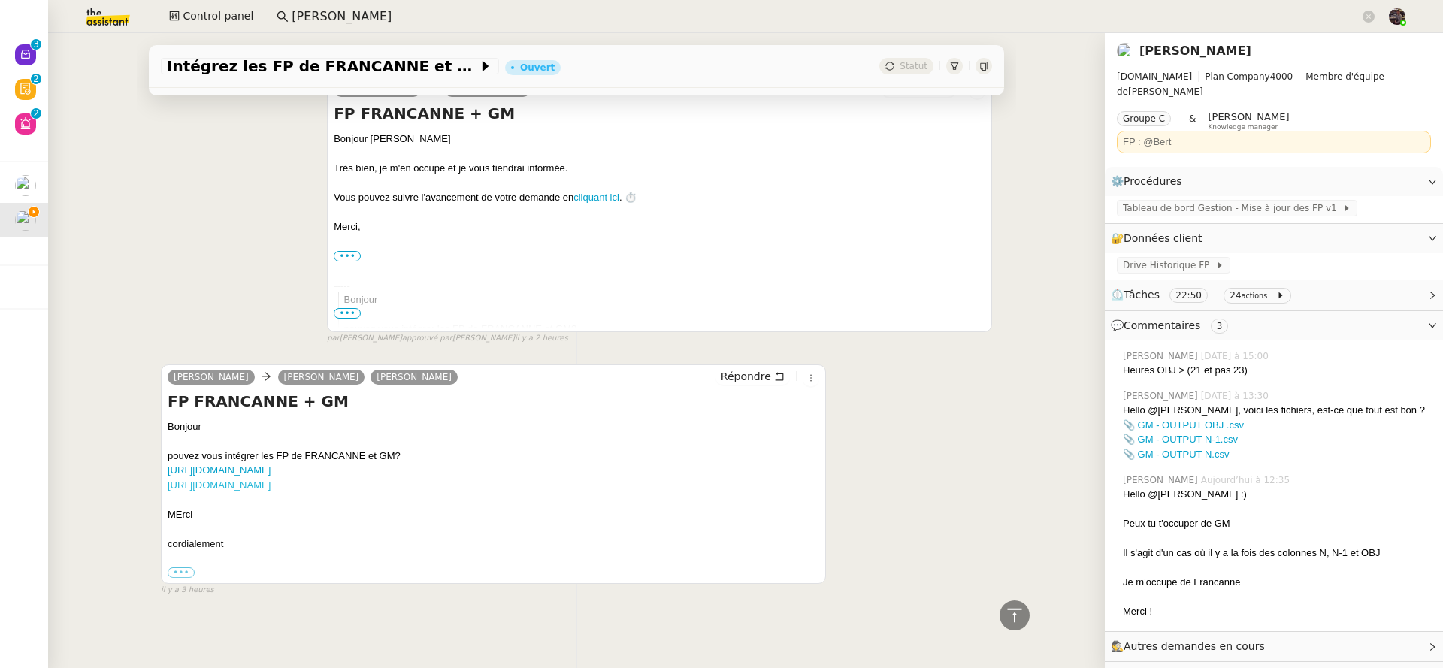
click at [271, 479] on link "[URL][DOMAIN_NAME]" at bounding box center [219, 484] width 103 height 11
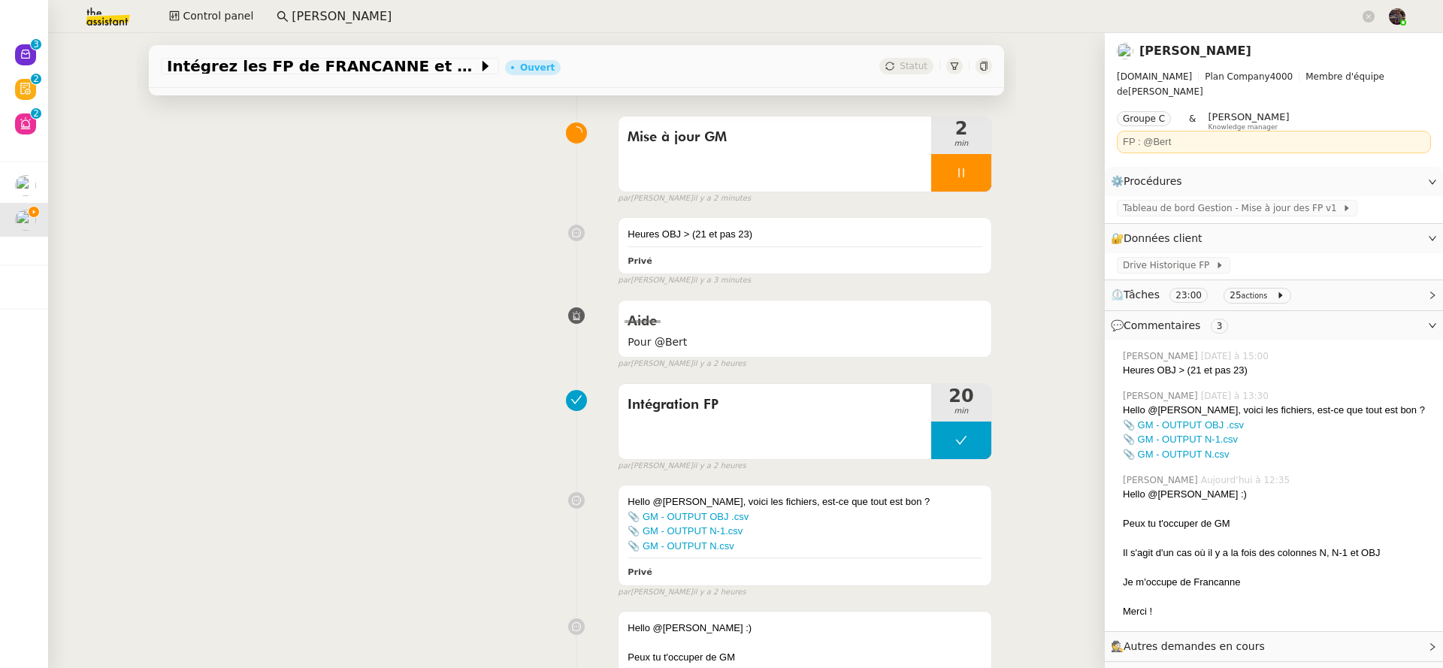
scroll to position [102, 0]
click at [1201, 201] on span "Tableau de bord Gestion - Mise à jour des FP v1" at bounding box center [1232, 208] width 219 height 15
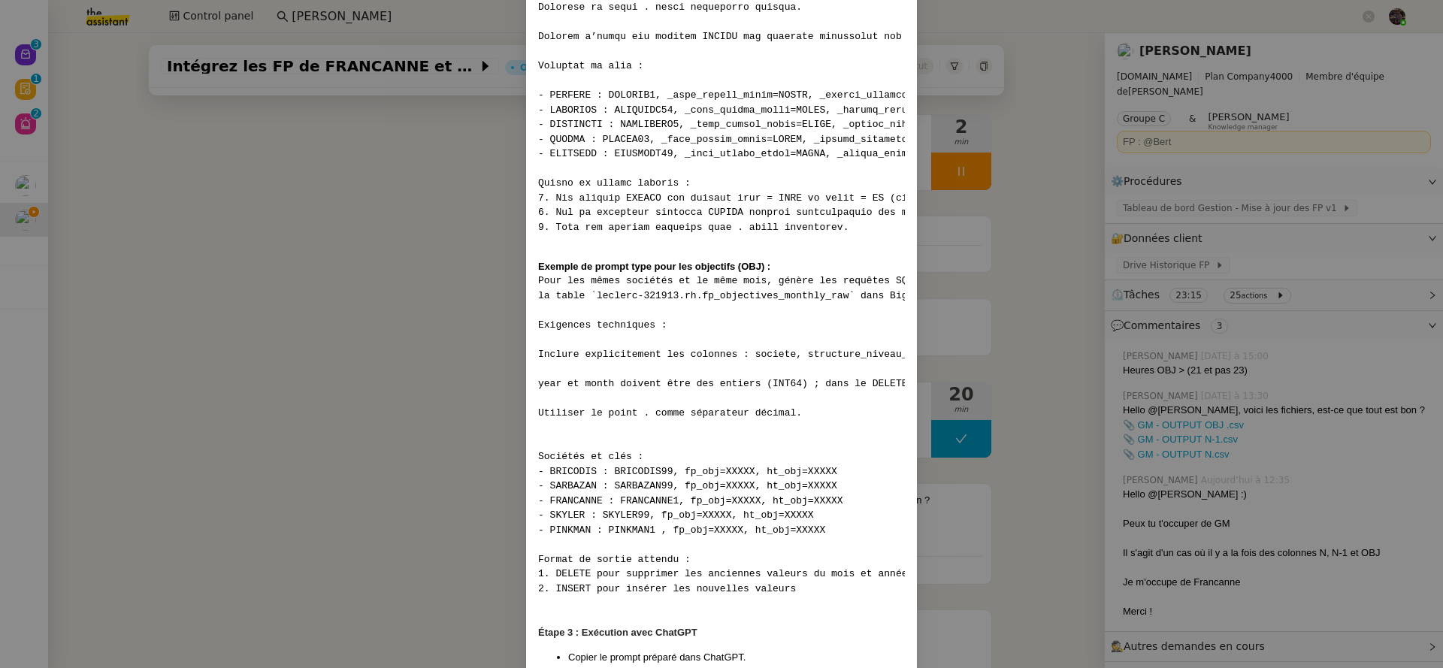
scroll to position [2034, 0]
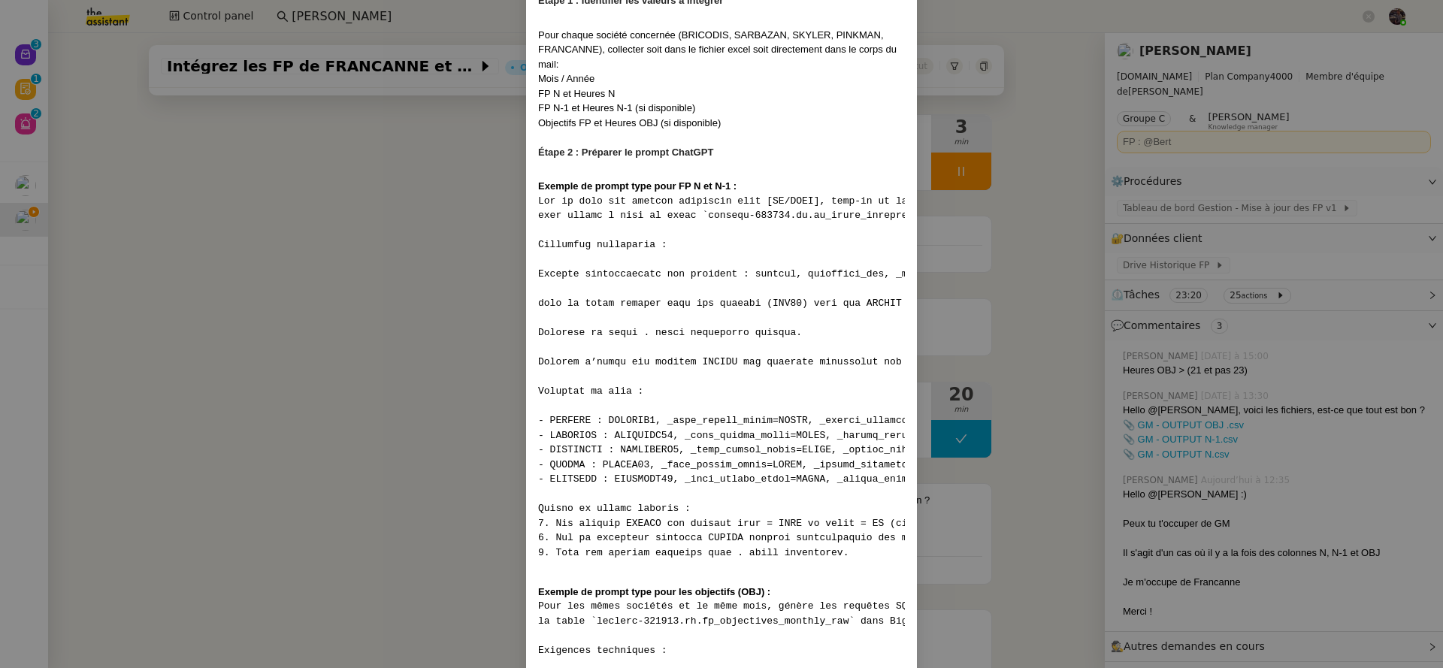
click at [543, 238] on pre at bounding box center [721, 377] width 367 height 367
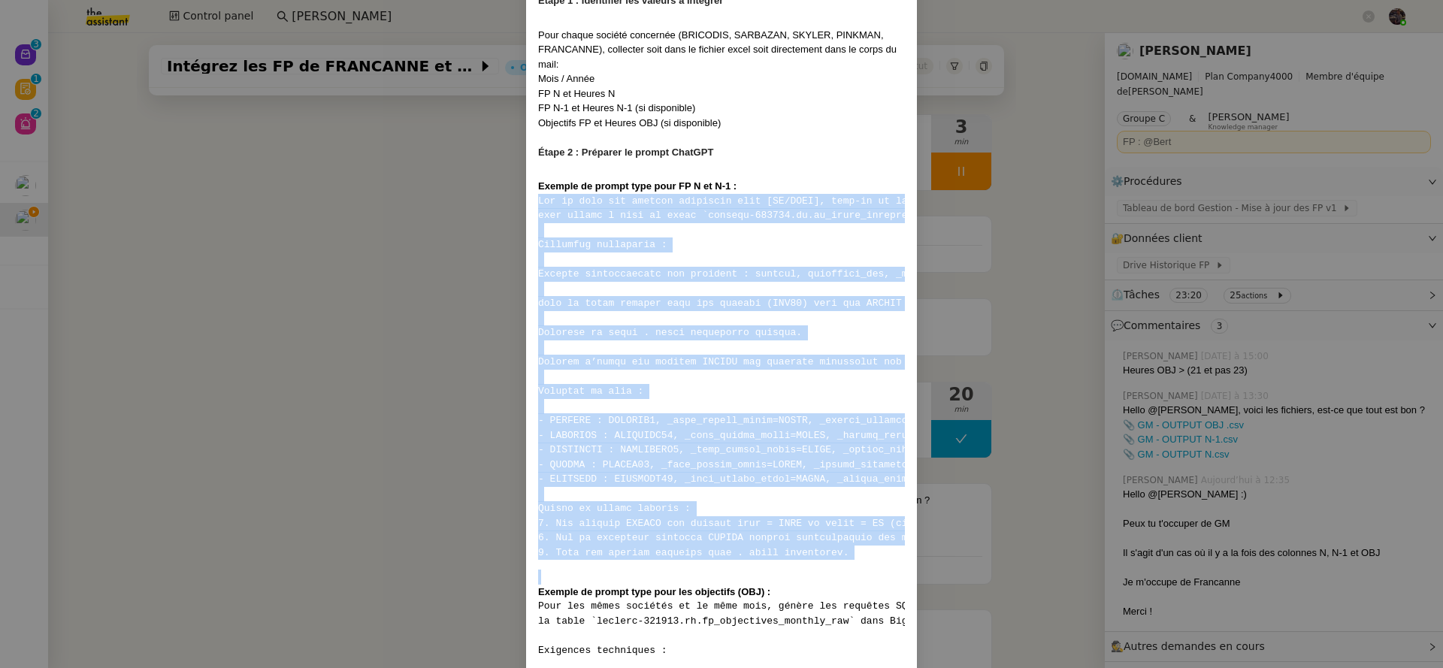
drag, startPoint x: 543, startPoint y: 238, endPoint x: 876, endPoint y: 594, distance: 487.6
click at [876, 561] on pre at bounding box center [721, 377] width 367 height 367
copy pre "Sur la base des données suivantes pour [MM/YYYY], peux-tu me générer les requêt…"
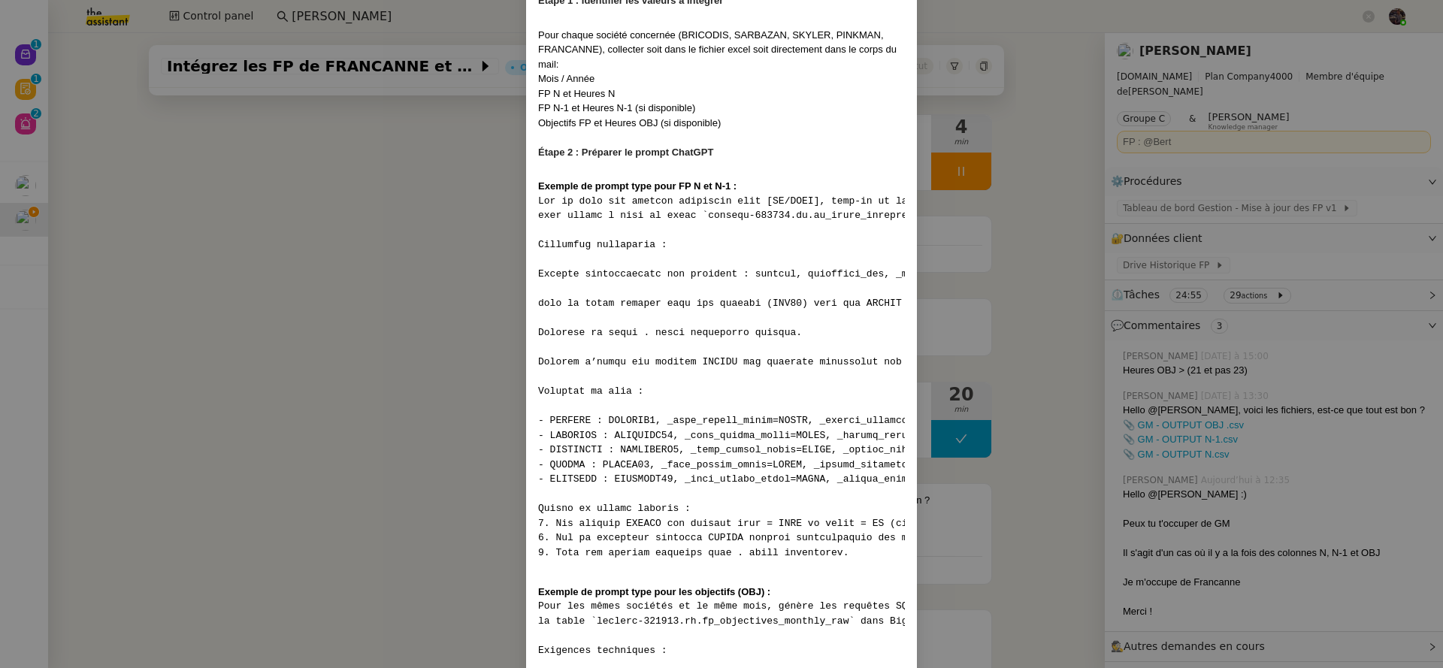
click at [361, 347] on nz-modal-container "Contexte Chaque mois, les RH envoient les FP (frais de personnel) des différent…" at bounding box center [721, 334] width 1443 height 668
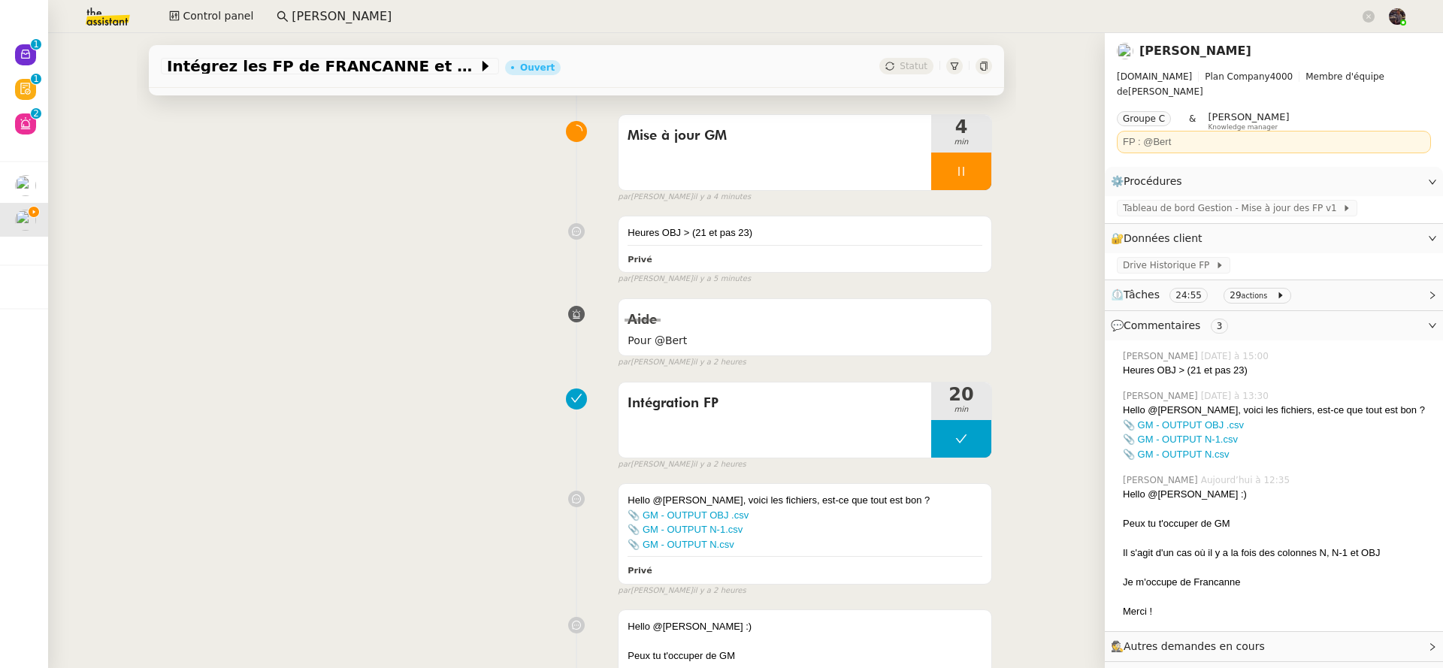
scroll to position [0, 0]
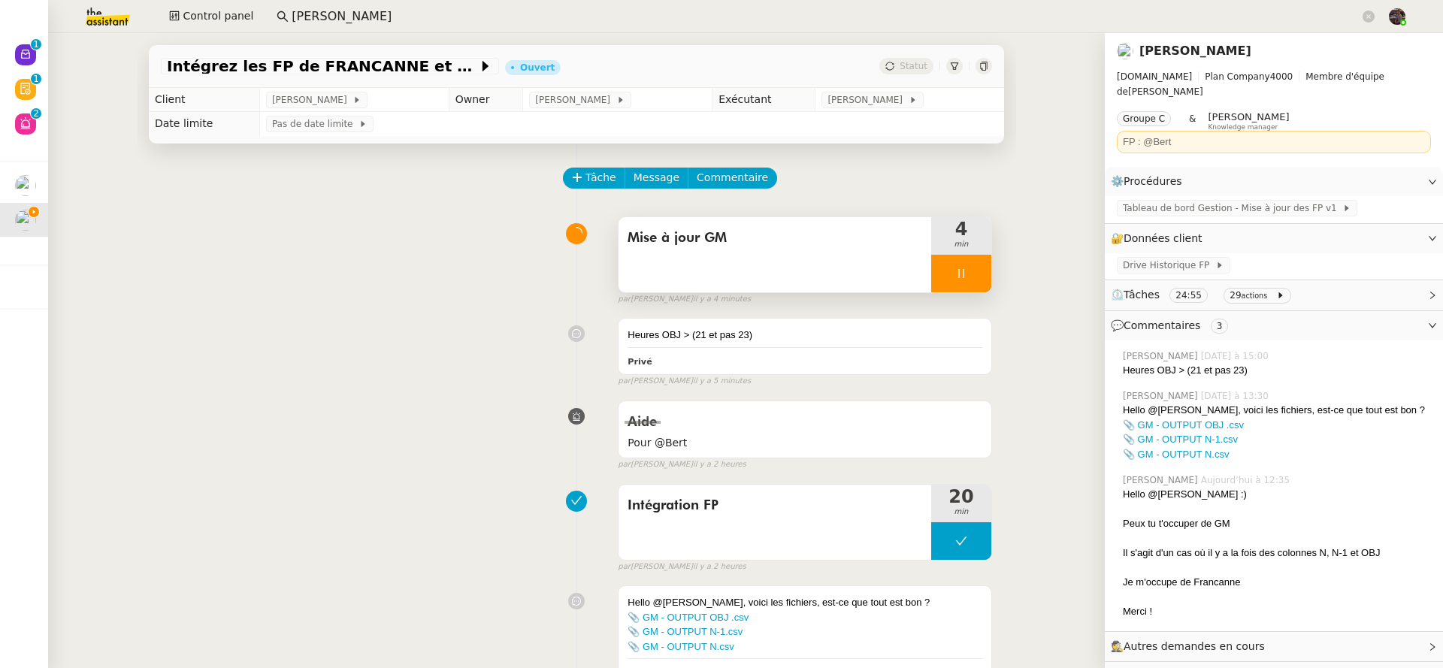
click at [933, 269] on div at bounding box center [961, 274] width 60 height 38
click at [971, 270] on button at bounding box center [976, 274] width 30 height 38
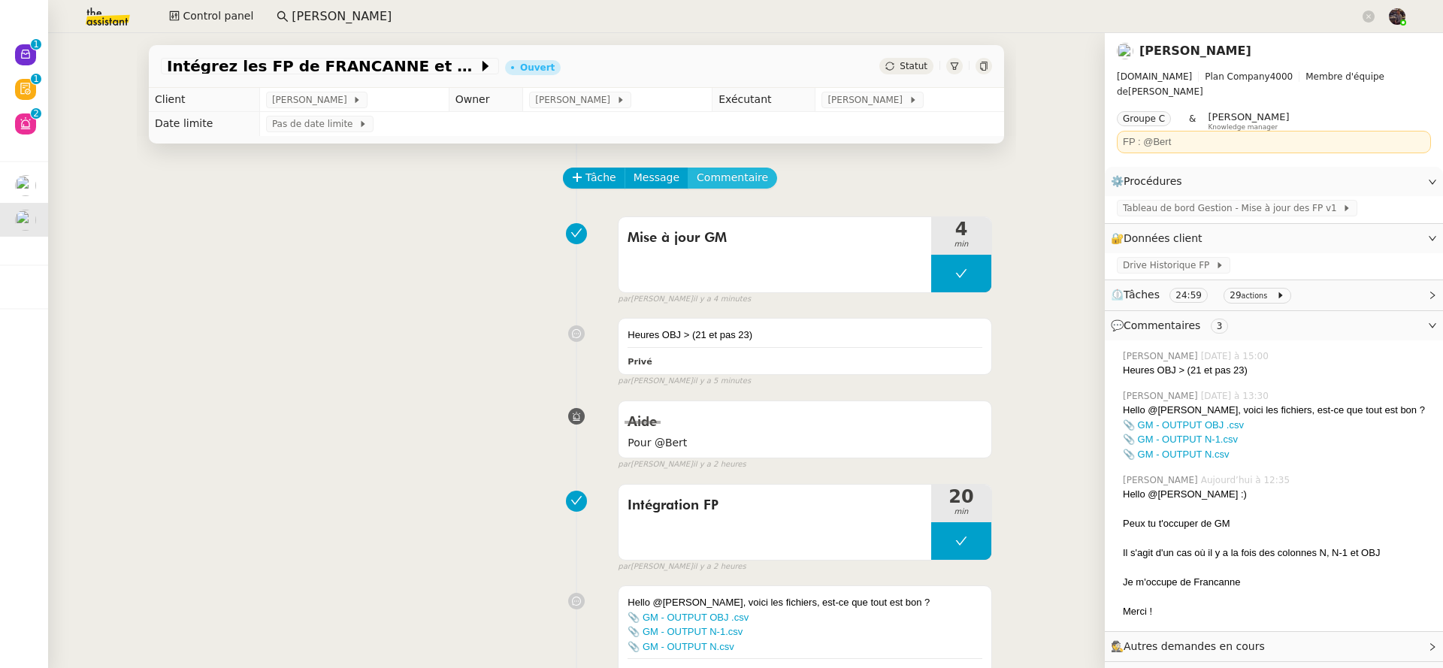
click at [734, 182] on span "Commentaire" at bounding box center [732, 177] width 71 height 17
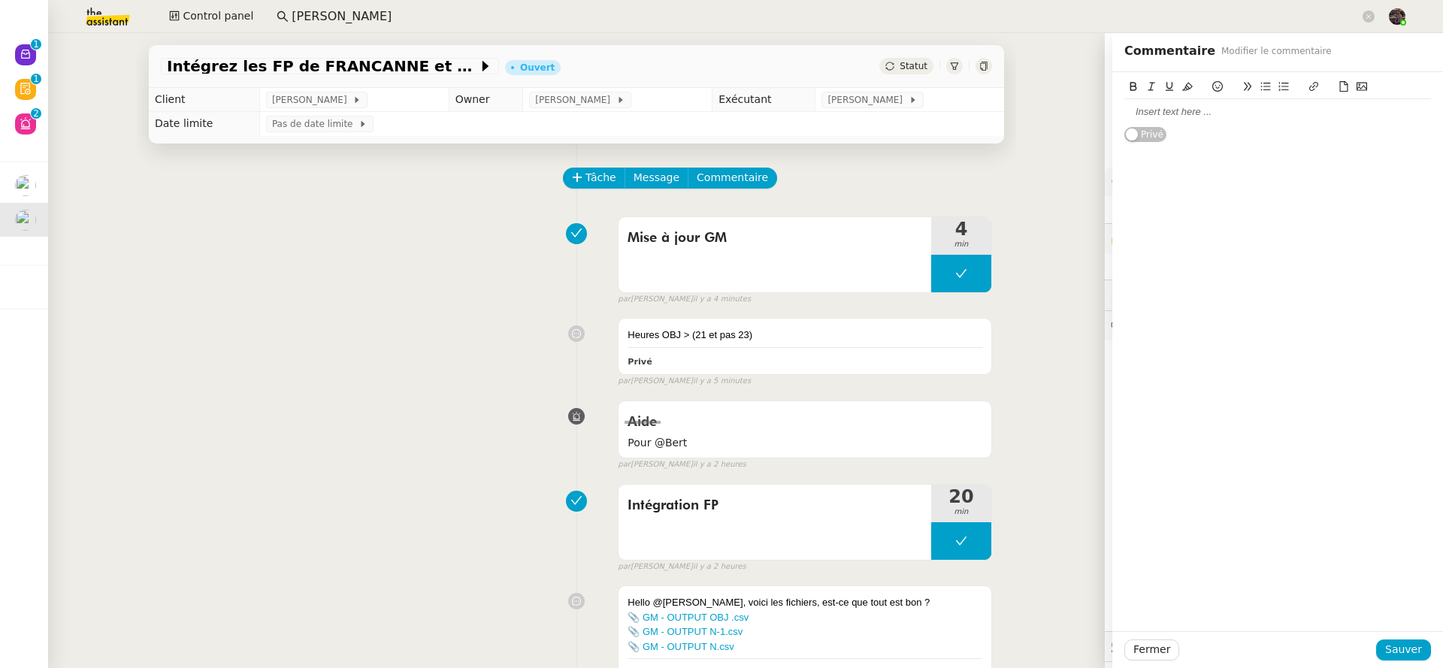
click at [1274, 113] on div at bounding box center [1277, 112] width 307 height 14
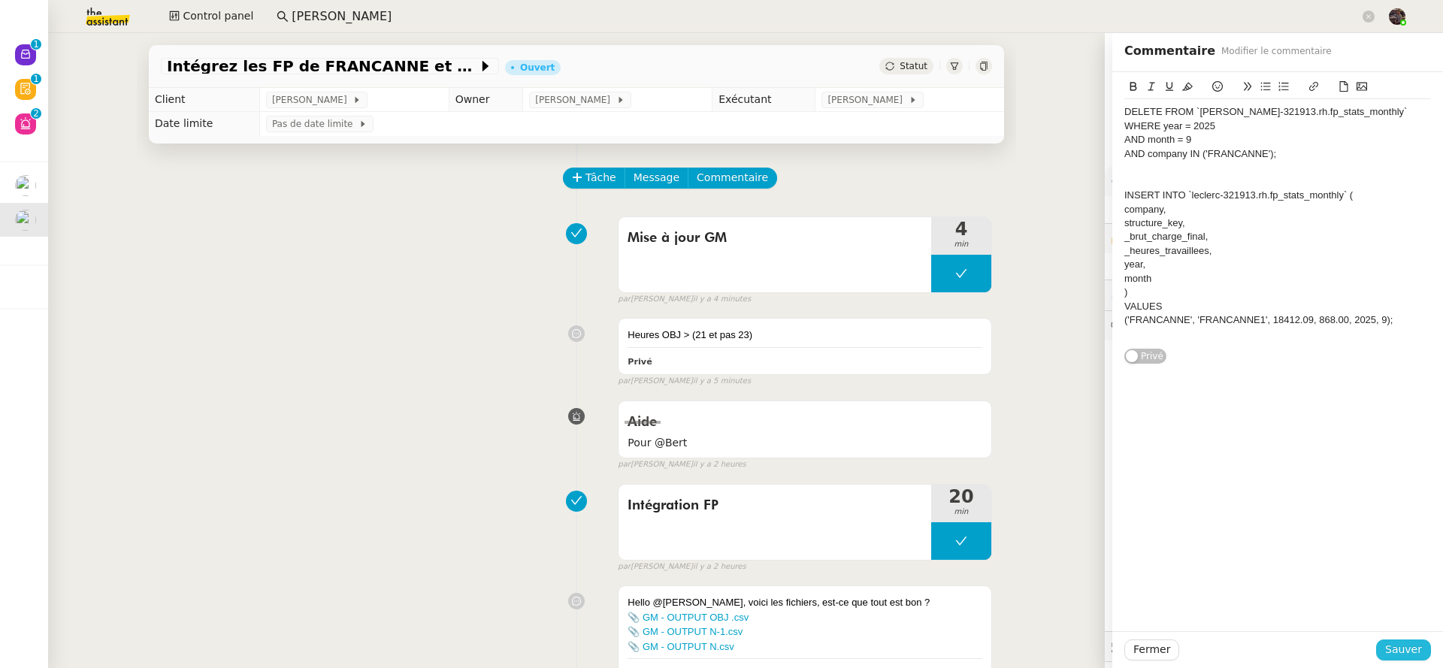
click at [1404, 650] on span "Sauver" at bounding box center [1403, 649] width 37 height 17
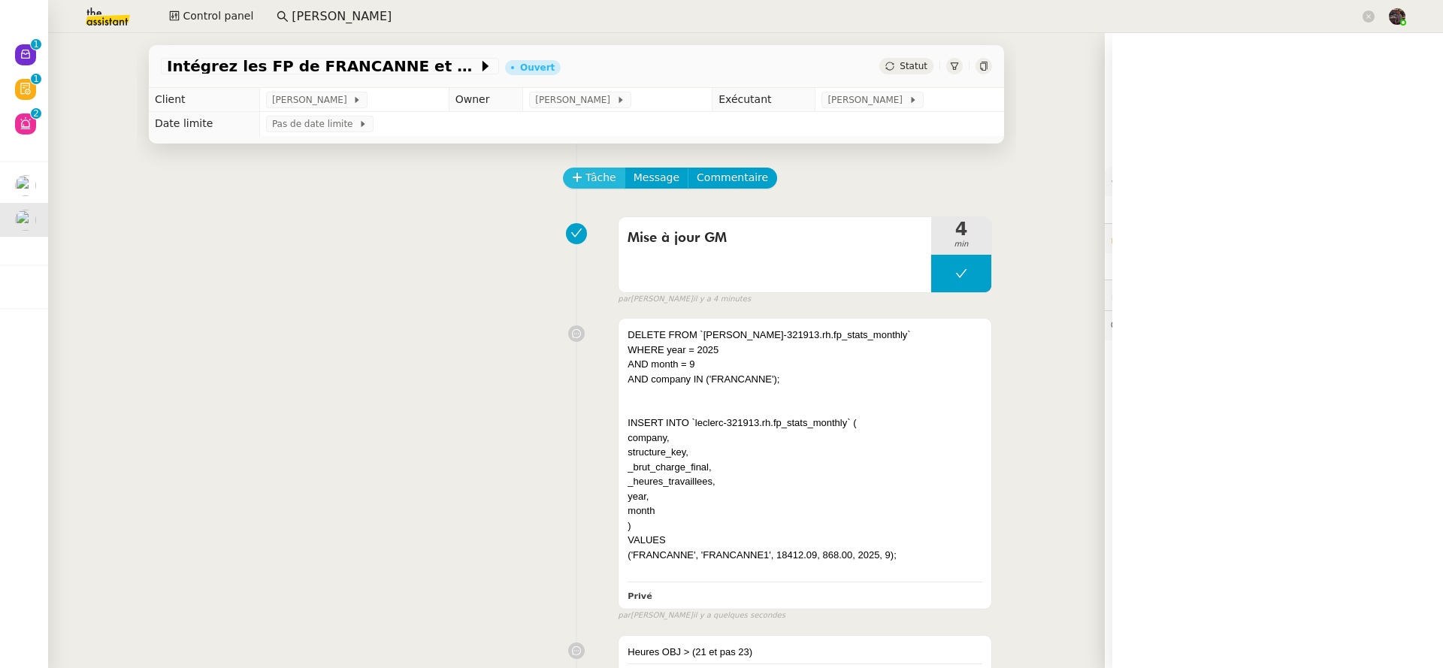
click at [599, 181] on span "Tâche" at bounding box center [600, 177] width 31 height 17
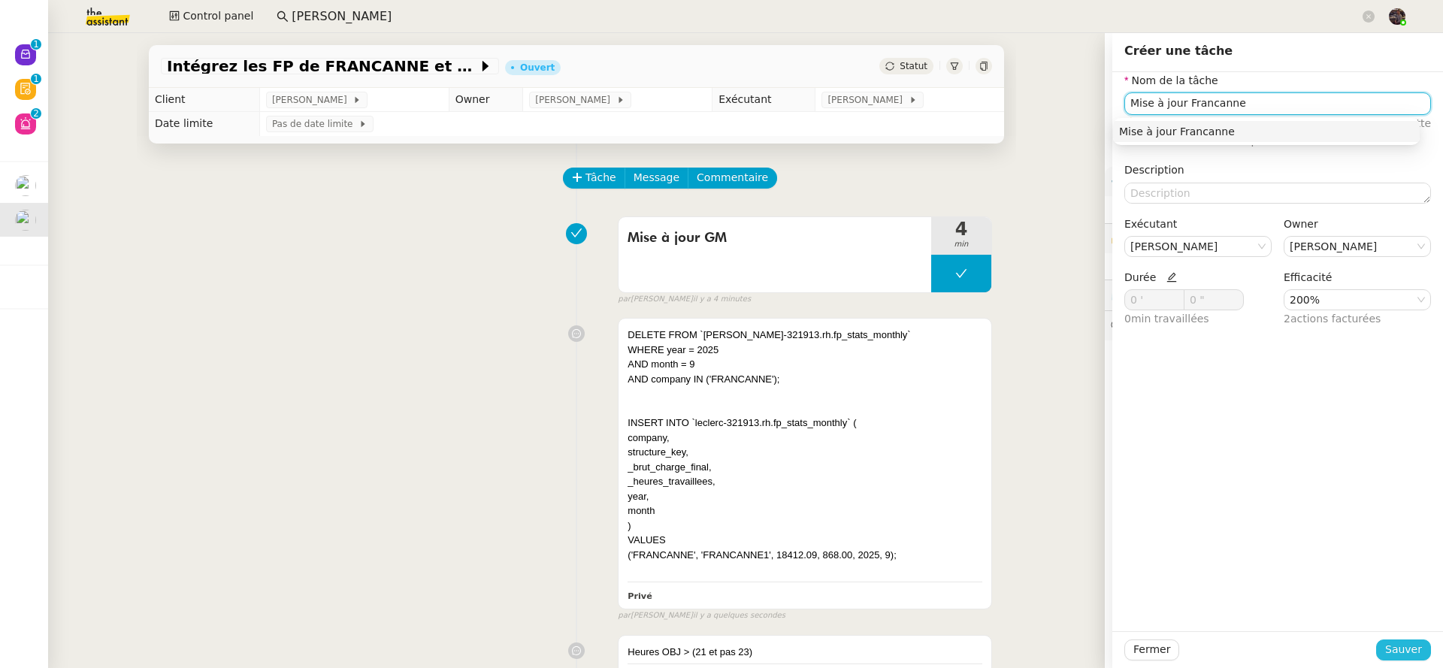
type input "Mise à jour Francanne"
click at [1390, 655] on span "Sauver" at bounding box center [1403, 649] width 37 height 17
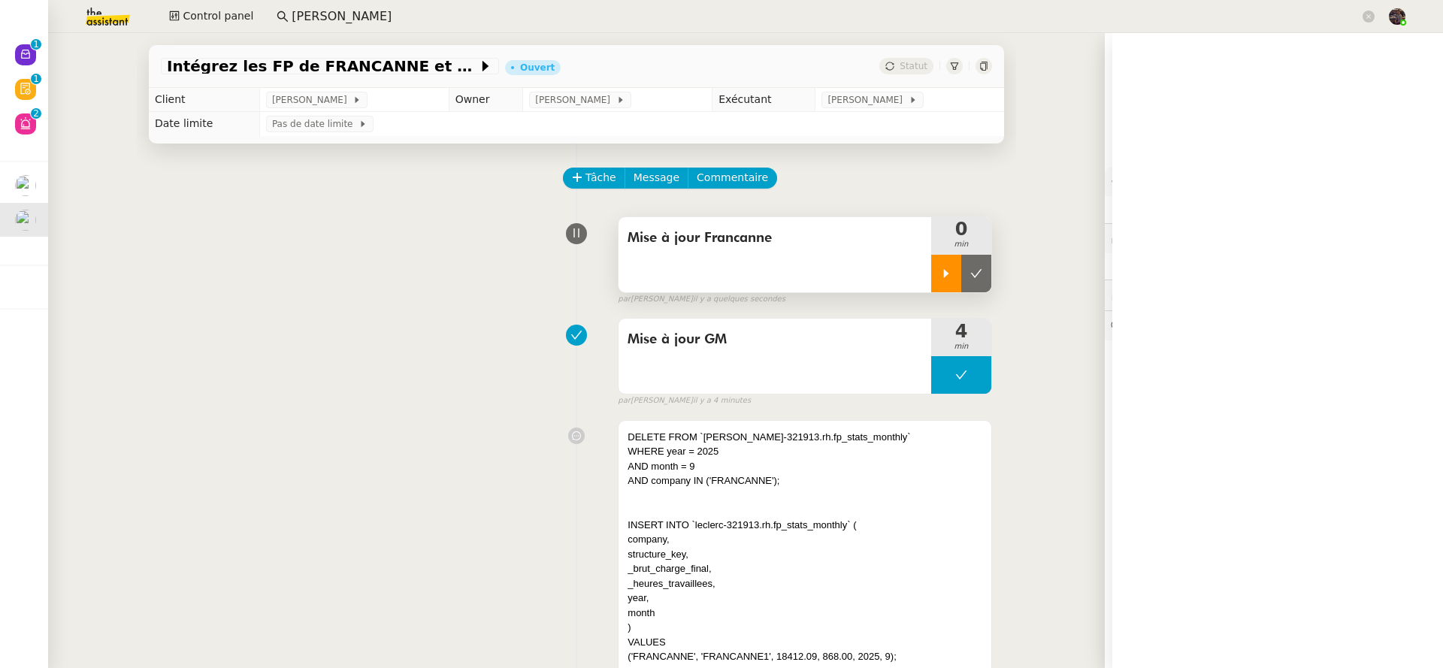
click at [931, 271] on div at bounding box center [946, 274] width 30 height 38
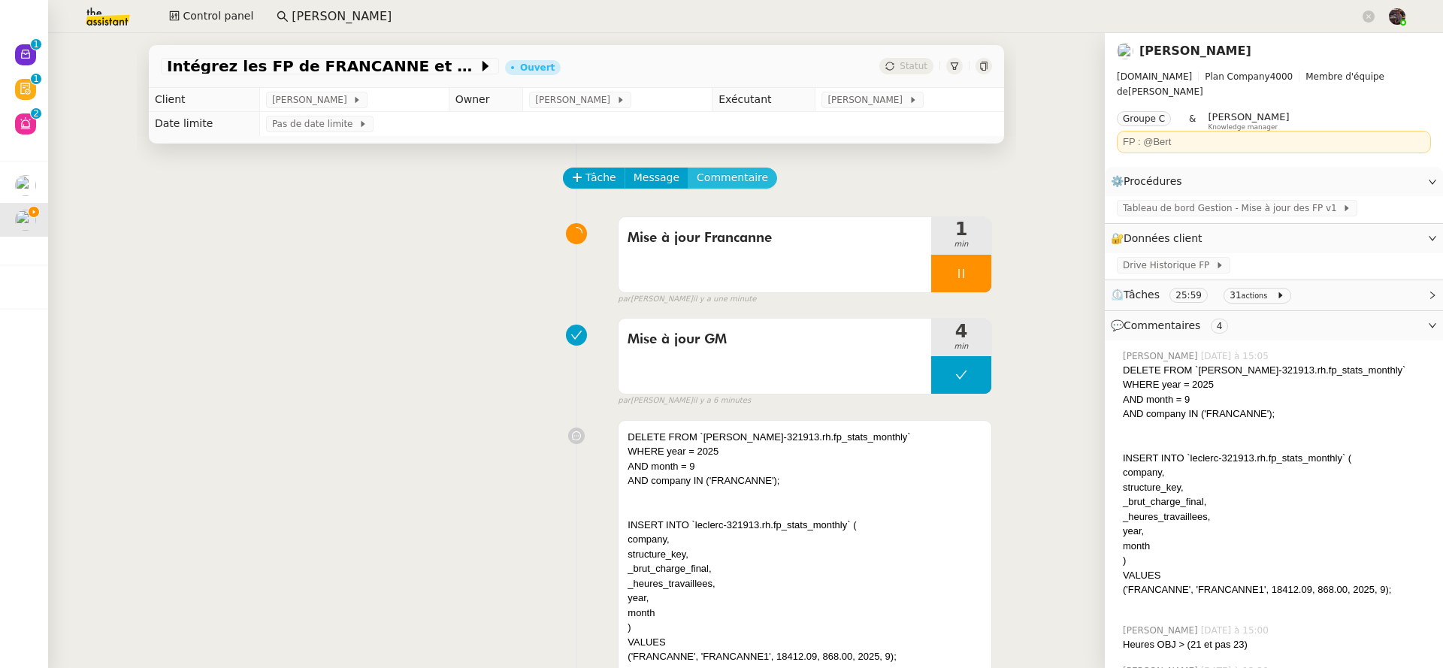
click at [717, 174] on span "Commentaire" at bounding box center [732, 177] width 71 height 17
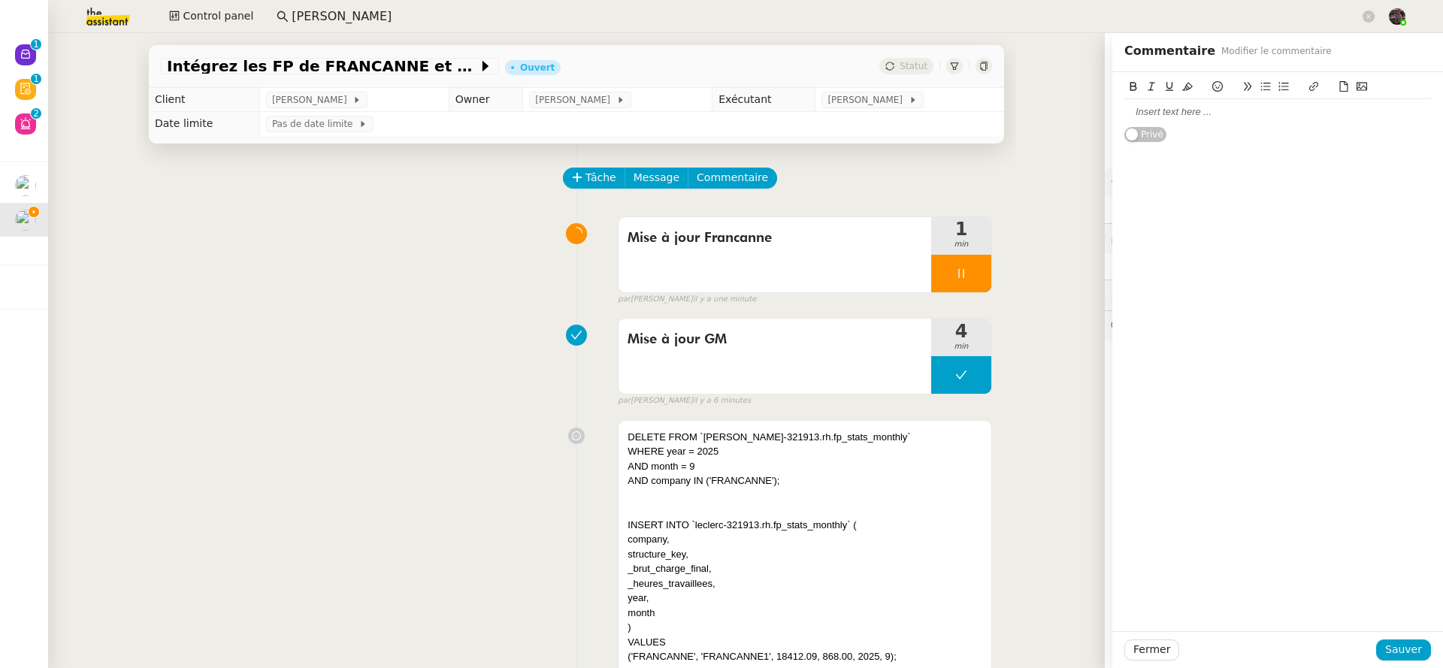
click at [1178, 115] on div at bounding box center [1277, 112] width 307 height 14
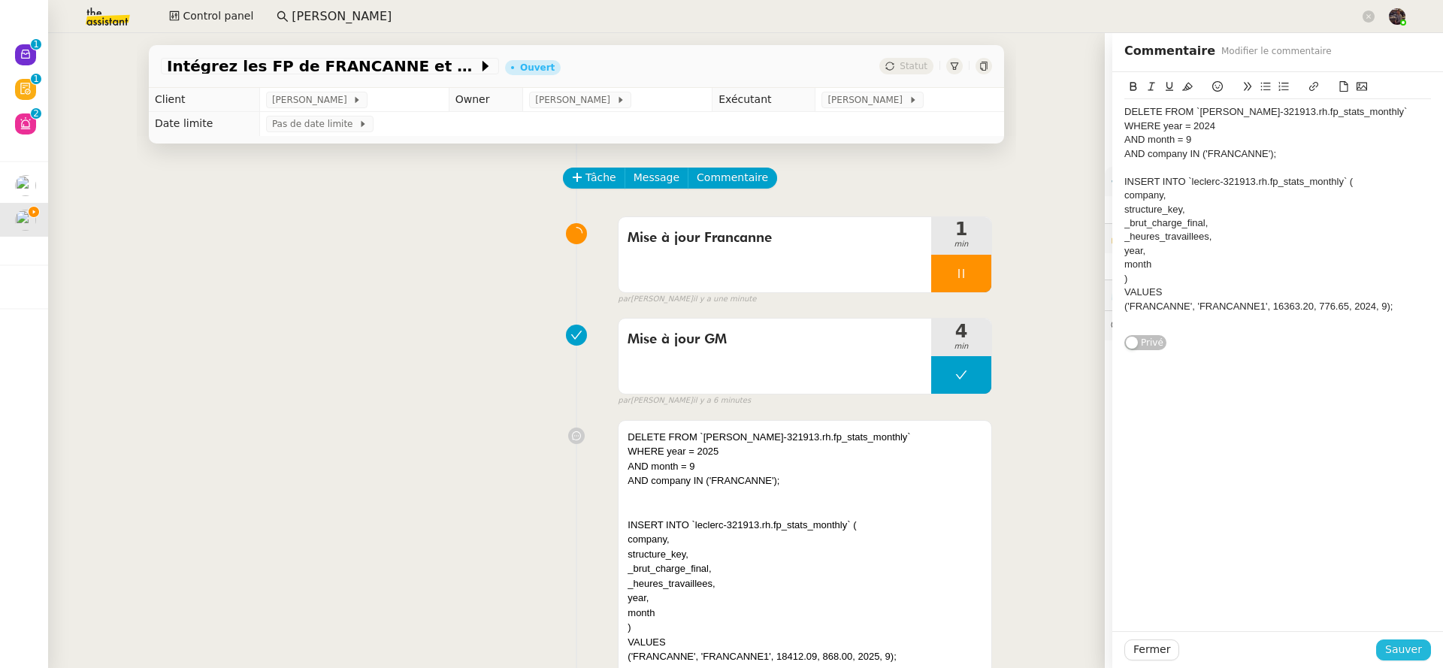
click at [1402, 643] on span "Sauver" at bounding box center [1403, 649] width 37 height 17
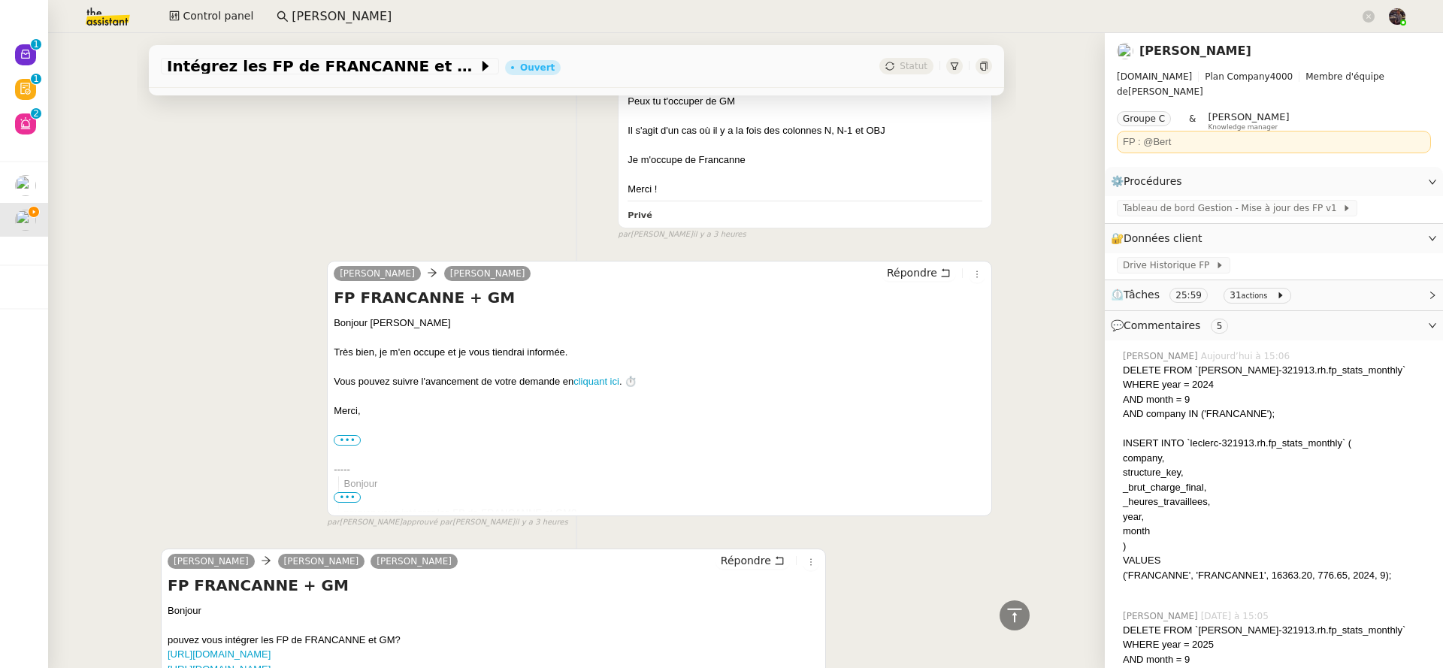
scroll to position [618, 0]
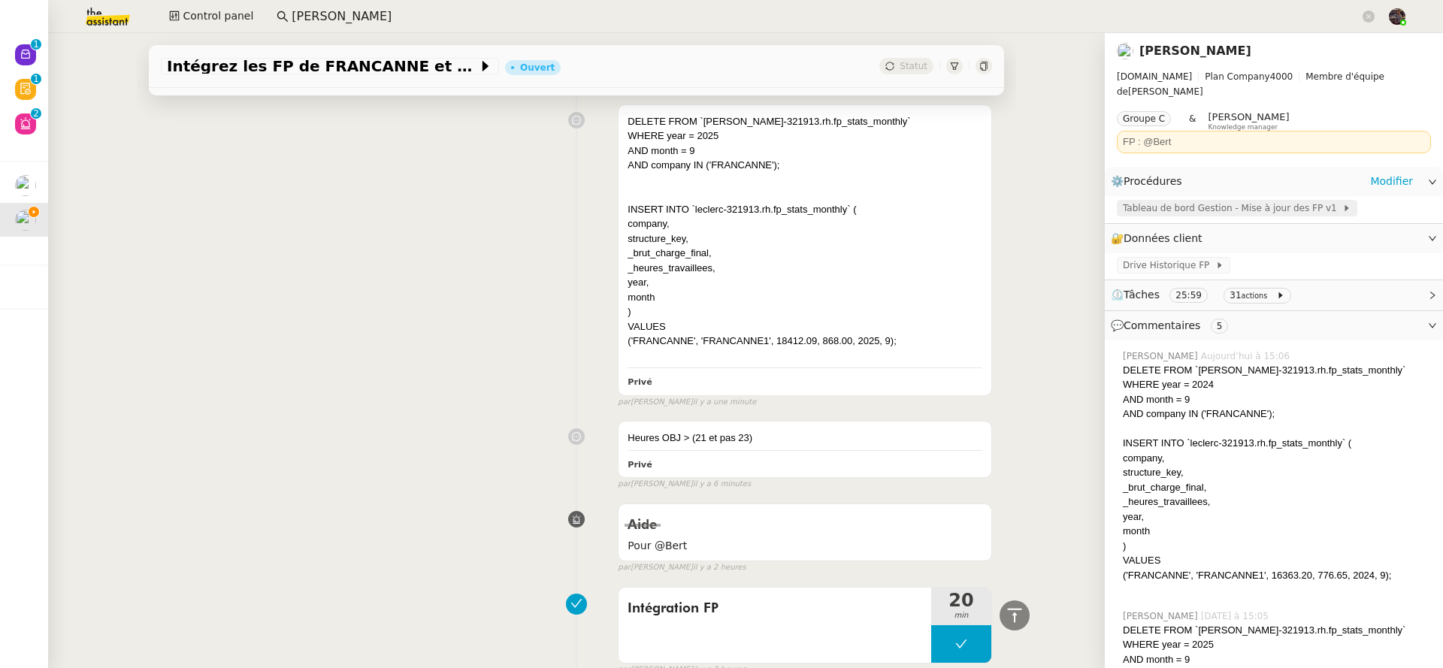
click at [1176, 201] on div "Tableau de bord Gestion - Mise à jour des FP v1" at bounding box center [1237, 208] width 240 height 17
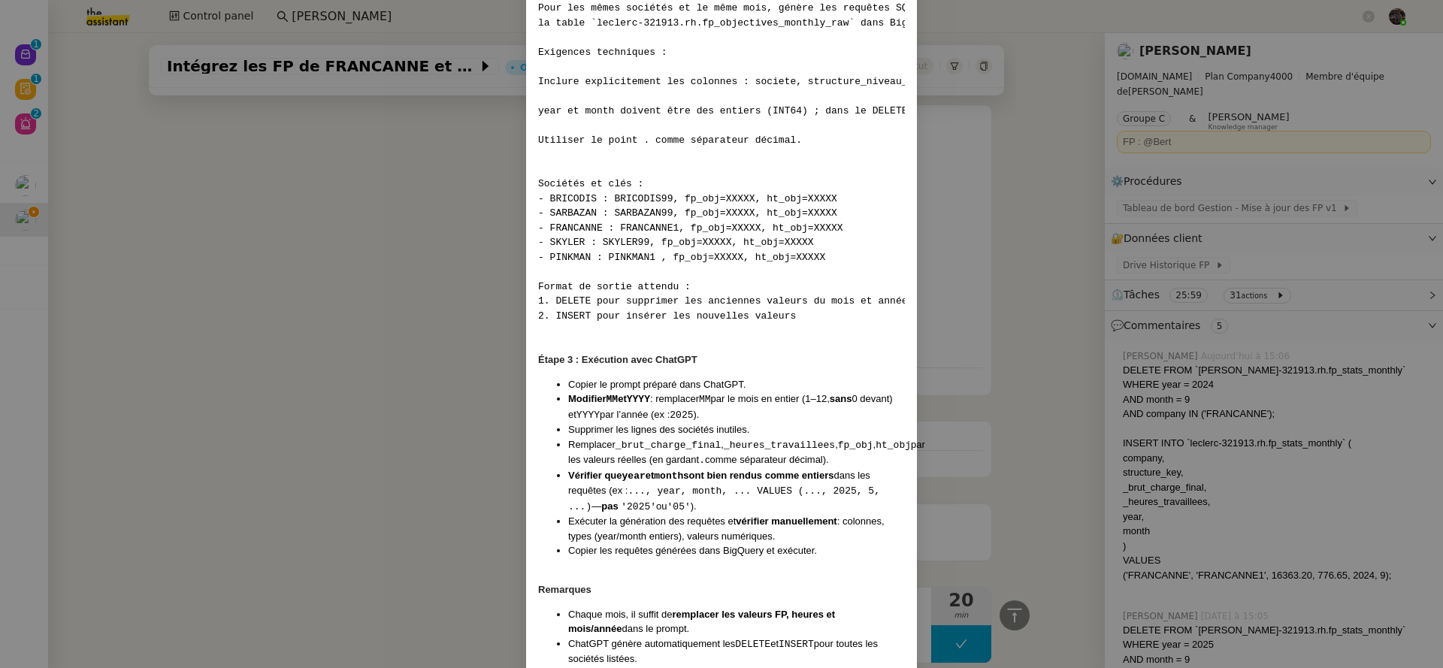
scroll to position [2562, 0]
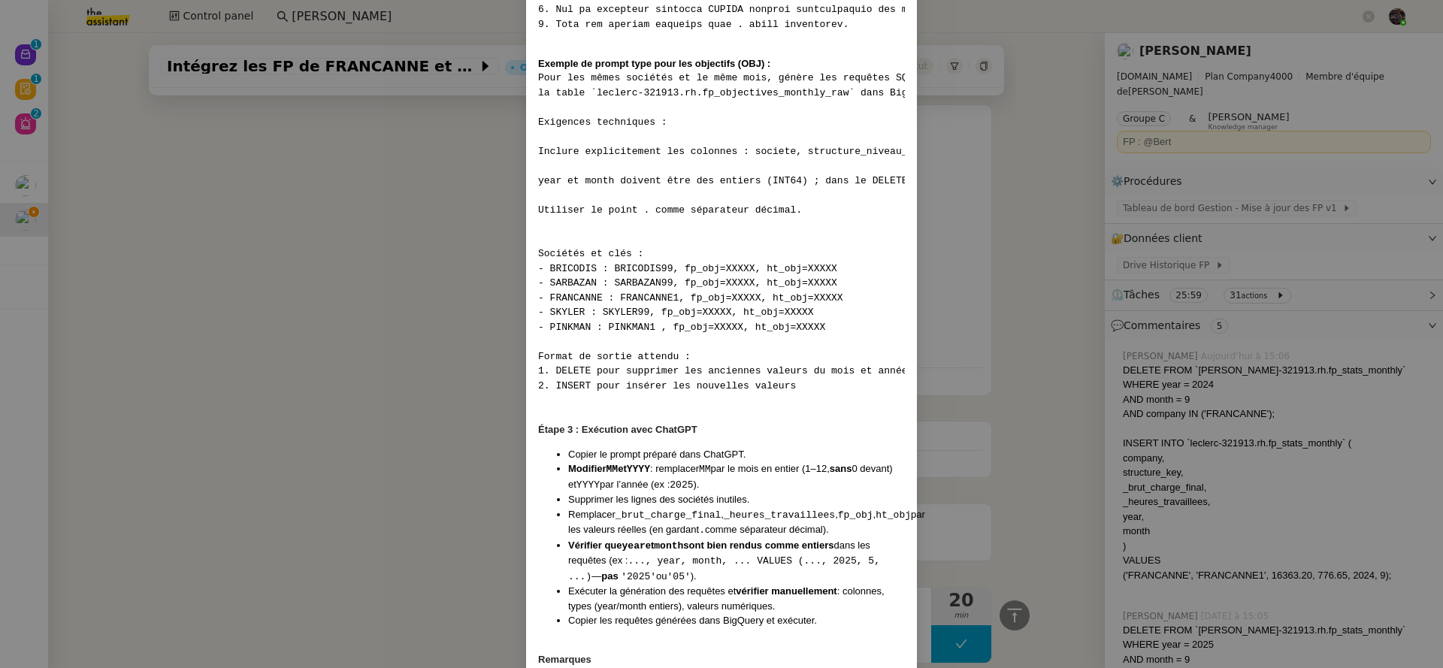
click at [603, 71] on div "Exemple de prompt type pour les objectifs (OBJ) :" at bounding box center [721, 63] width 367 height 15
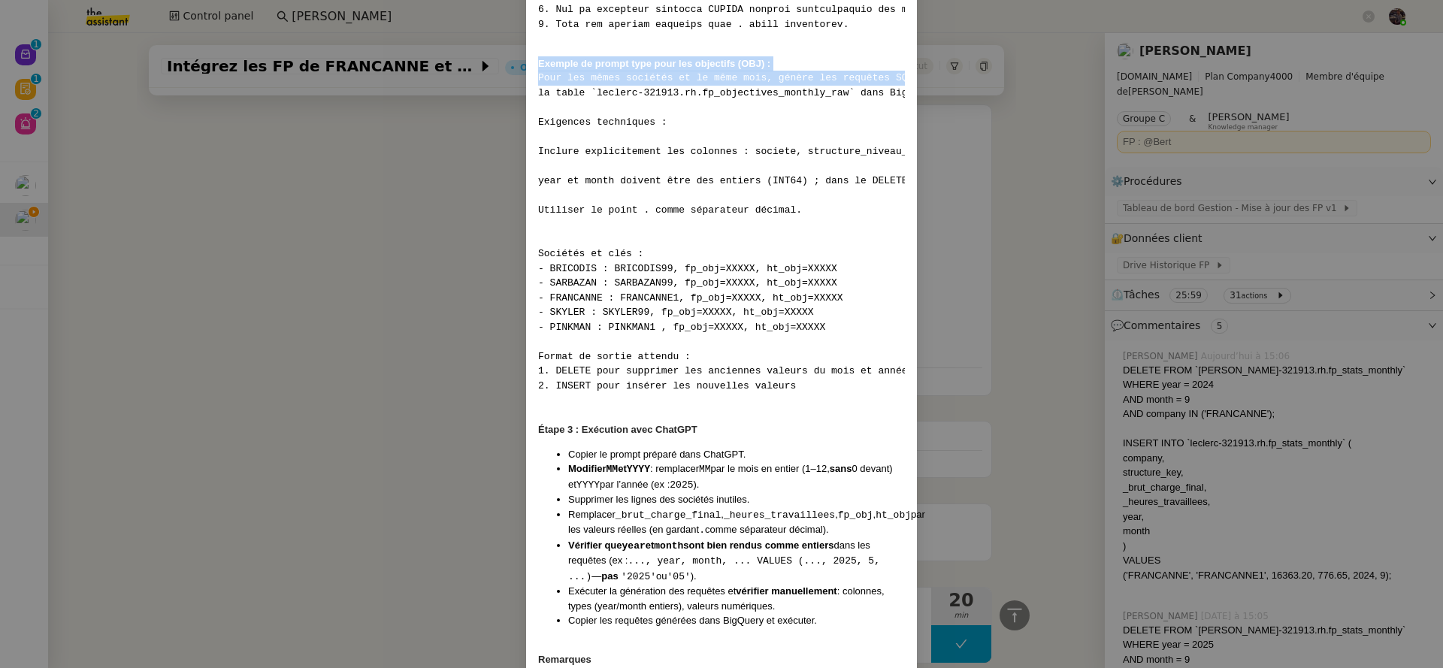
click at [600, 122] on pre "Pour les mêmes sociétés et le même mois, génère les requêtes SQL DELETE et INSE…" at bounding box center [721, 232] width 367 height 322
click at [599, 122] on pre "Pour les mêmes sociétés et le même mois, génère les requêtes SQL DELETE et INSE…" at bounding box center [721, 232] width 367 height 322
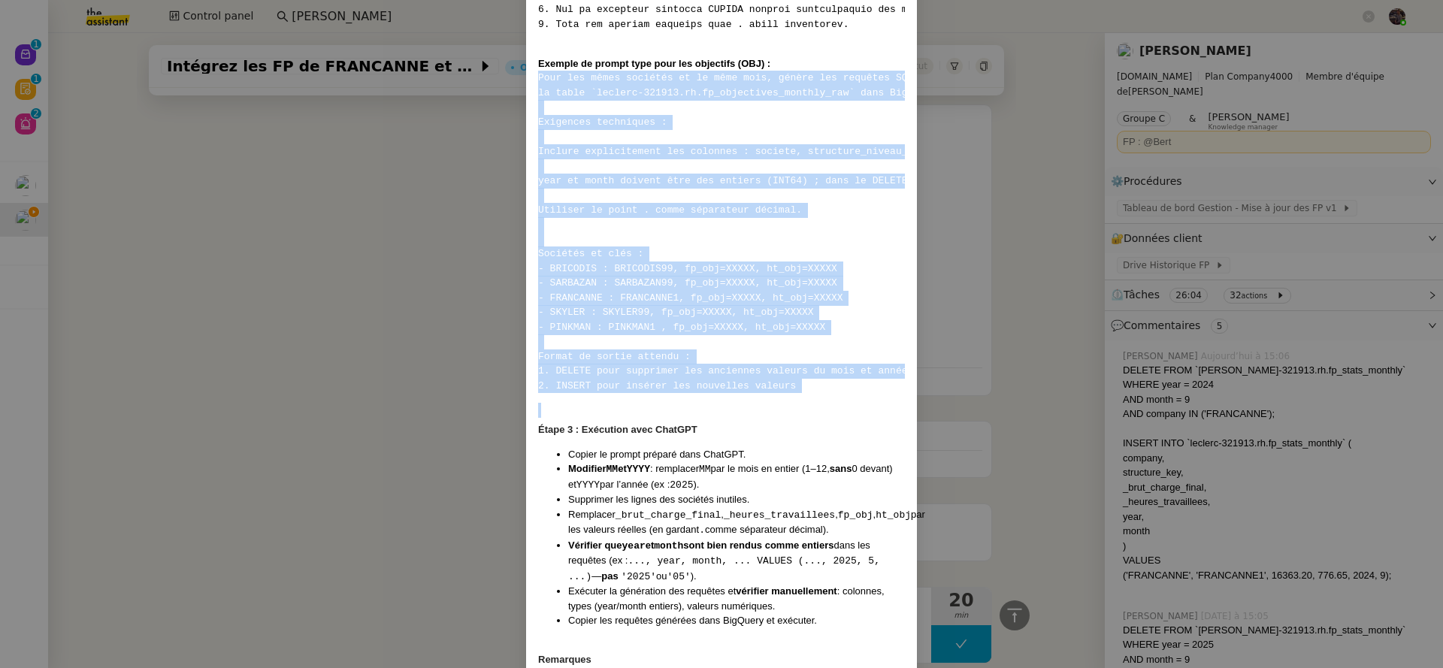
drag, startPoint x: 599, startPoint y: 122, endPoint x: 814, endPoint y: 431, distance: 376.3
click at [814, 393] on pre "Pour les mêmes sociétés et le même mois, génère les requêtes SQL DELETE et INSE…" at bounding box center [721, 232] width 367 height 322
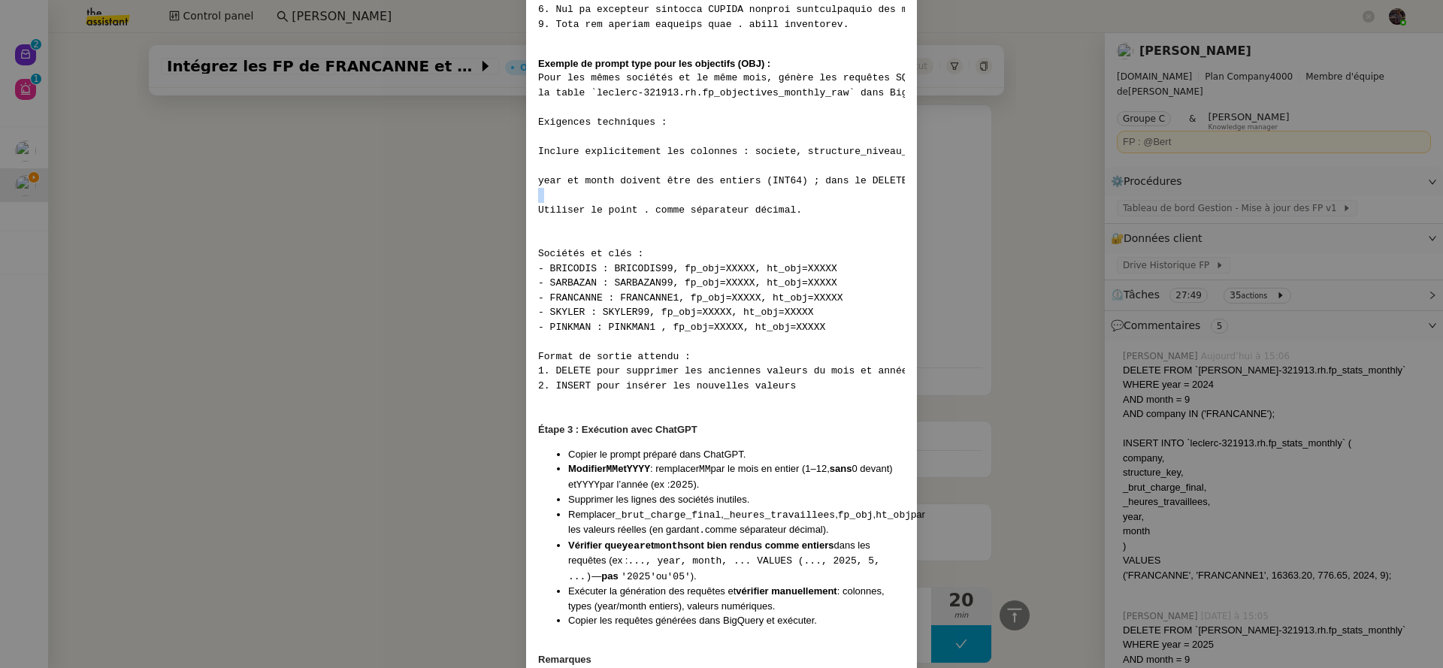
click at [295, 240] on nz-modal-container "Contexte Chaque mois, les RH envoient les FP (frais de personnel) des différent…" at bounding box center [721, 334] width 1443 height 668
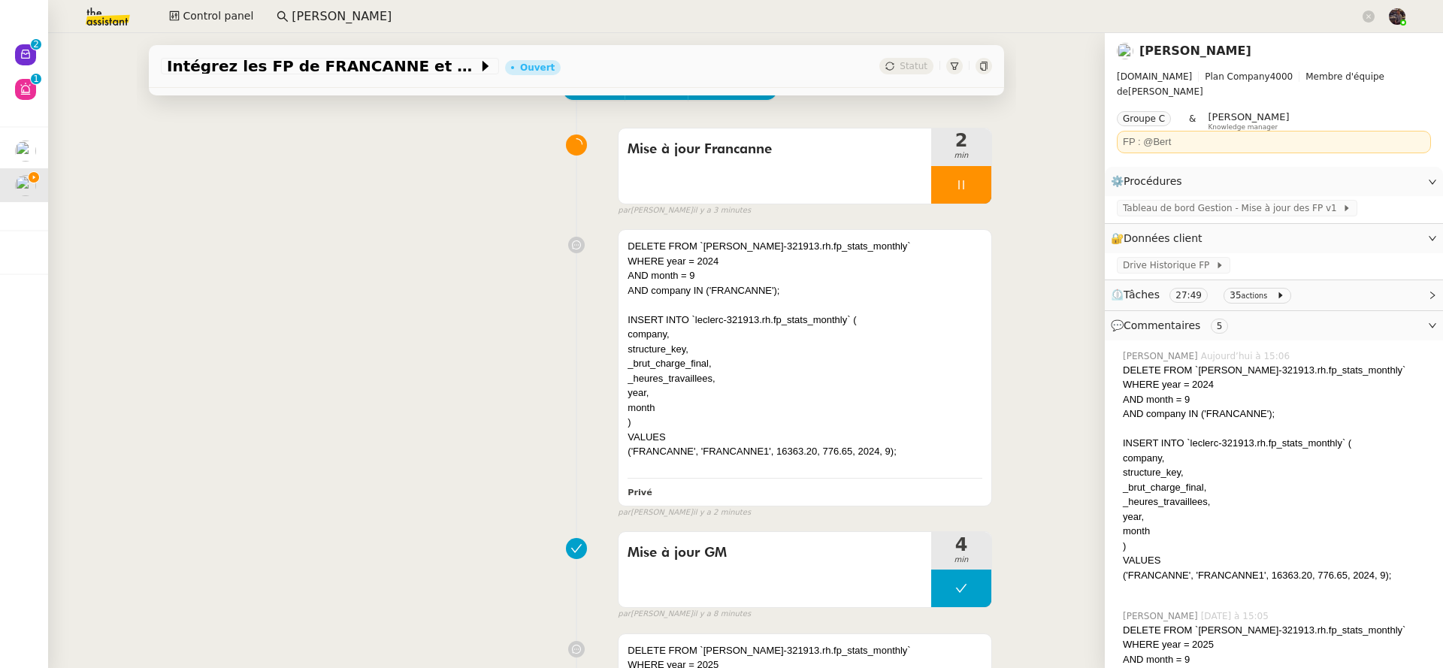
scroll to position [0, 0]
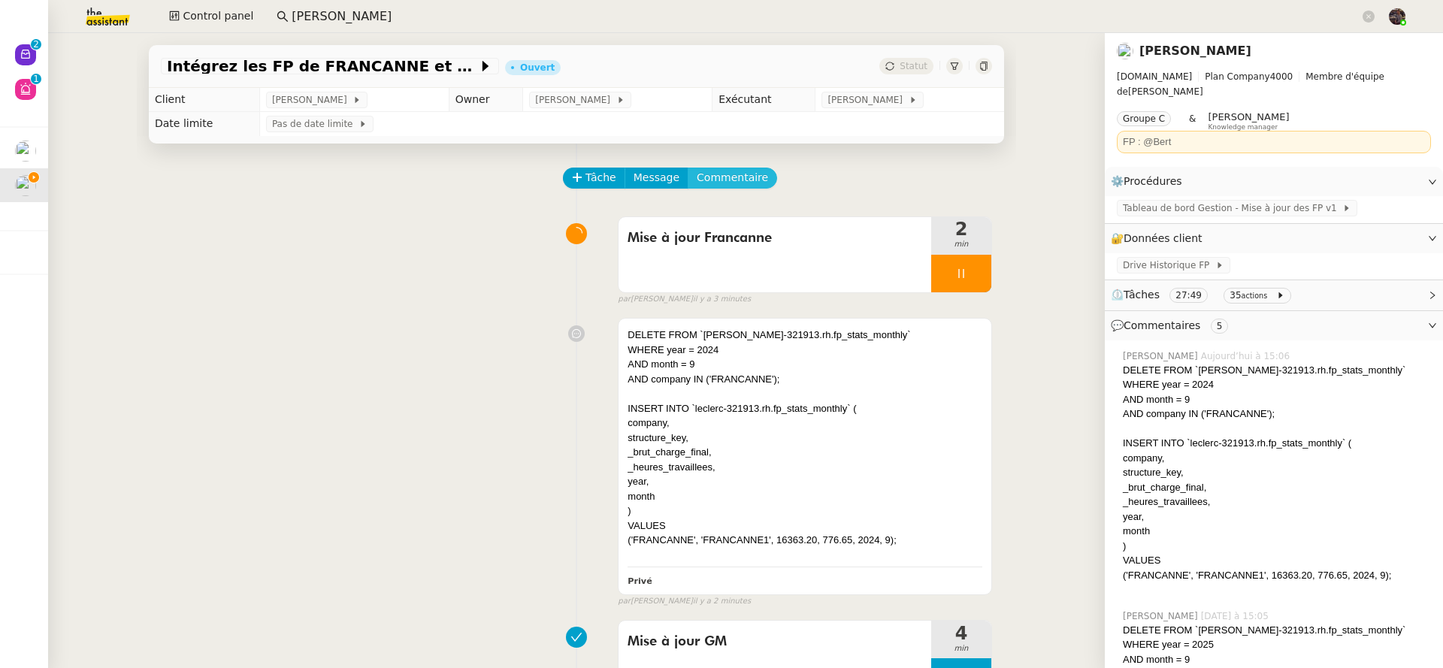
click at [734, 177] on span "Commentaire" at bounding box center [732, 177] width 71 height 17
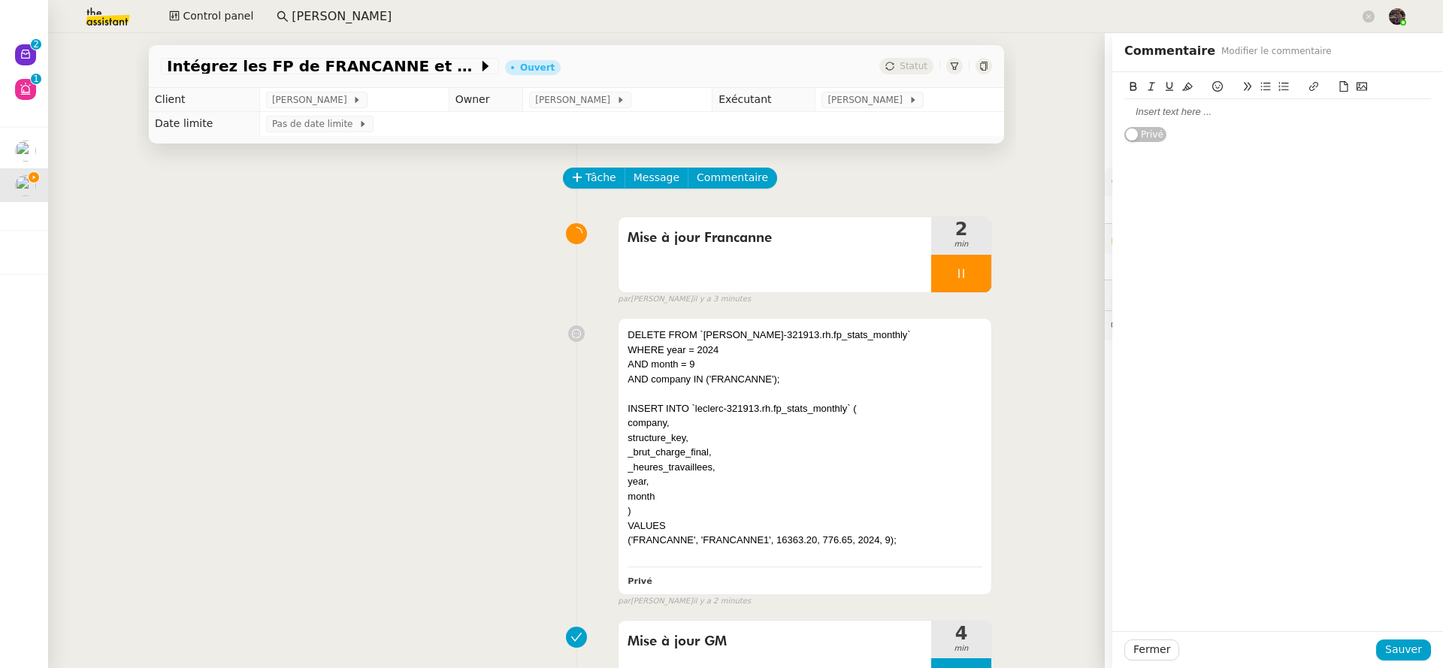
click at [1269, 109] on div at bounding box center [1277, 112] width 307 height 14
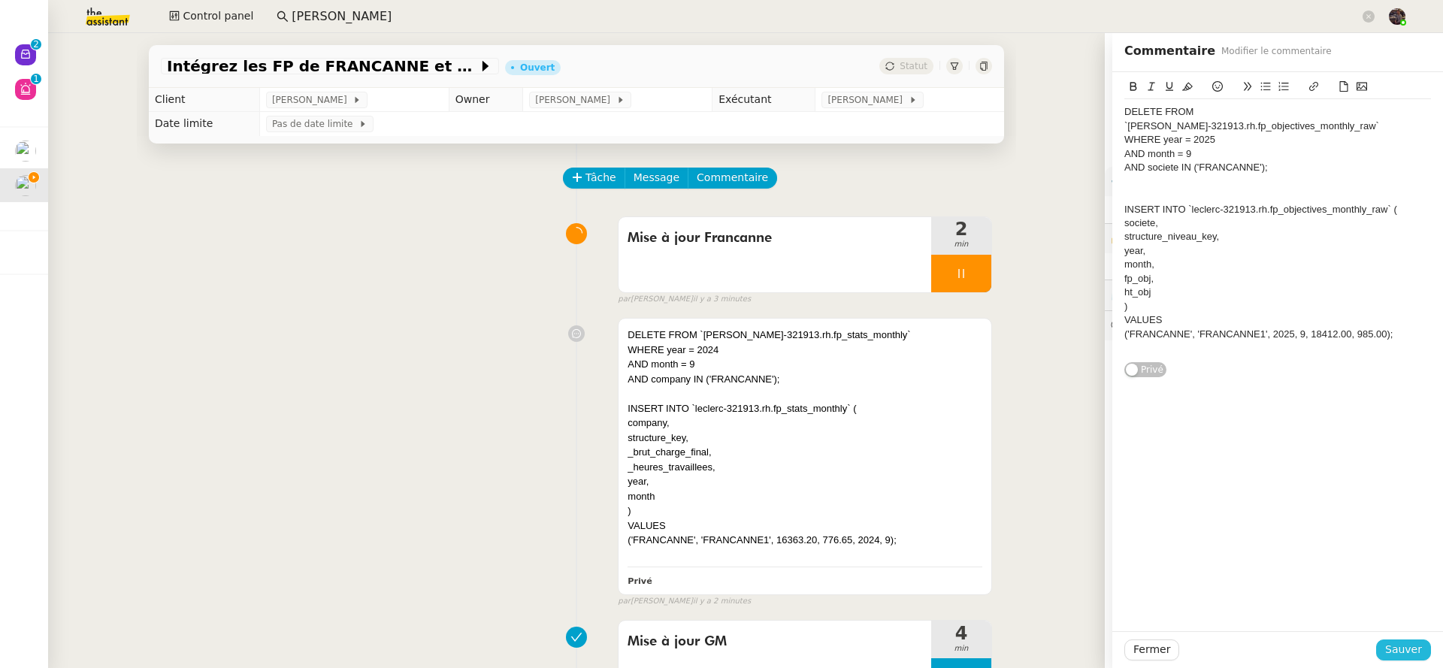
click at [1402, 644] on span "Sauver" at bounding box center [1403, 649] width 37 height 17
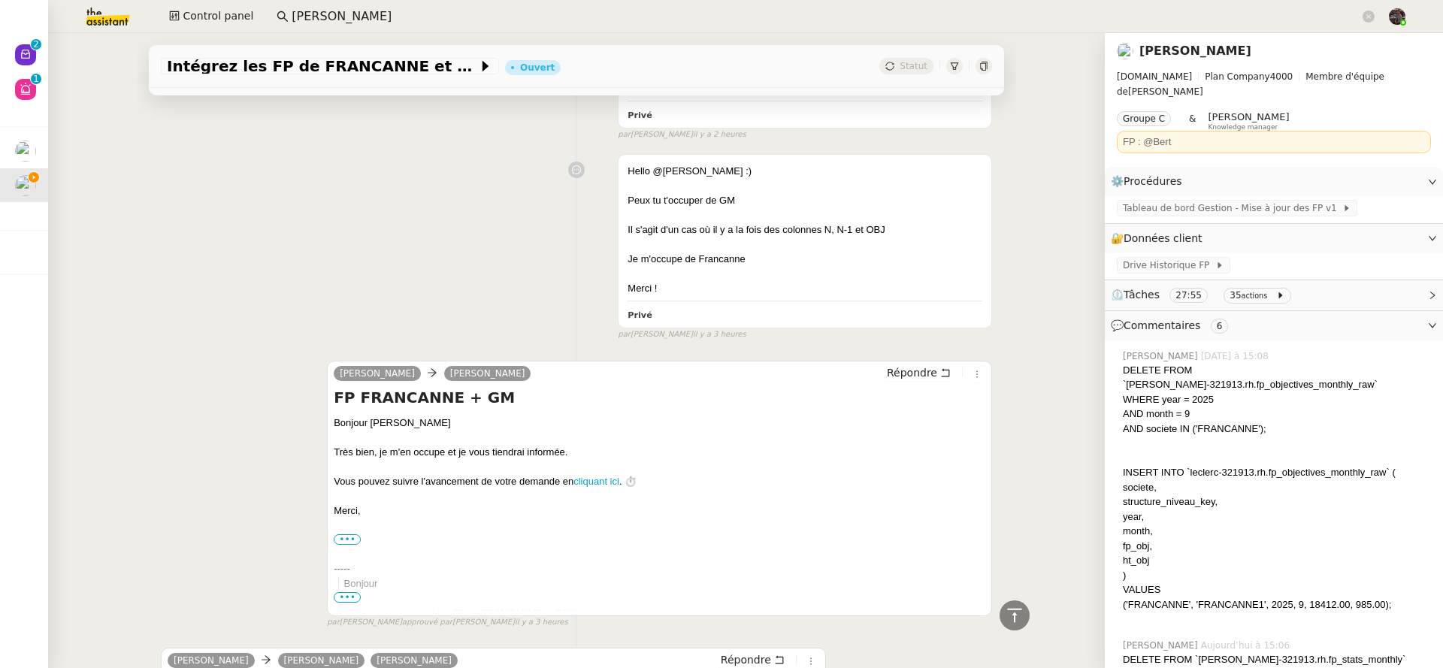
scroll to position [1684, 0]
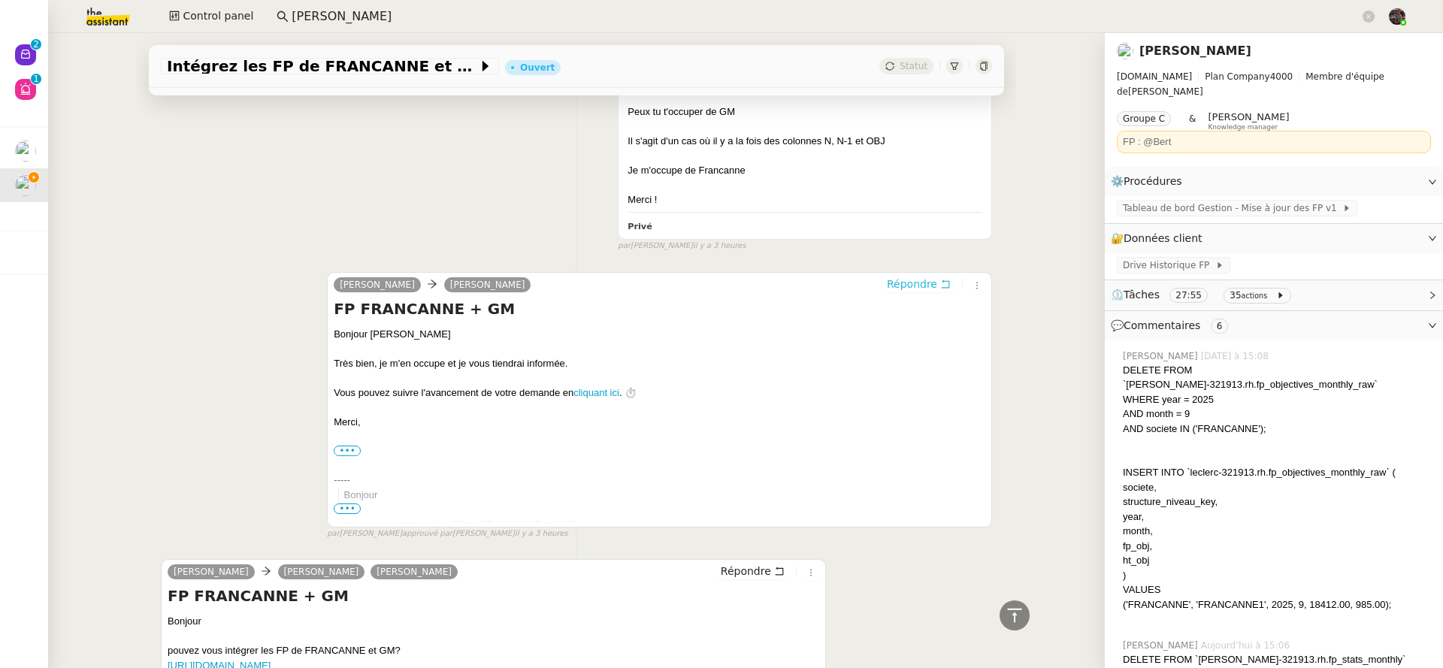
click at [917, 289] on span "Répondre" at bounding box center [912, 284] width 50 height 15
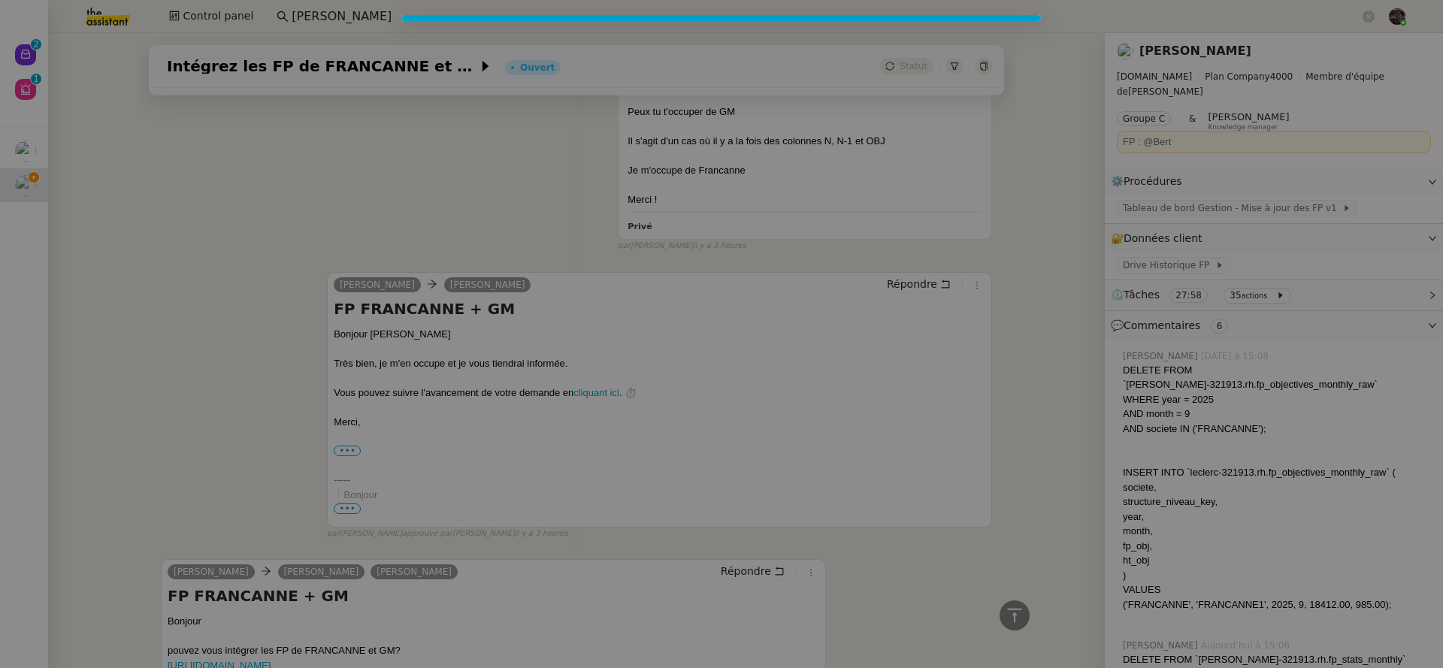
scroll to position [1801, 0]
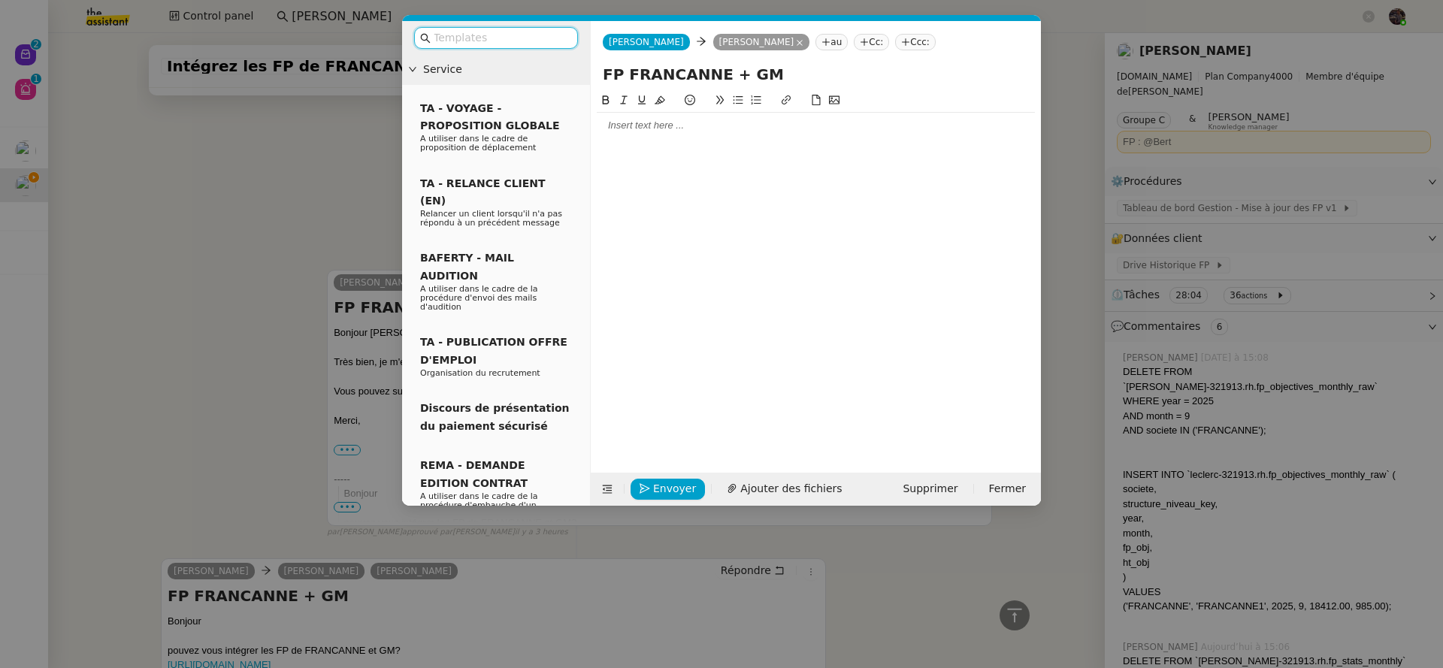
click at [678, 119] on div at bounding box center [816, 126] width 438 height 14
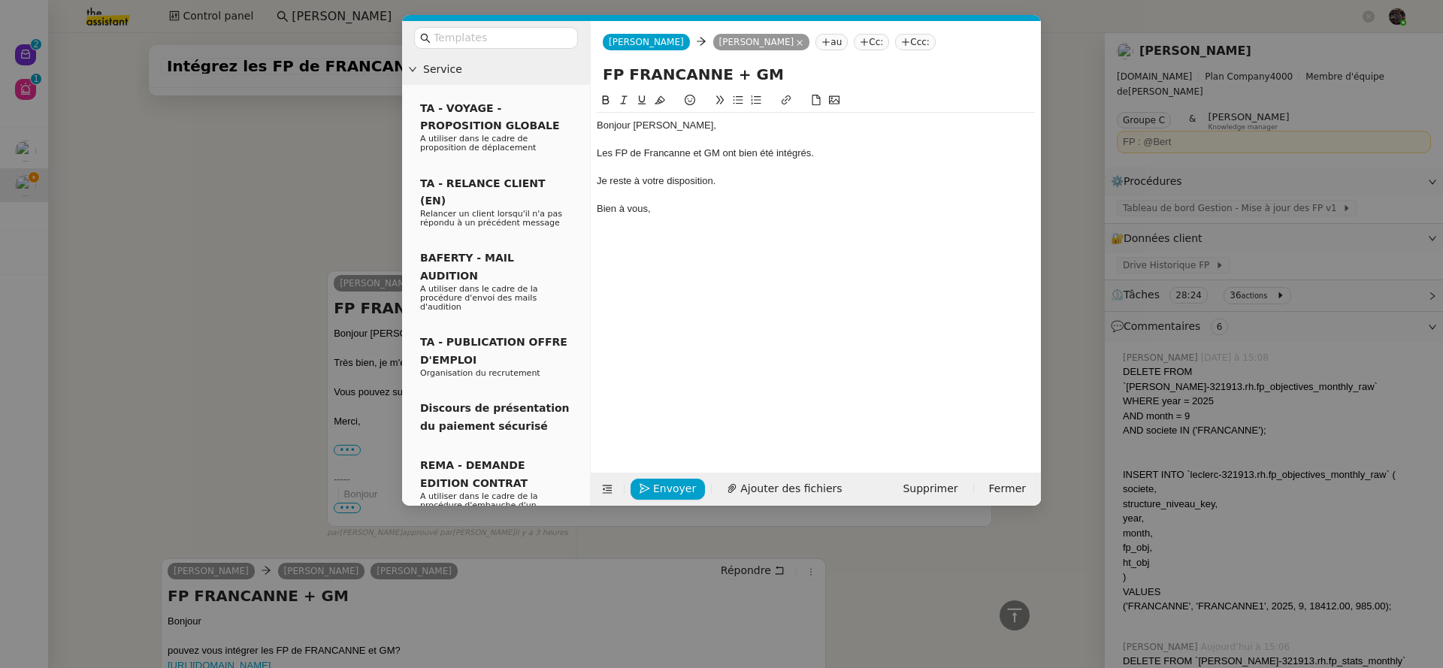
scroll to position [1903, 0]
click at [277, 196] on nz-modal-container "Service TA - VOYAGE - PROPOSITION GLOBALE A utiliser dans le cadre de propositi…" at bounding box center [721, 334] width 1443 height 668
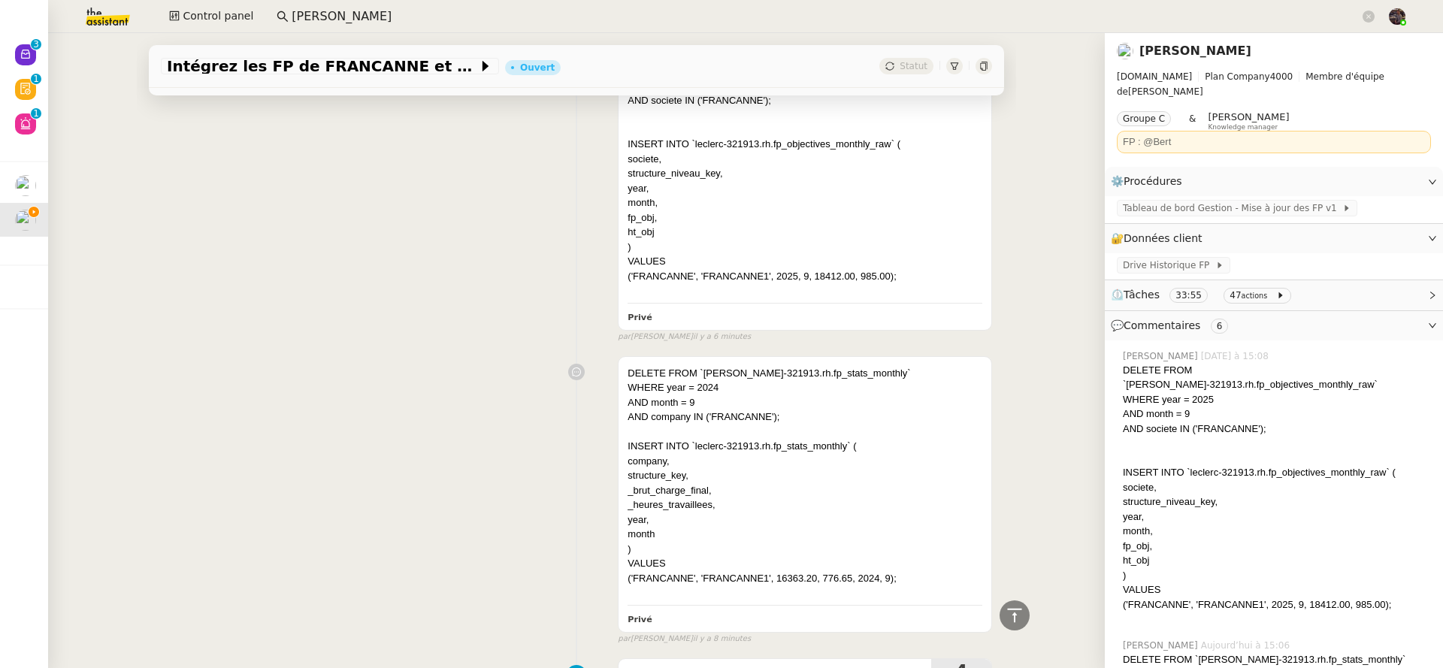
scroll to position [0, 0]
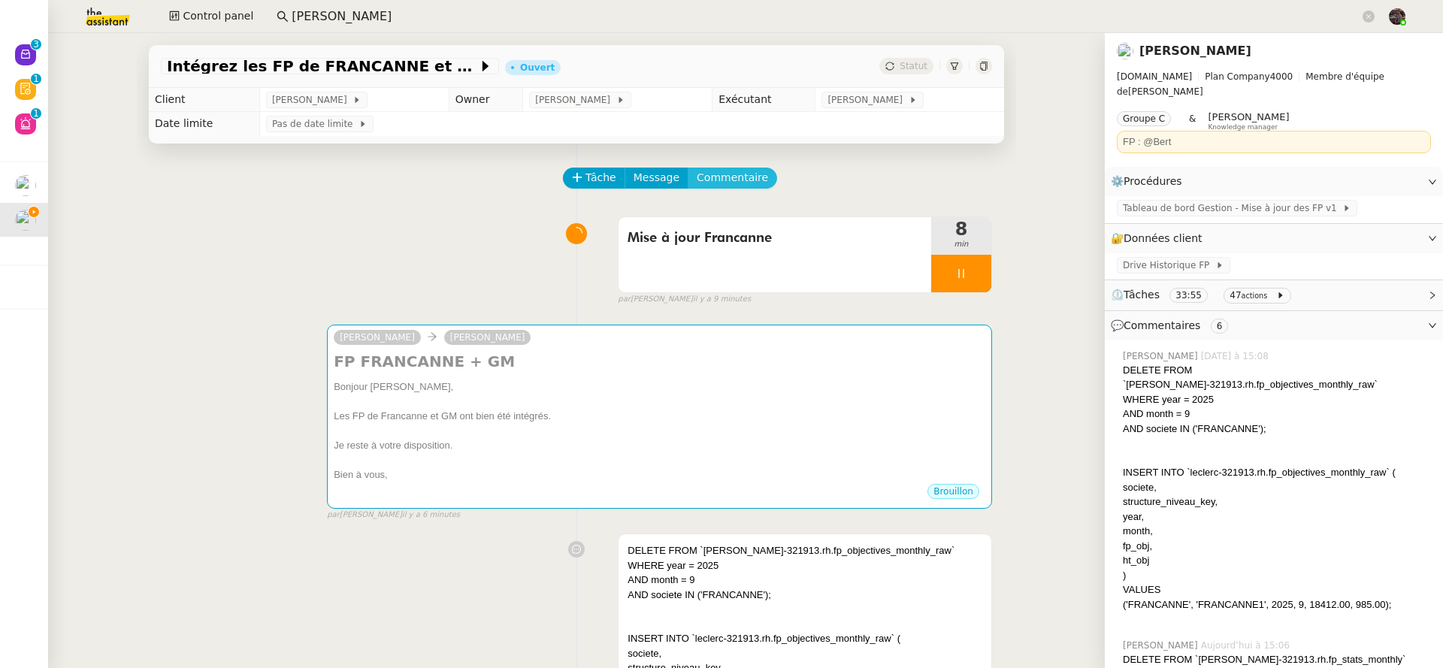
click at [733, 179] on span "Commentaire" at bounding box center [732, 177] width 71 height 17
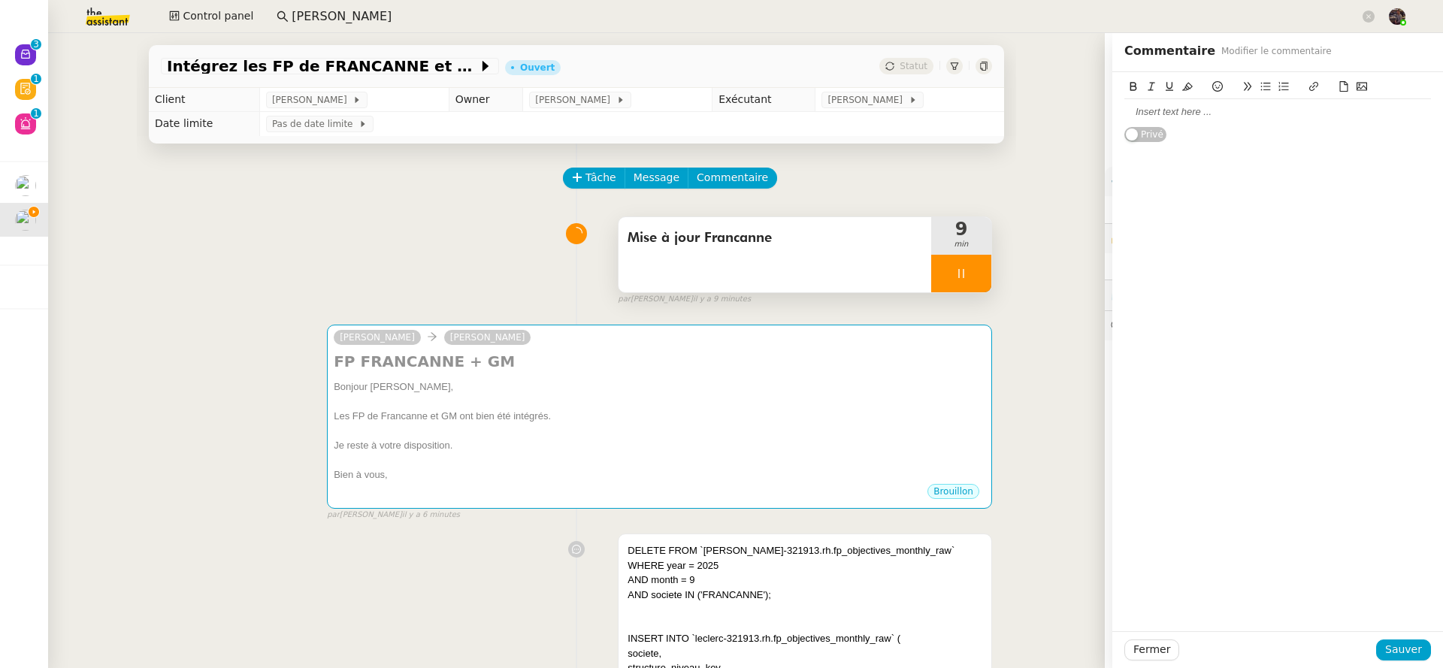
click at [933, 272] on div at bounding box center [961, 274] width 60 height 38
click at [971, 274] on icon at bounding box center [976, 273] width 11 height 8
click at [461, 264] on div "Mise à jour Francanne 9 min false par Bert C. il y a 9 minutes" at bounding box center [576, 258] width 831 height 96
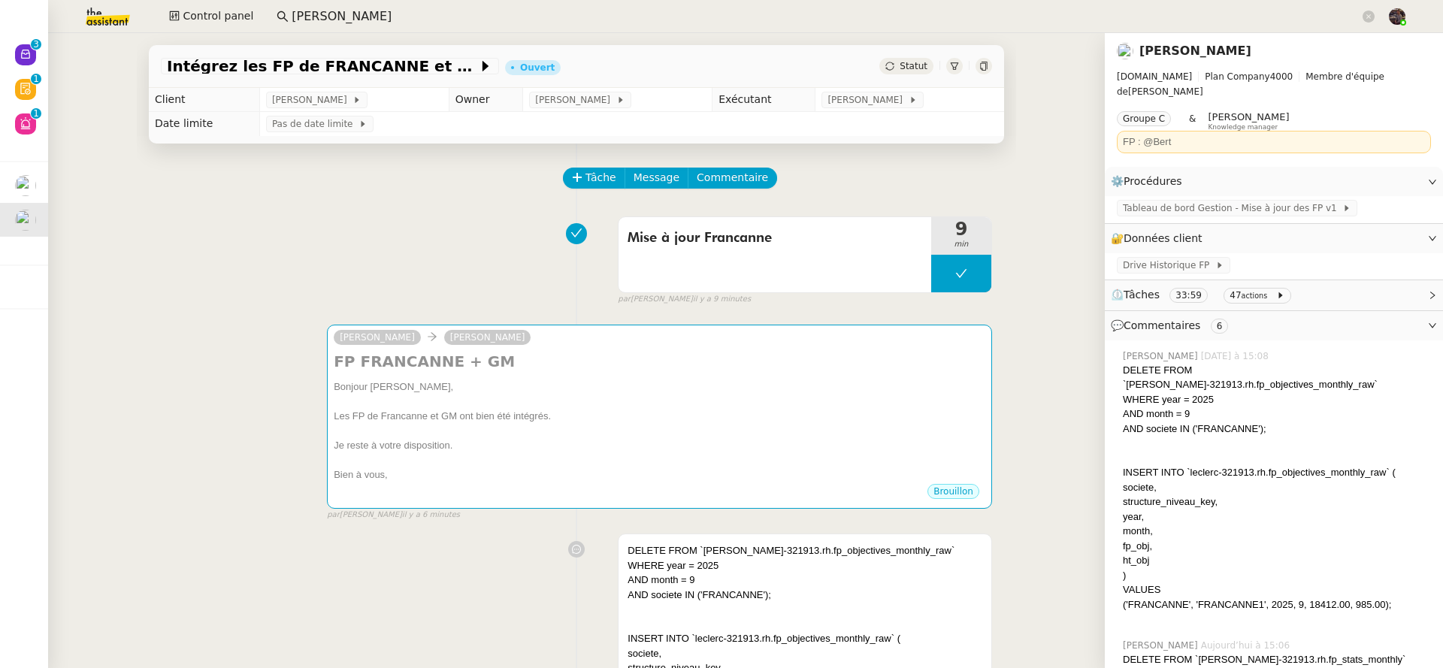
click at [563, 168] on nz-button-group "Tâche Message Commentaire" at bounding box center [670, 178] width 214 height 21
click at [585, 177] on span "Tâche" at bounding box center [600, 177] width 31 height 17
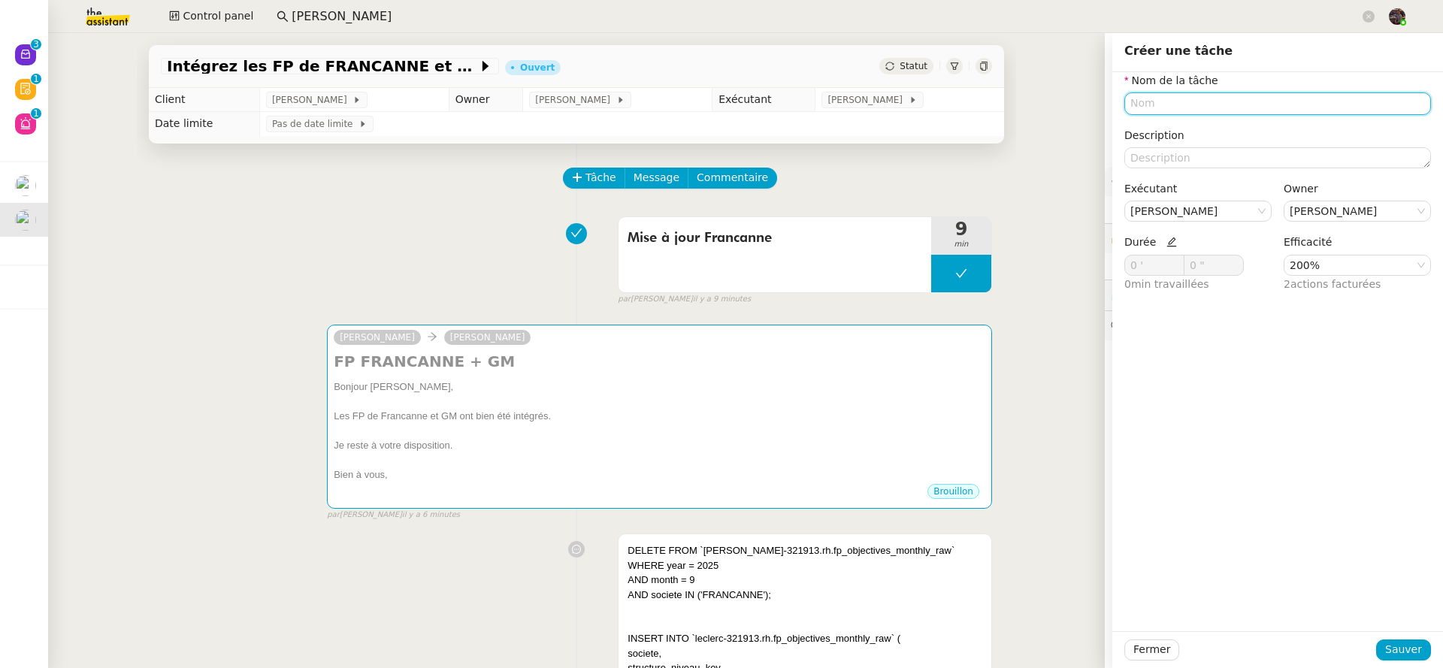
click at [1296, 111] on input "text" at bounding box center [1277, 103] width 307 height 22
type input "+"
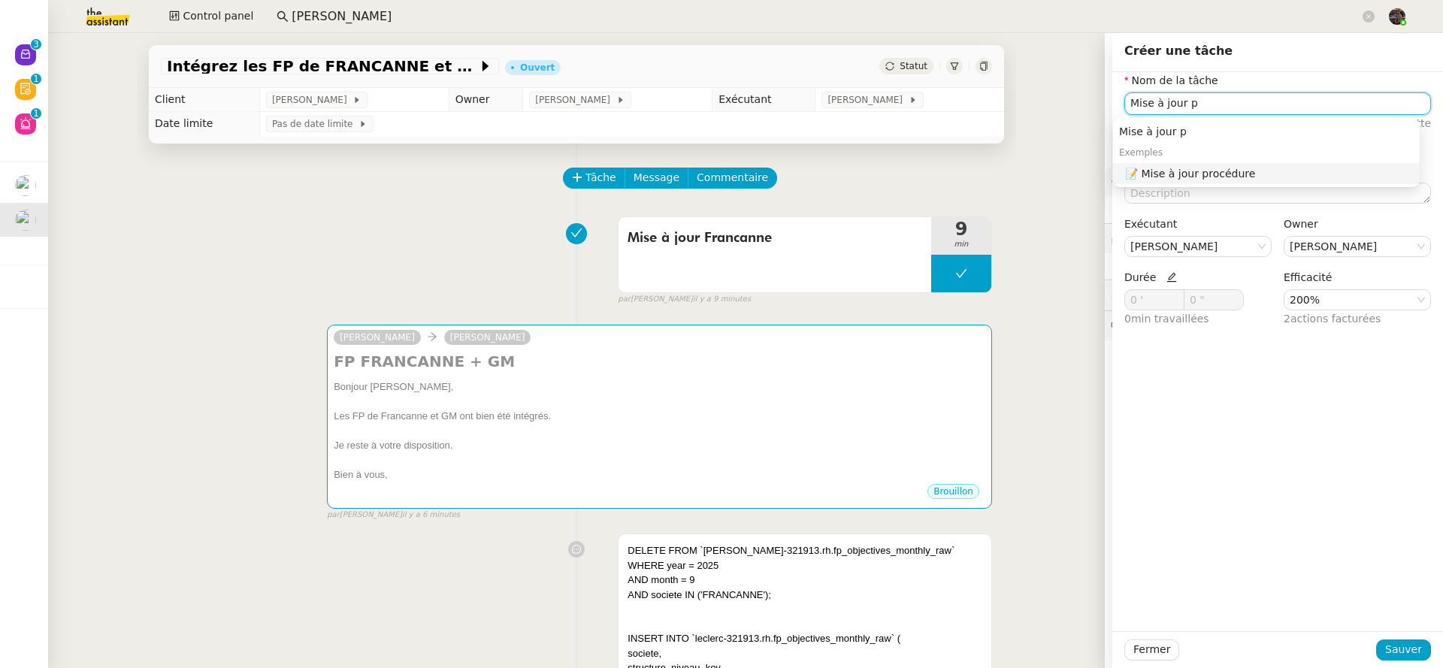
click at [1293, 176] on div "📝 Mise à jour procédure" at bounding box center [1269, 174] width 289 height 14
type input "Mise à jour procédure"
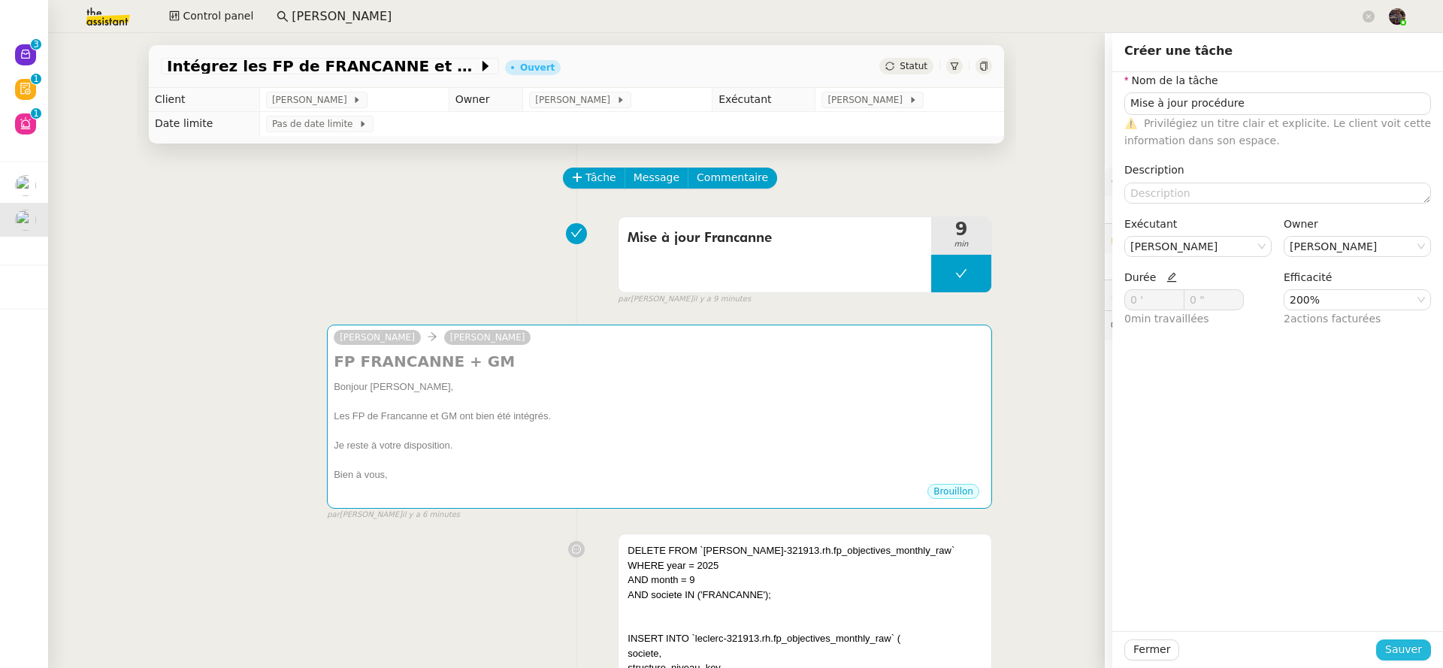
click at [1395, 644] on span "Sauver" at bounding box center [1403, 649] width 37 height 17
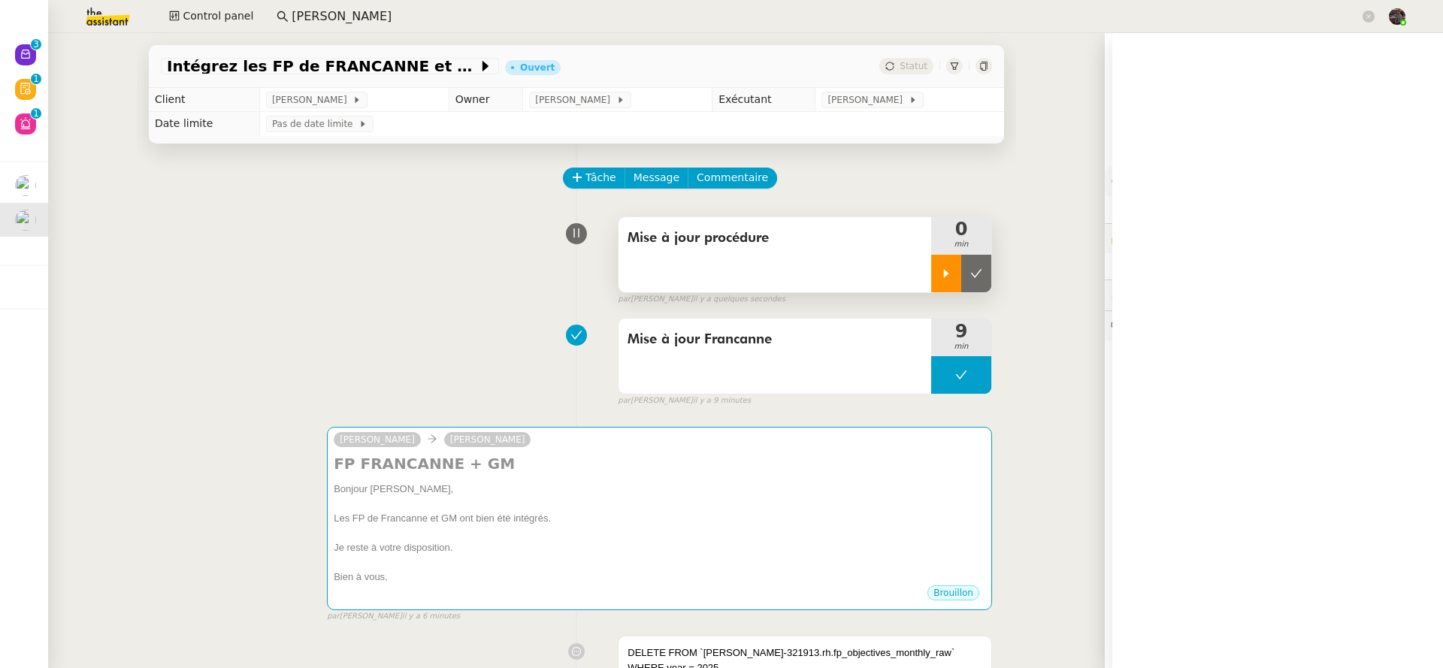
click at [940, 280] on icon at bounding box center [946, 274] width 12 height 12
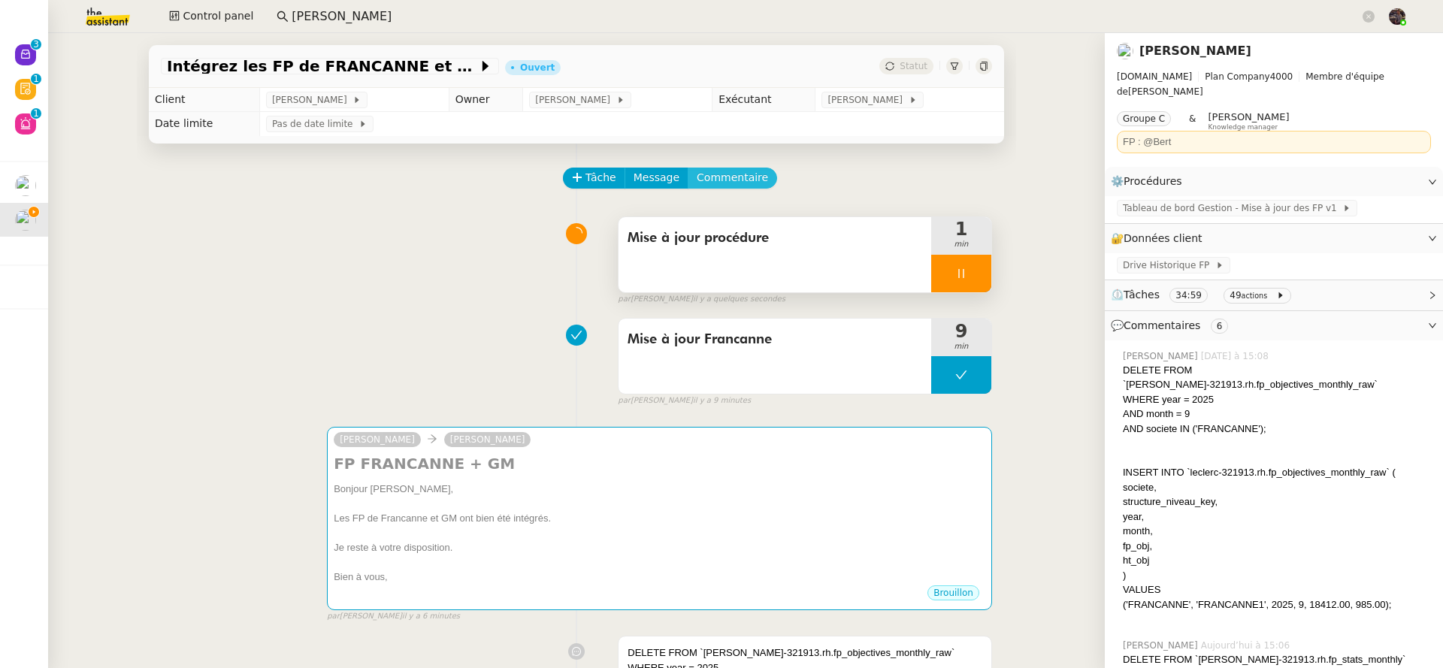
click at [712, 172] on span "Commentaire" at bounding box center [732, 177] width 71 height 17
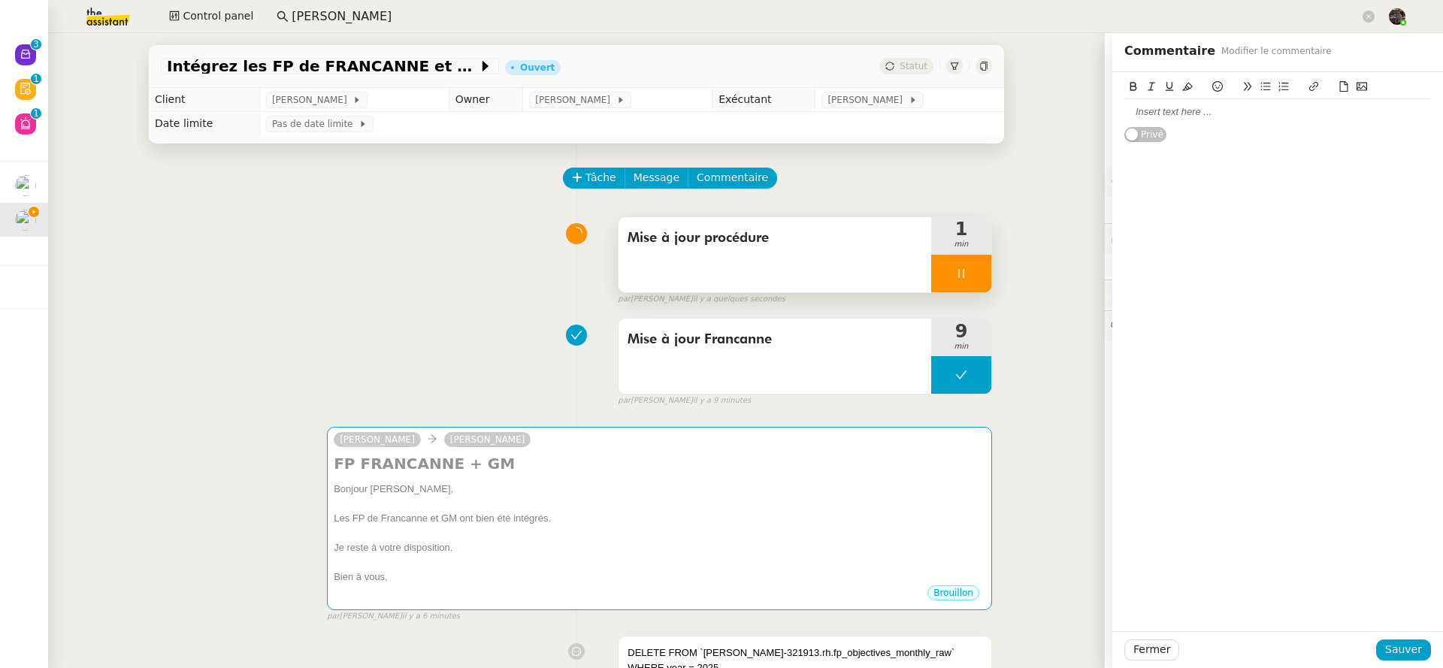
click at [1190, 116] on div at bounding box center [1277, 112] width 307 height 14
click at [1181, 110] on div "Update societe where" at bounding box center [1277, 112] width 307 height 14
click at [1258, 112] on div "Update societe = GM where company start with" at bounding box center [1277, 112] width 307 height 14
click at [1369, 116] on div "Update societe = GM where structure_key start with" at bounding box center [1277, 112] width 307 height 14
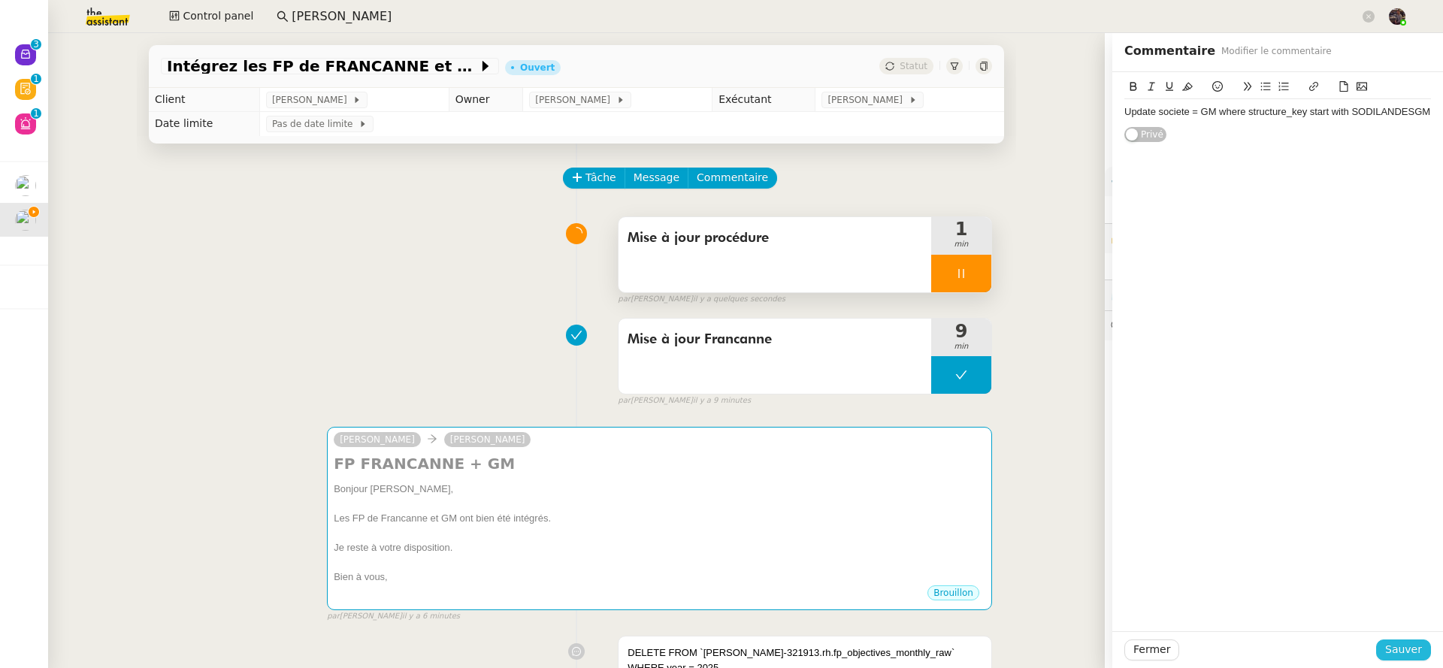
click at [1396, 655] on span "Sauver" at bounding box center [1403, 649] width 37 height 17
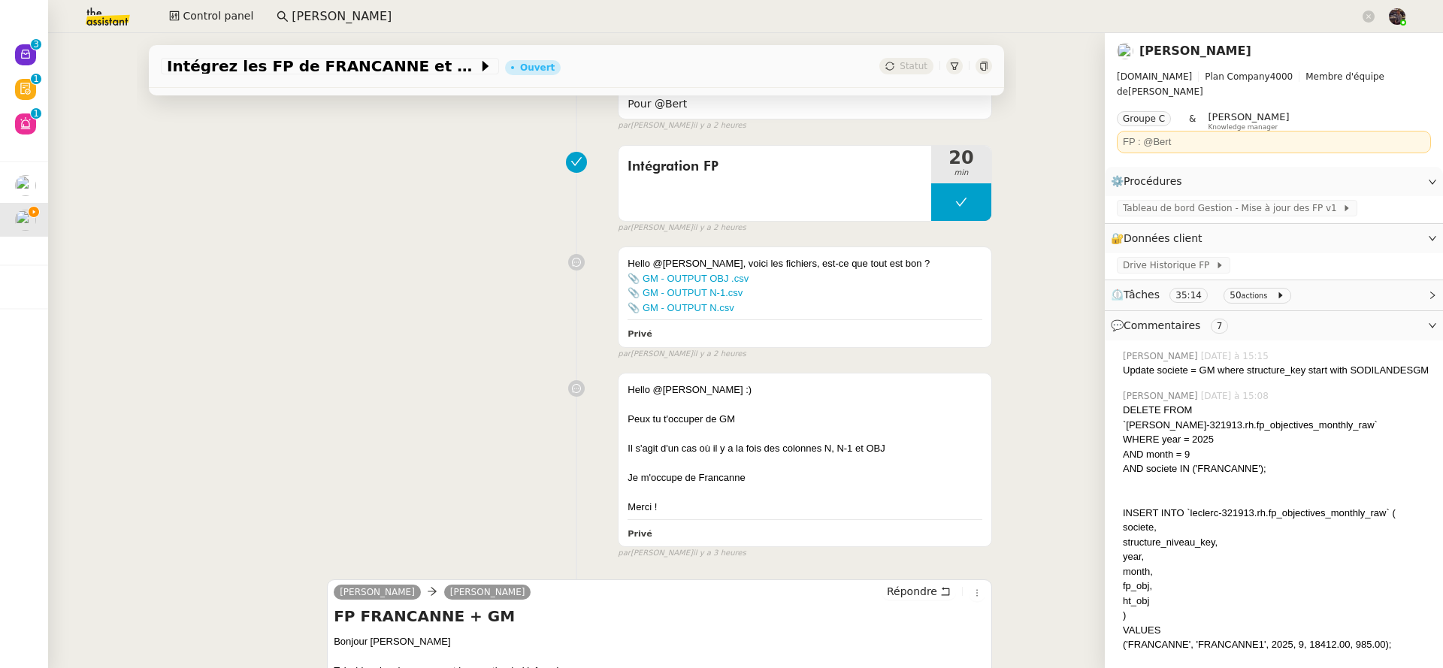
scroll to position [2292, 0]
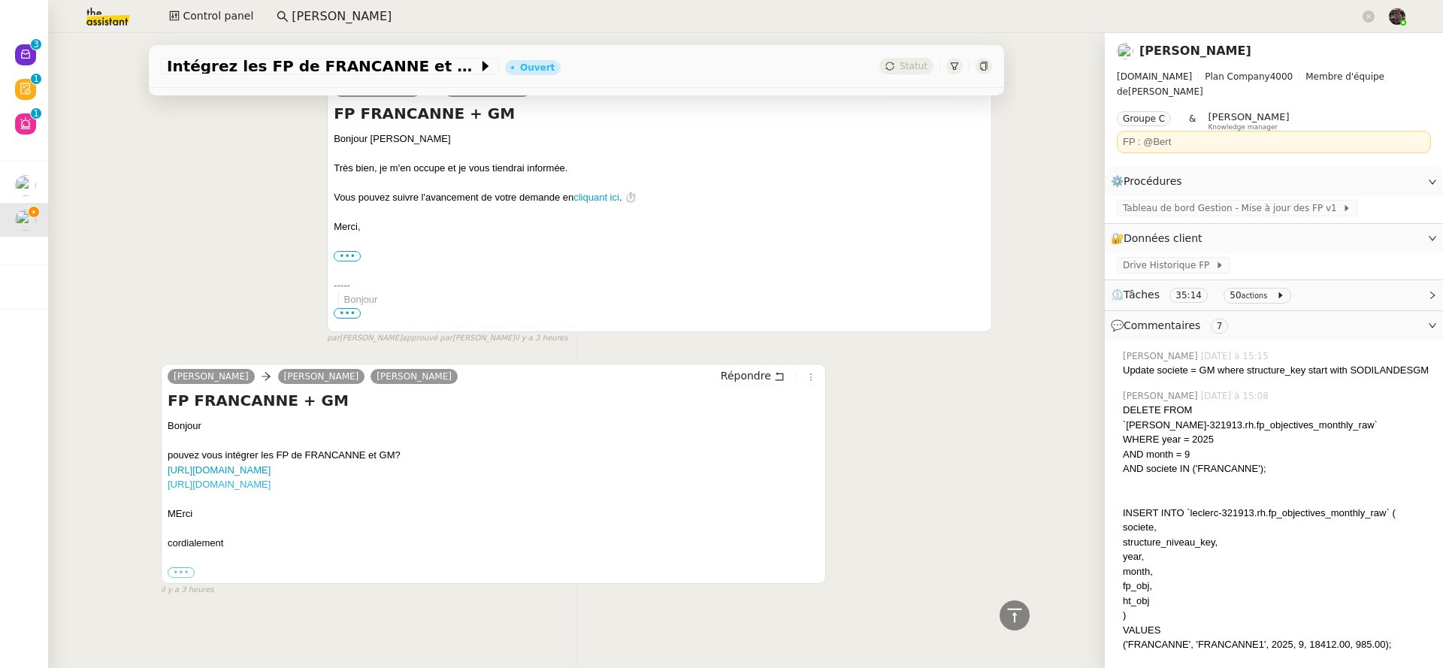
click at [271, 479] on link "[URL][DOMAIN_NAME]" at bounding box center [219, 484] width 103 height 11
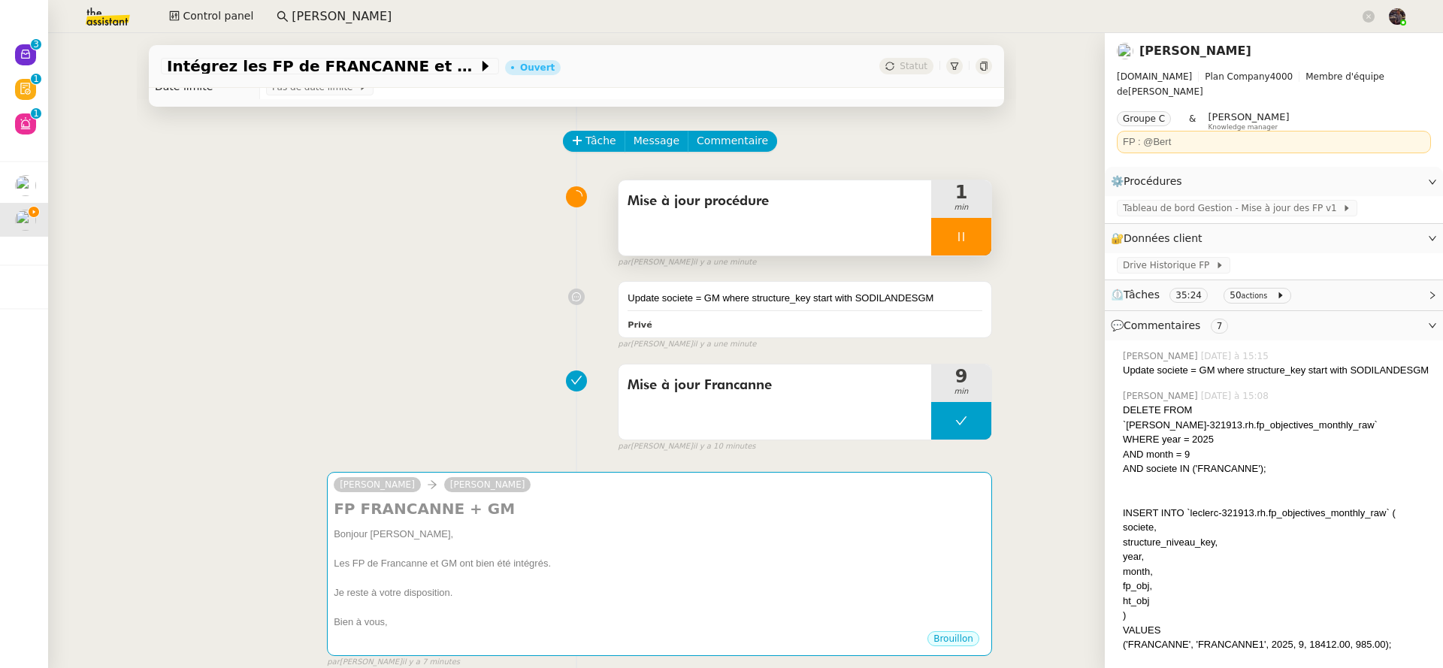
scroll to position [0, 0]
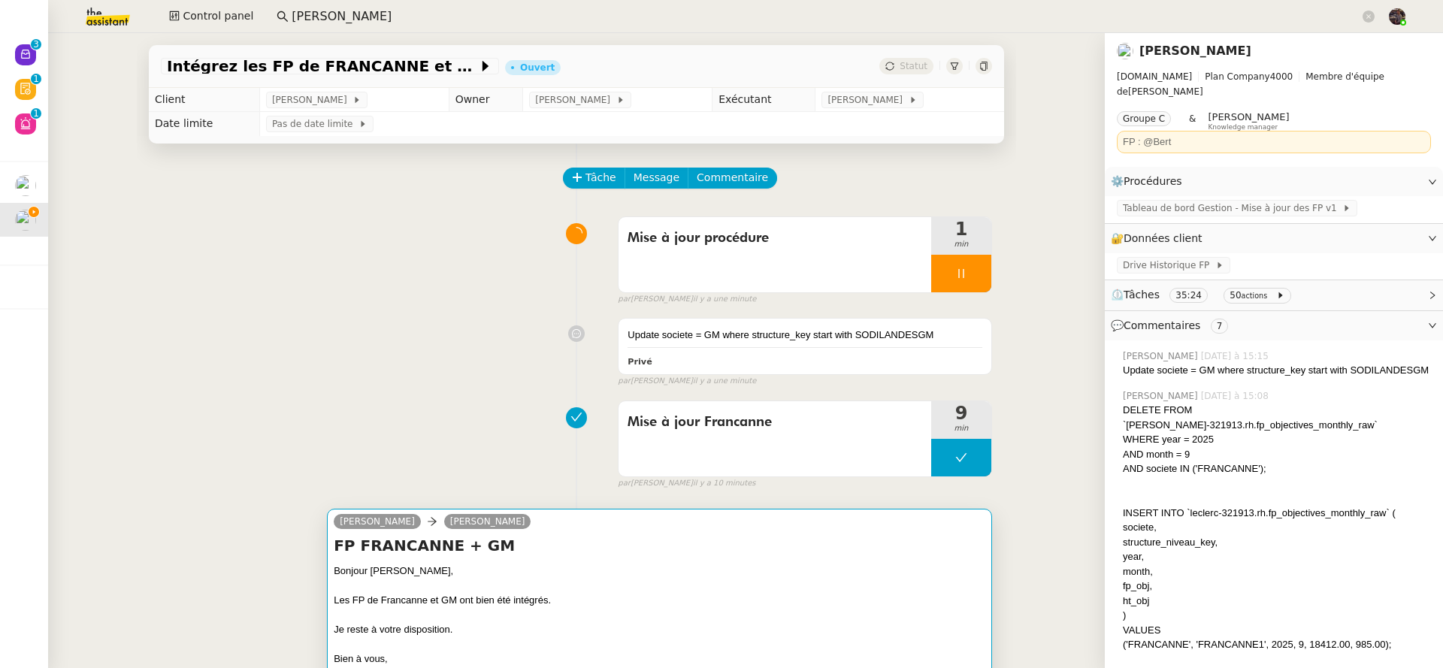
click at [706, 594] on div at bounding box center [660, 586] width 652 height 15
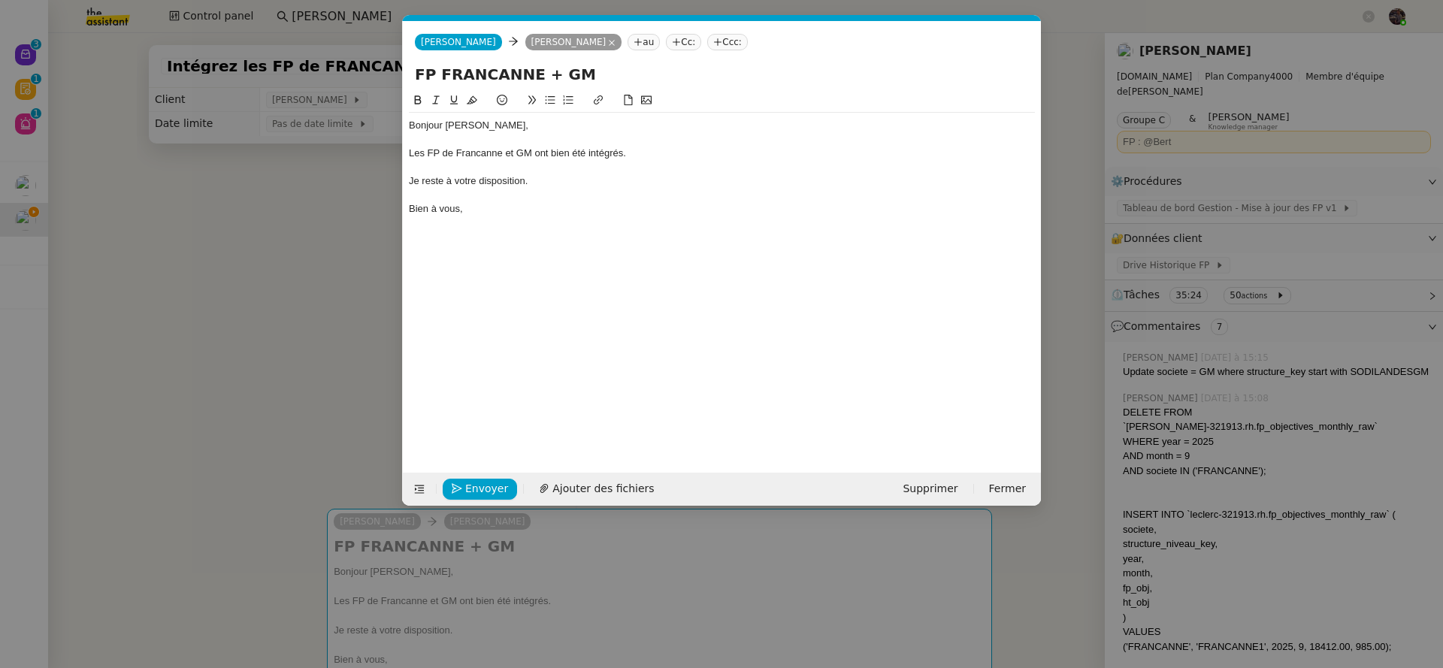
scroll to position [0, 32]
click at [491, 495] on span "Envoyer" at bounding box center [486, 488] width 43 height 17
click at [491, 495] on span "Confirmer l'envoi" at bounding box center [510, 488] width 90 height 17
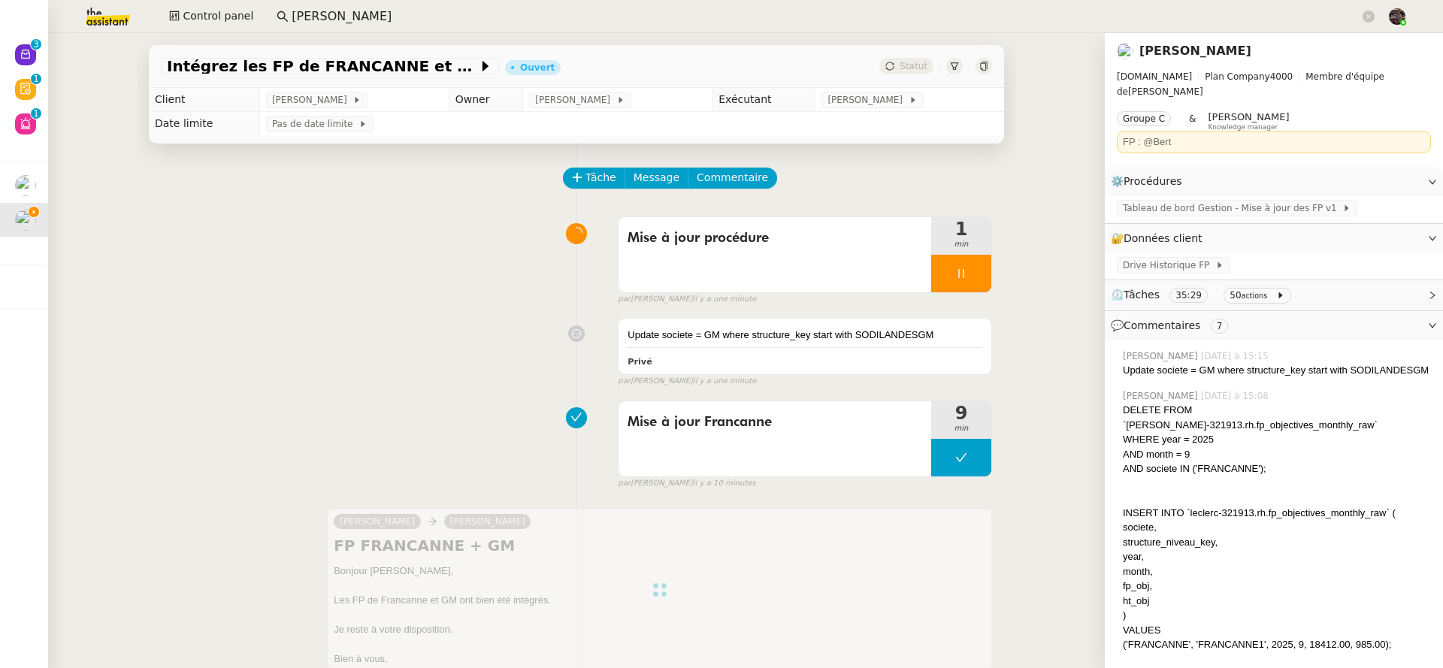
click at [955, 268] on icon at bounding box center [961, 274] width 12 height 12
click at [961, 268] on button at bounding box center [976, 274] width 30 height 38
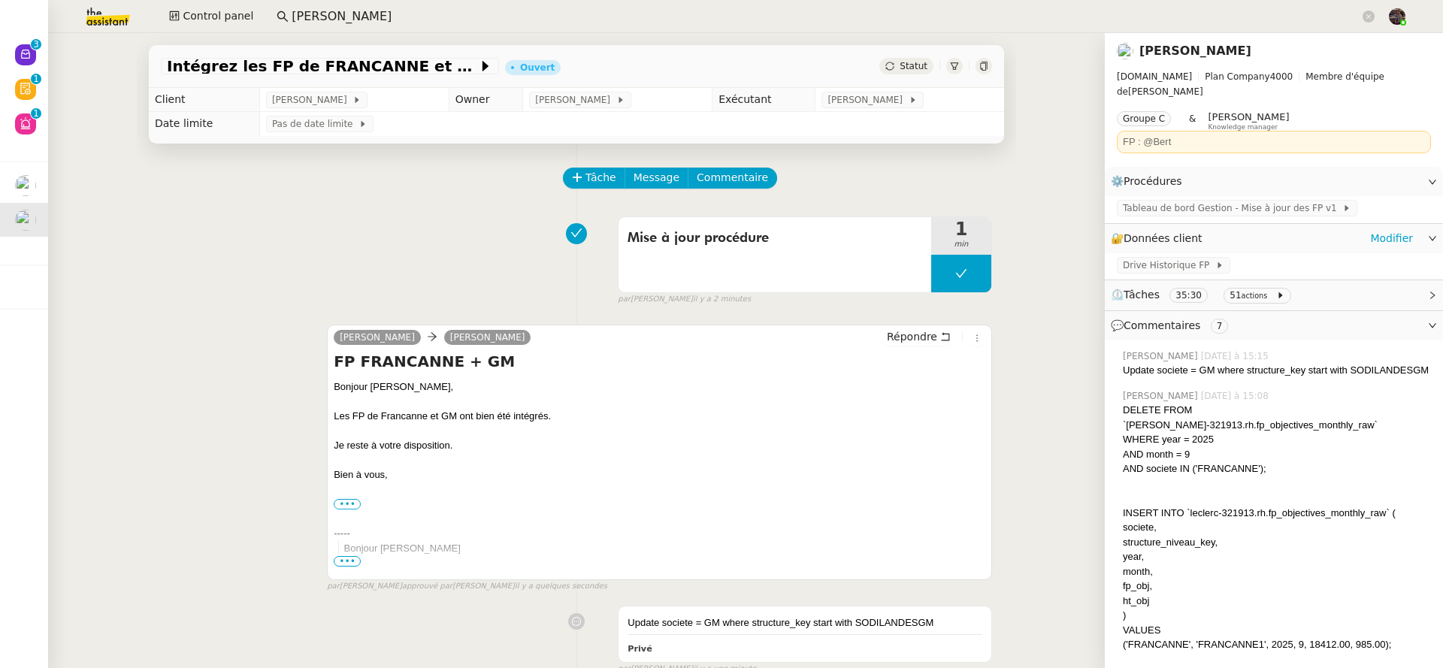
click at [1155, 232] on span "Données client" at bounding box center [1163, 238] width 79 height 12
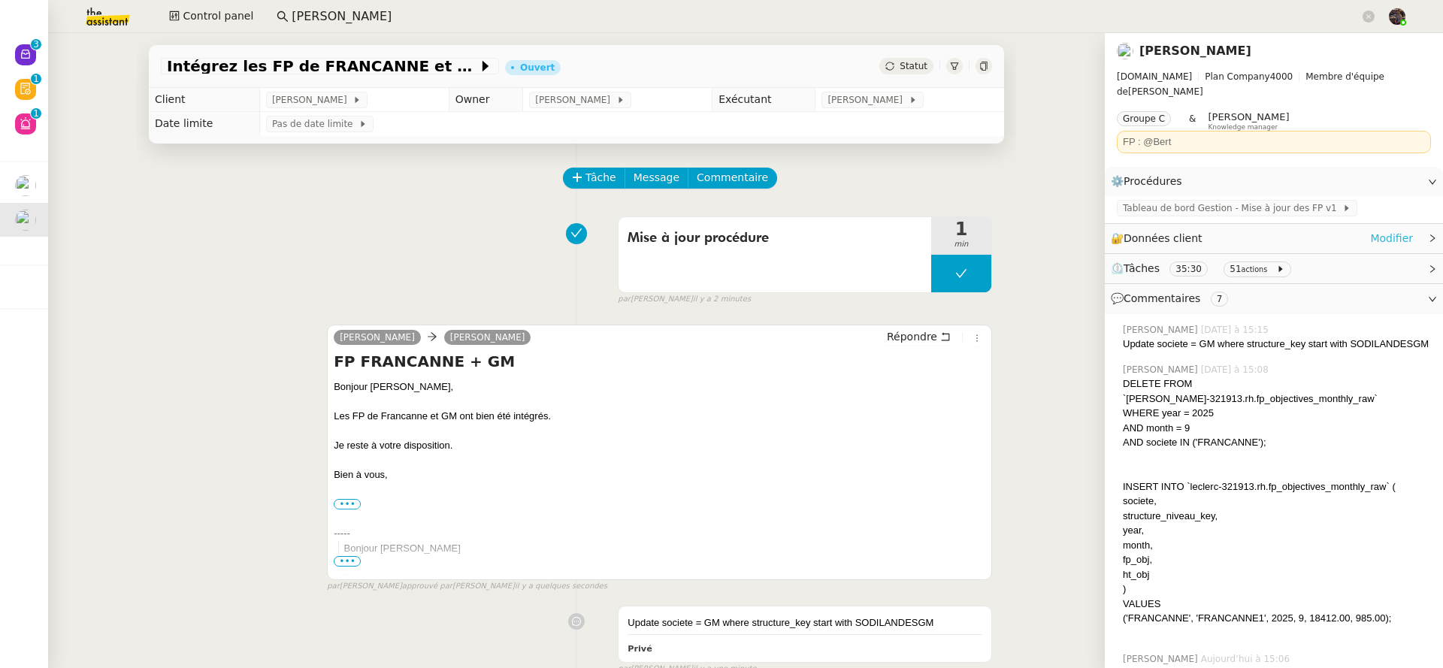
click at [1385, 230] on link "Modifier" at bounding box center [1391, 238] width 43 height 17
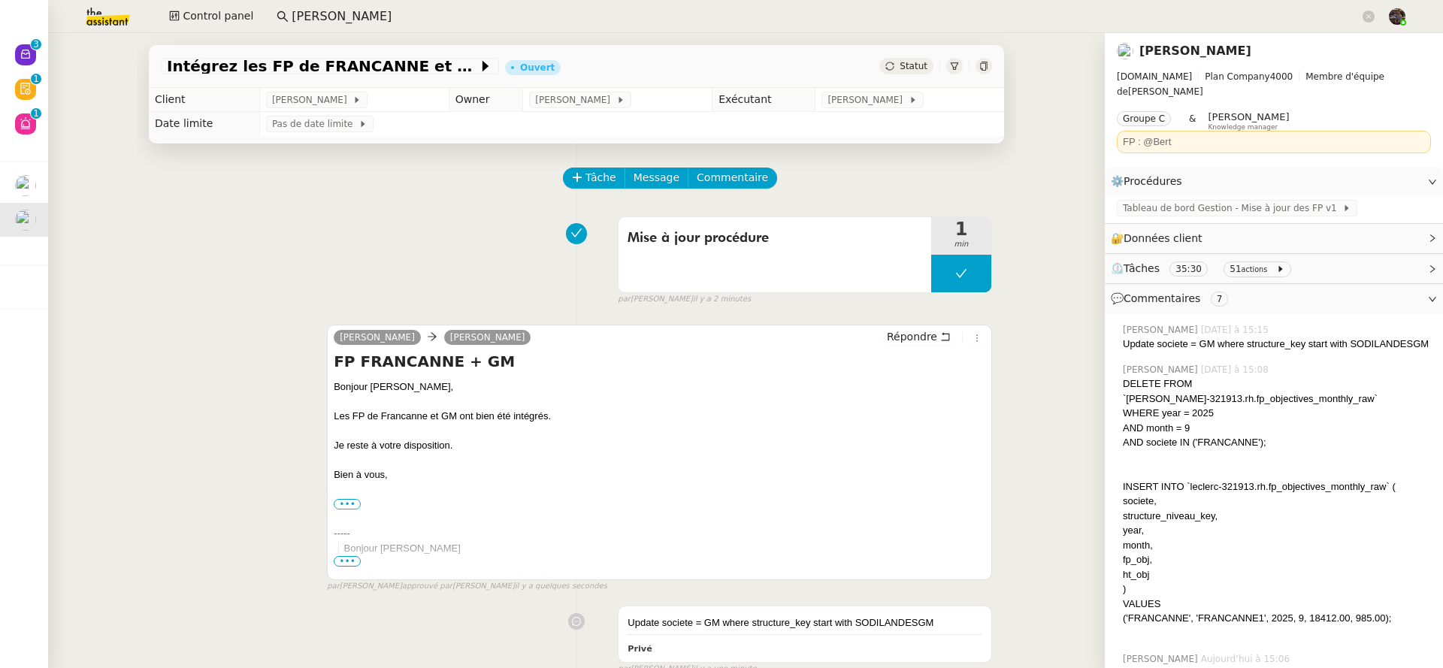
click at [1208, 44] on link "[PERSON_NAME]" at bounding box center [1195, 51] width 112 height 14
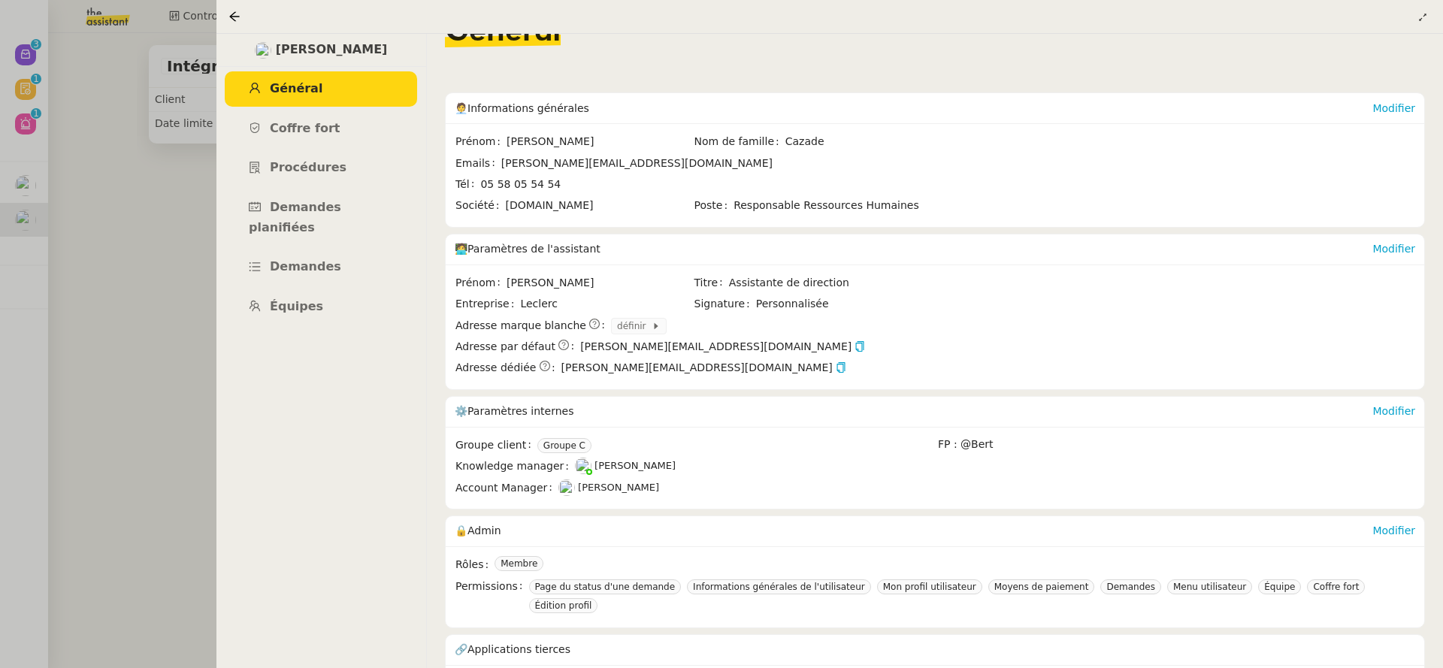
scroll to position [69, 0]
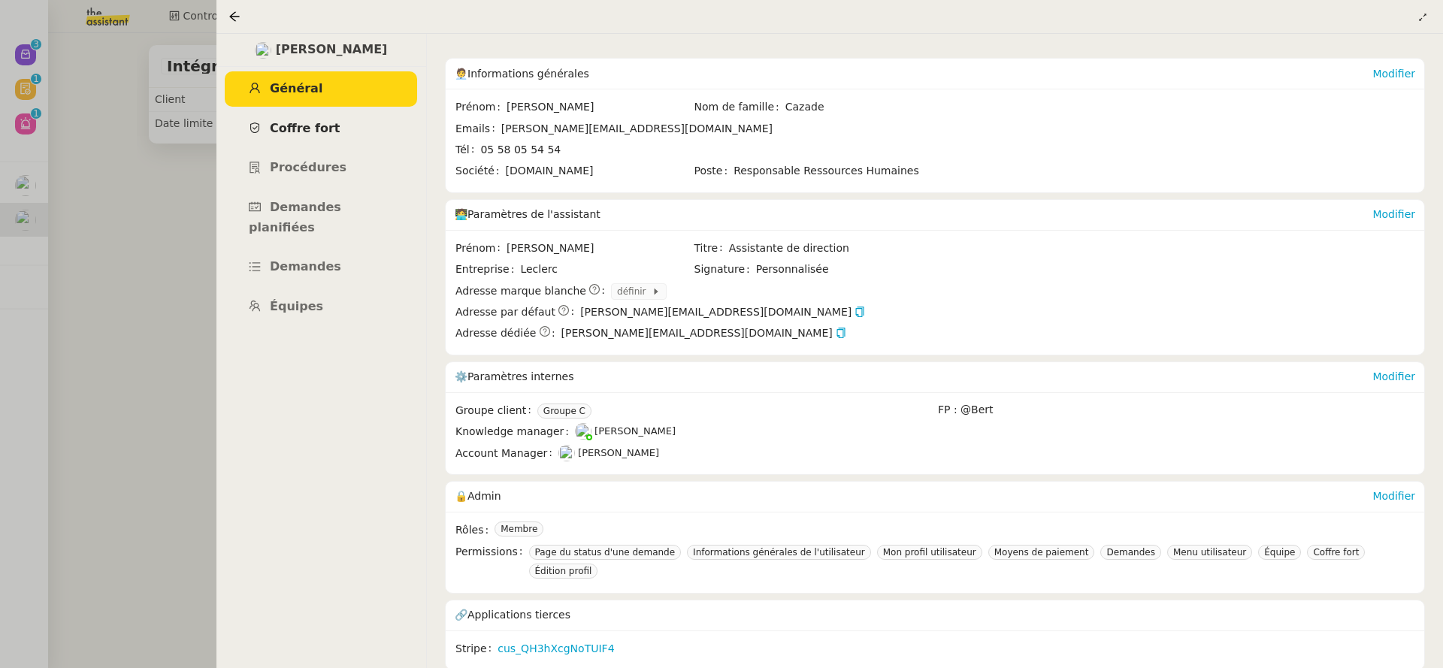
click at [330, 113] on link "Coffre fort" at bounding box center [321, 128] width 192 height 35
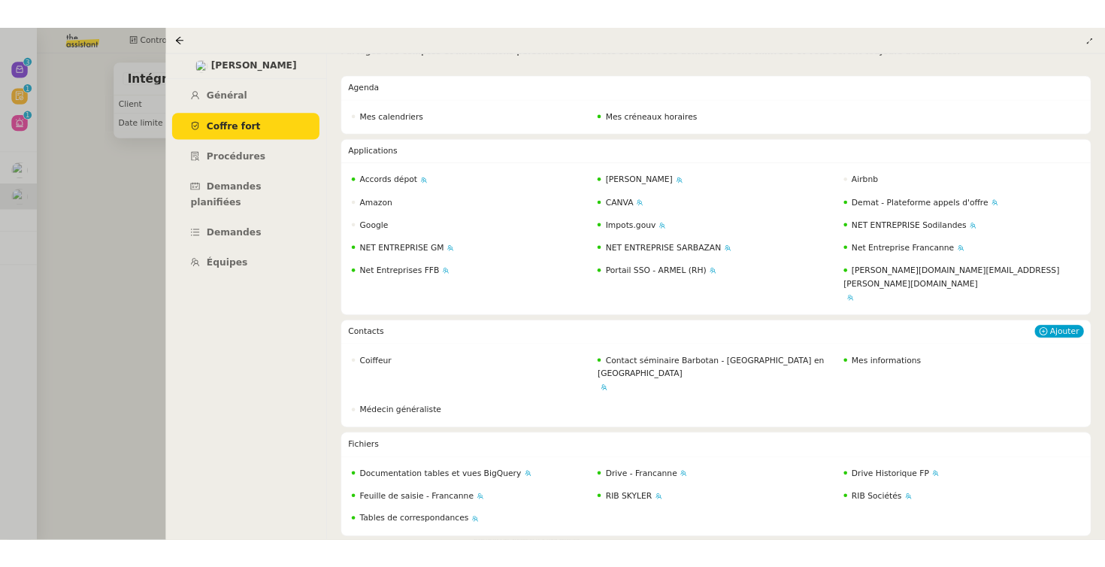
scroll to position [122, 0]
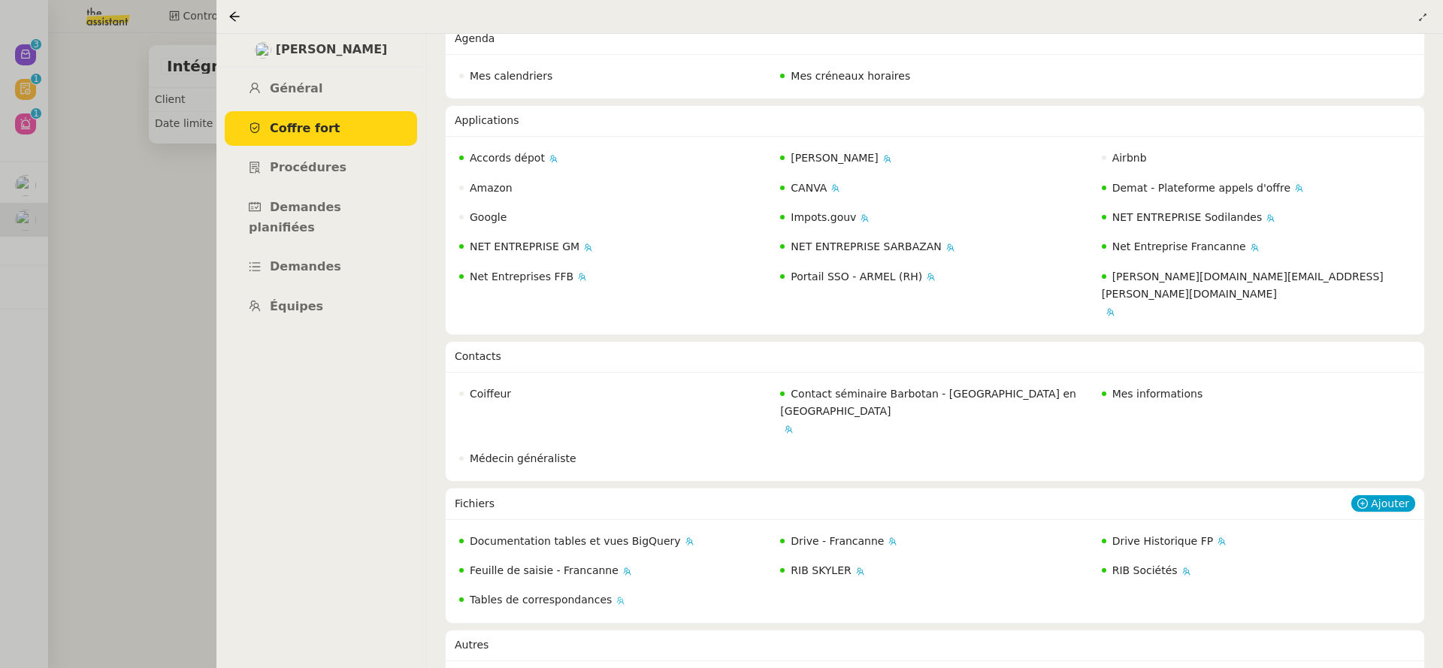
click at [534, 591] on nz-badge "Tables de correspondances" at bounding box center [535, 599] width 153 height 17
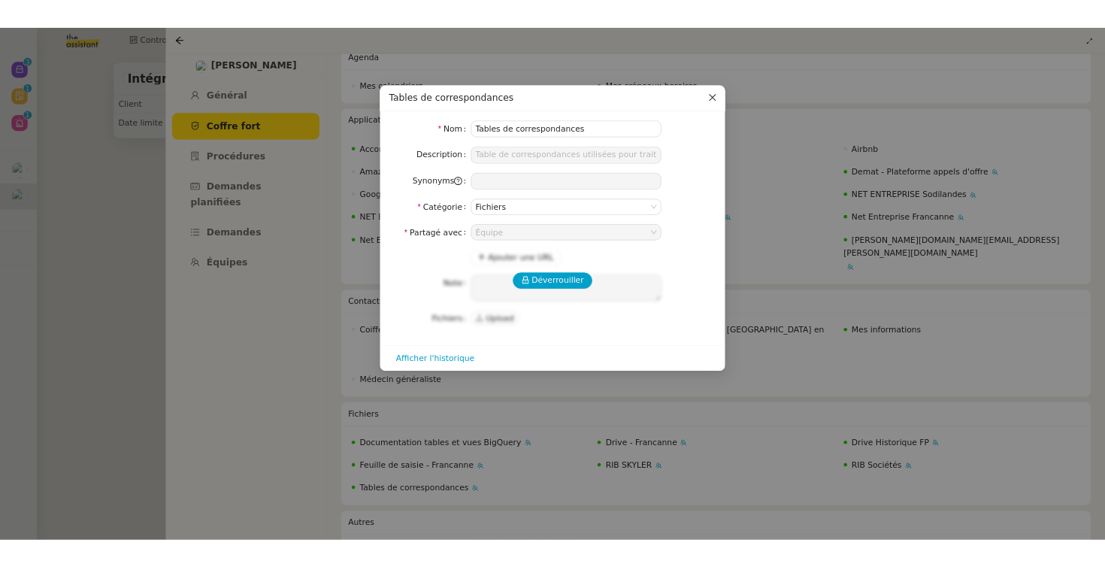
scroll to position [138, 0]
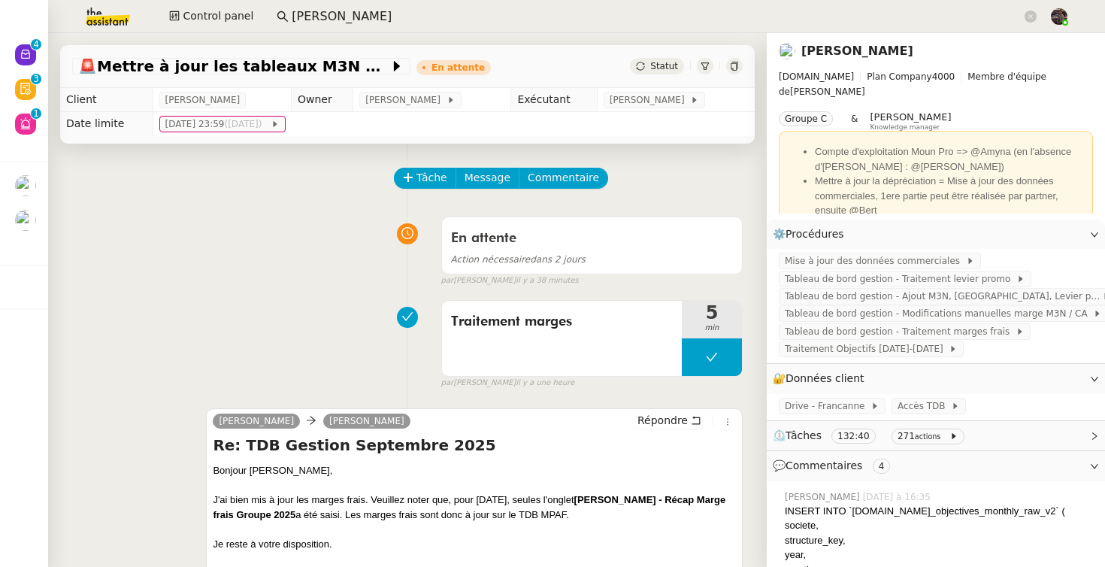
click at [239, 226] on div "En attente Action nécessaire dans 2 jours false par [PERSON_NAME] il y a 38 min…" at bounding box center [407, 248] width 670 height 77
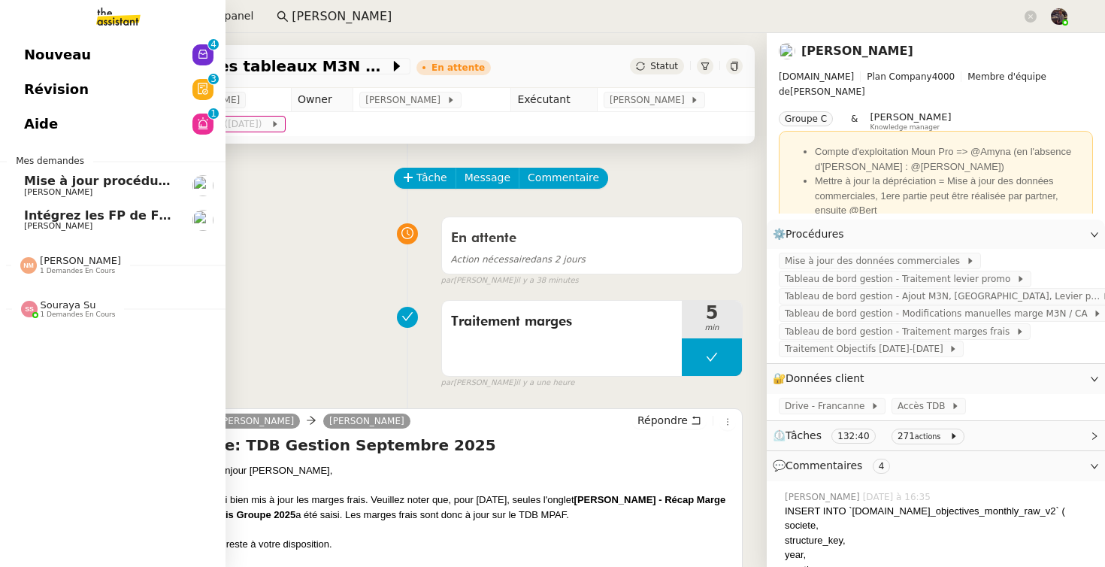
click at [50, 210] on span "Intégrez les FP de FRANCANNE et GM" at bounding box center [151, 215] width 254 height 14
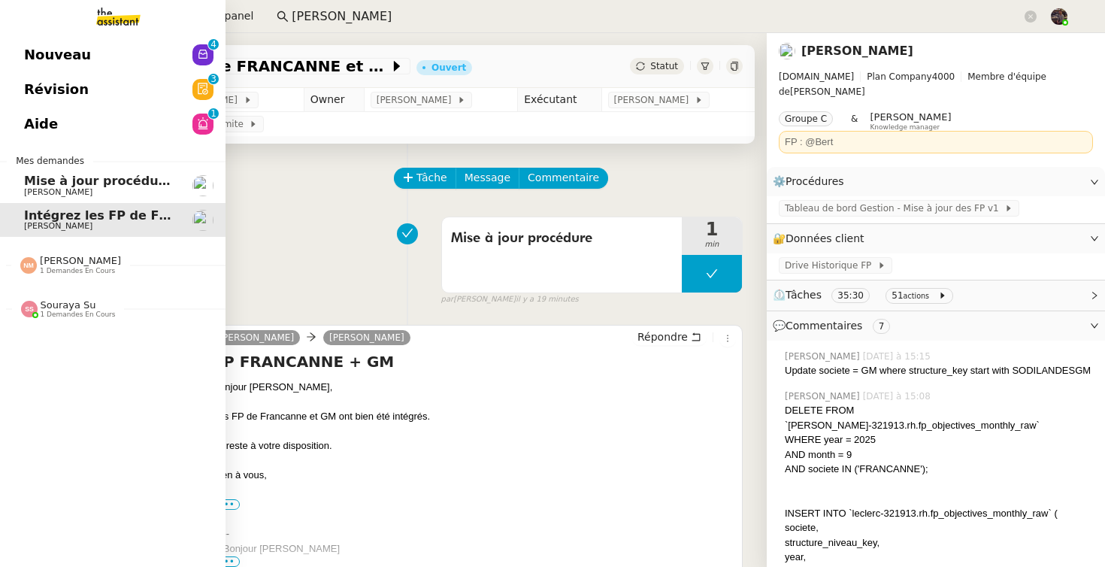
click at [92, 57] on link "Nouveau 0 1 2 3 4 5 6 7 8 9" at bounding box center [112, 55] width 225 height 35
